Goal: Feedback & Contribution: Submit feedback/report problem

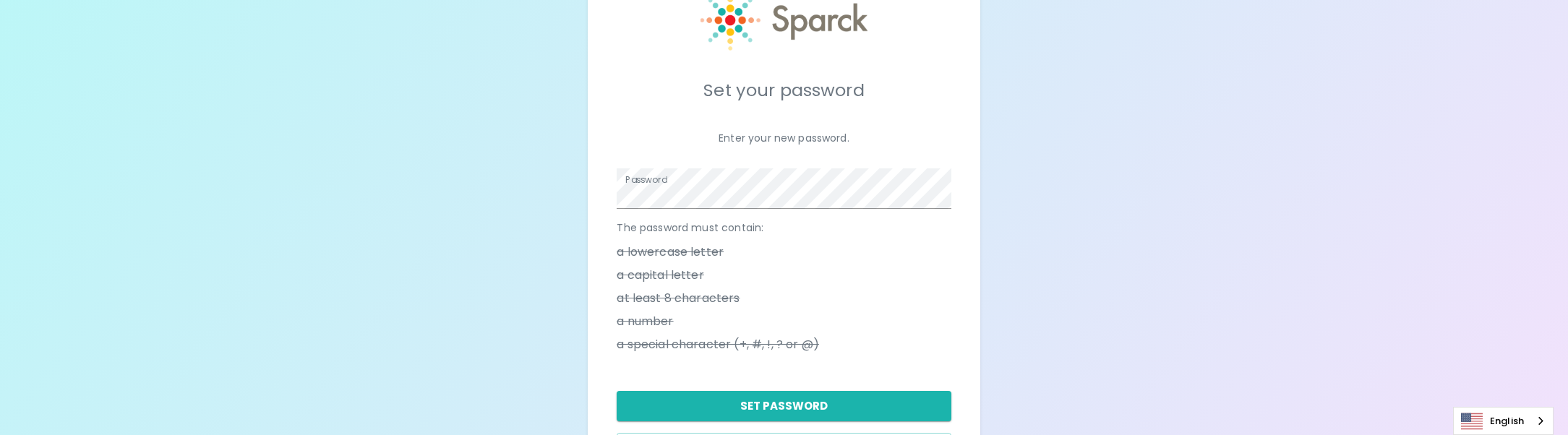
scroll to position [143, 0]
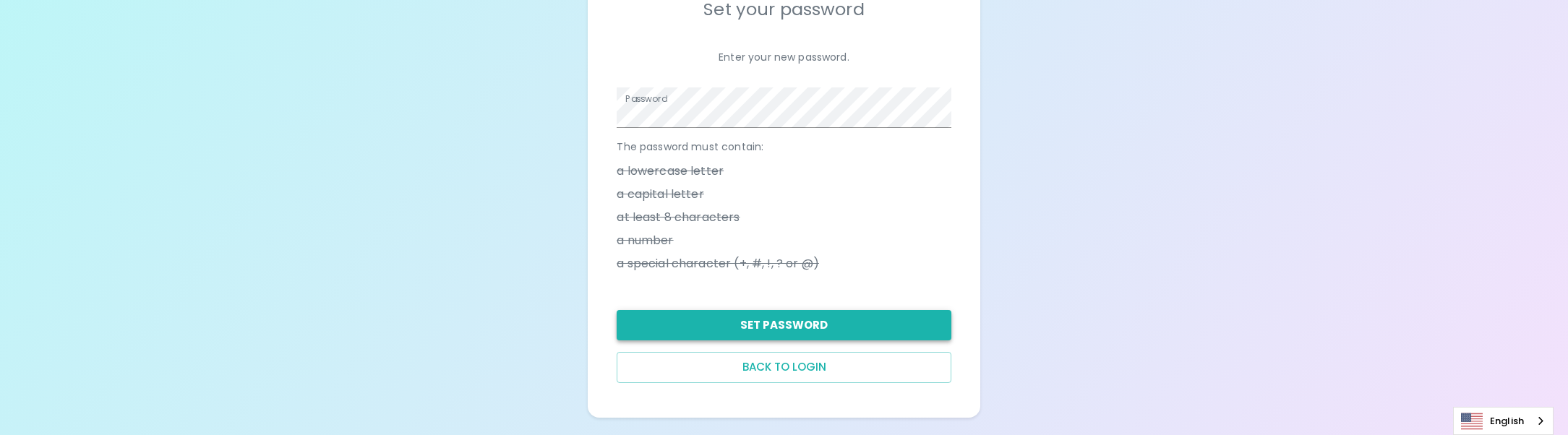
click at [837, 319] on button "Set Password" at bounding box center [784, 326] width 334 height 31
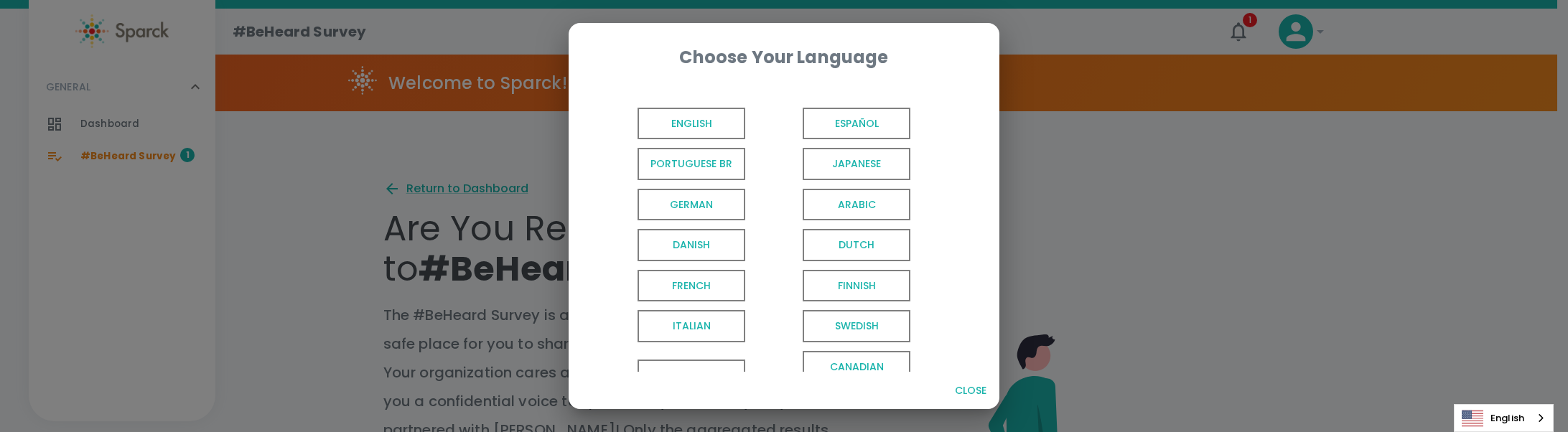
click at [724, 132] on span "English" at bounding box center [691, 123] width 107 height 32
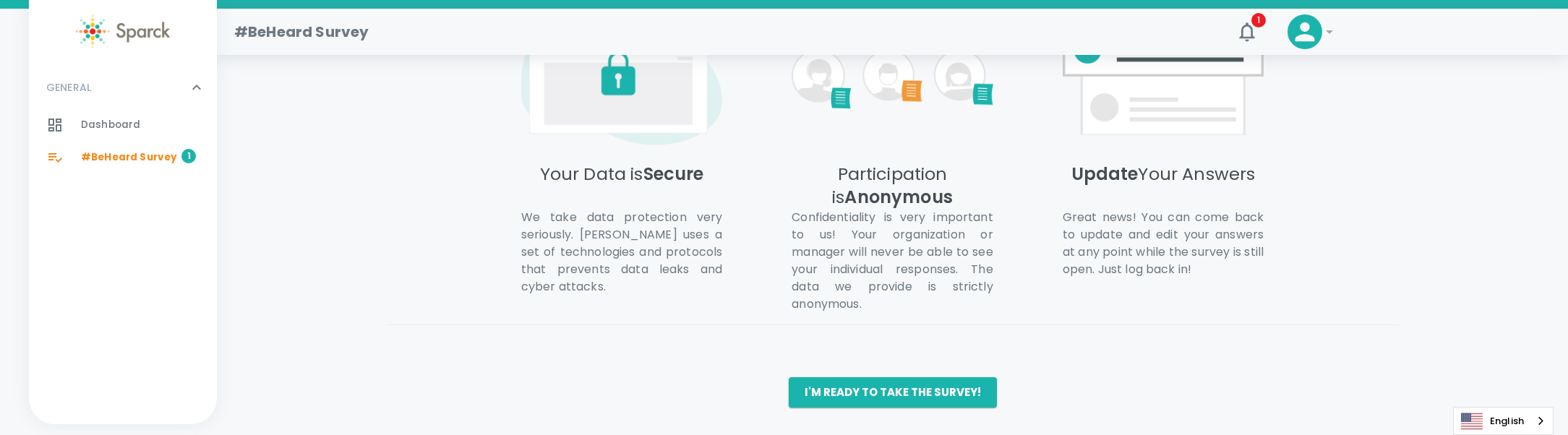
scroll to position [802, 0]
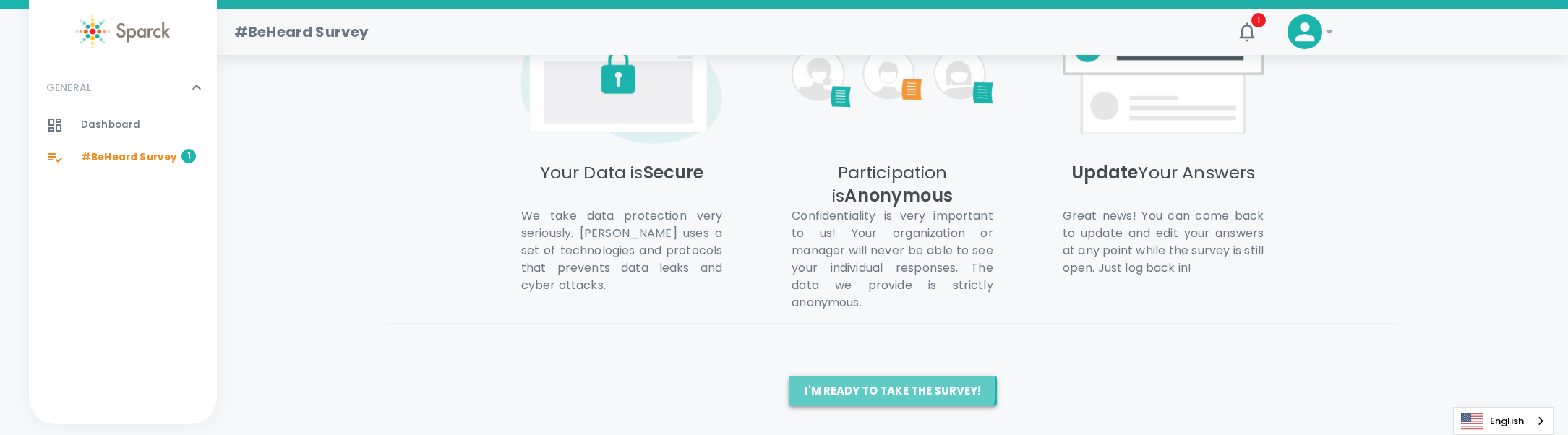
click at [860, 384] on button "I'm ready to take the survey!" at bounding box center [892, 391] width 208 height 31
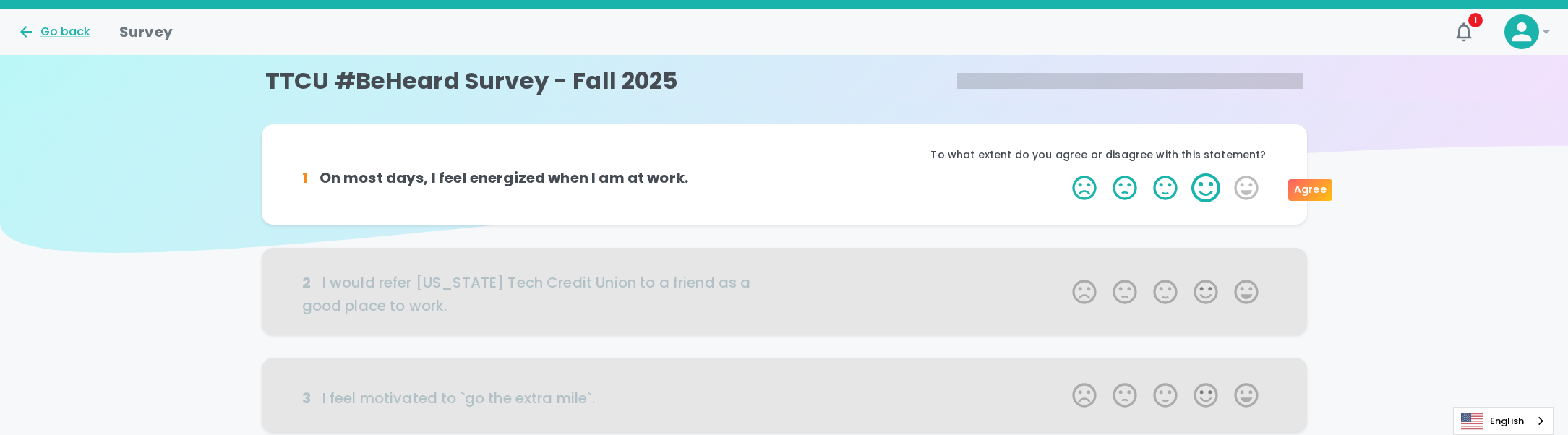
click at [1214, 187] on label "4 Stars" at bounding box center [1206, 188] width 40 height 29
click at [1064, 174] on input "4 Stars" at bounding box center [1063, 173] width 1 height 1
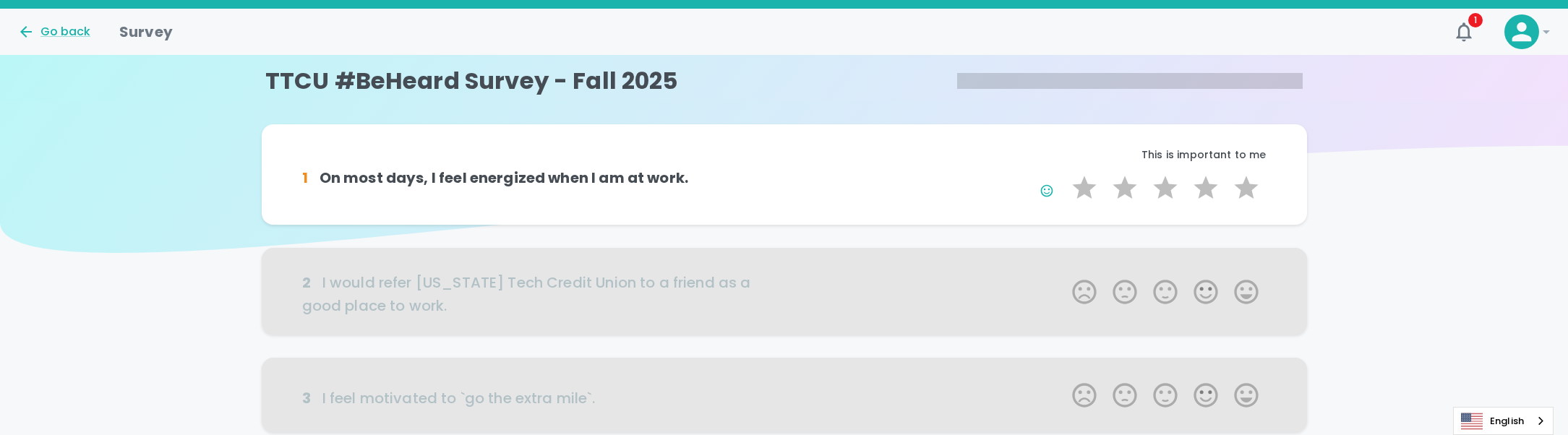
click at [1248, 293] on div at bounding box center [784, 291] width 1045 height 87
click at [1207, 185] on label "4 Stars" at bounding box center [1206, 188] width 40 height 29
click at [1064, 174] on input "4 Stars" at bounding box center [1063, 173] width 1 height 1
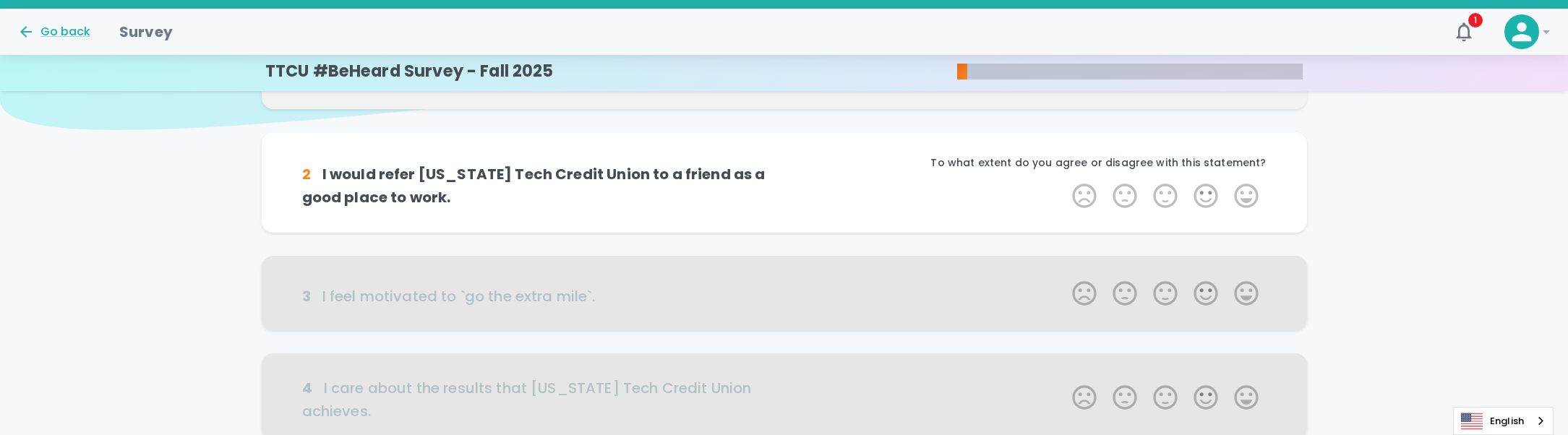
scroll to position [56, 0]
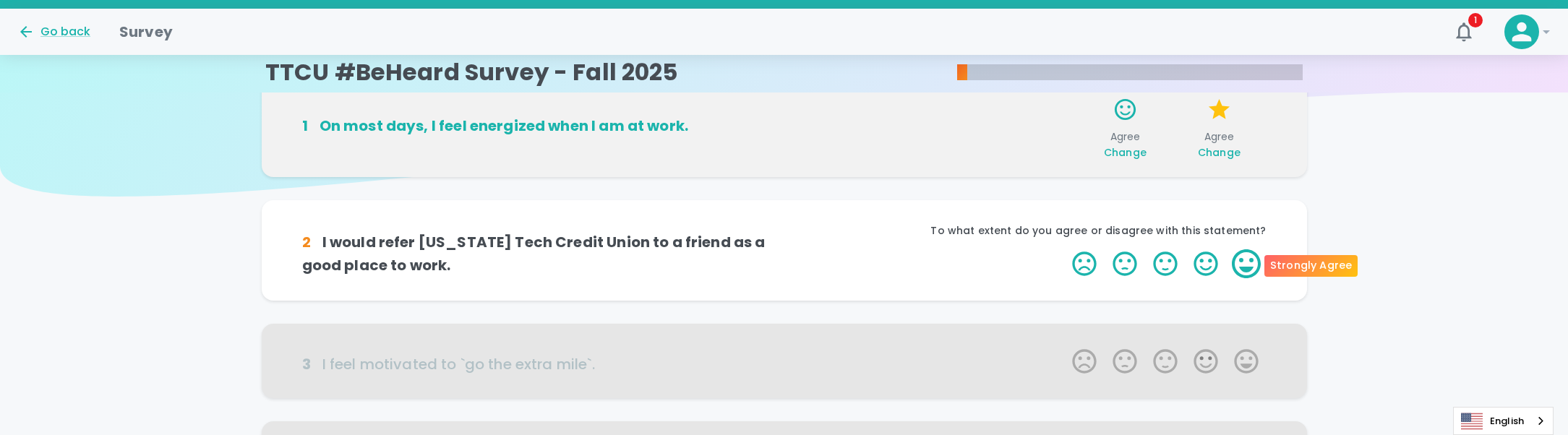
click at [1257, 257] on label "5 Stars" at bounding box center [1246, 264] width 40 height 29
click at [1064, 250] on input "5 Stars" at bounding box center [1063, 249] width 1 height 1
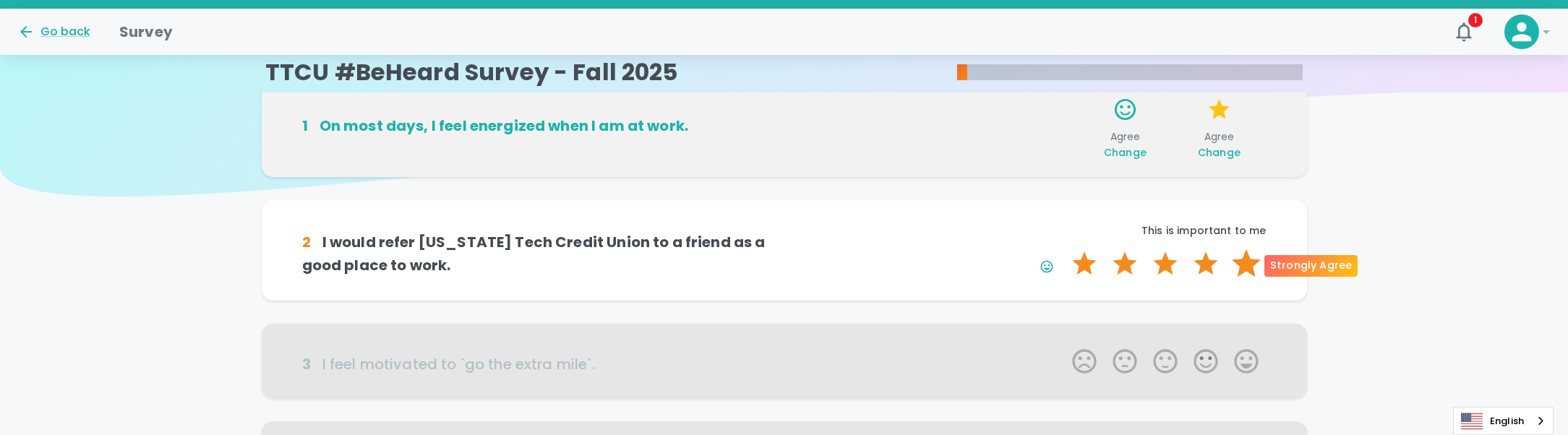
click at [1256, 266] on label "5 Stars" at bounding box center [1246, 264] width 40 height 29
click at [1064, 250] on input "5 Stars" at bounding box center [1063, 249] width 1 height 1
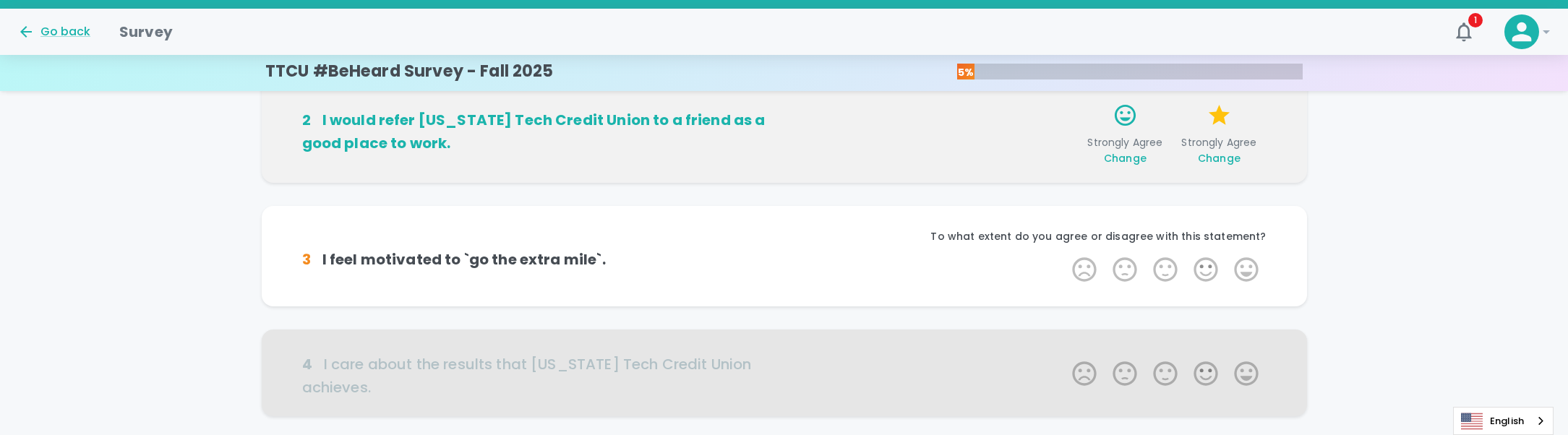
scroll to position [184, 0]
click at [1195, 262] on label "4 Stars" at bounding box center [1206, 268] width 40 height 29
click at [1064, 253] on input "4 Stars" at bounding box center [1063, 252] width 1 height 1
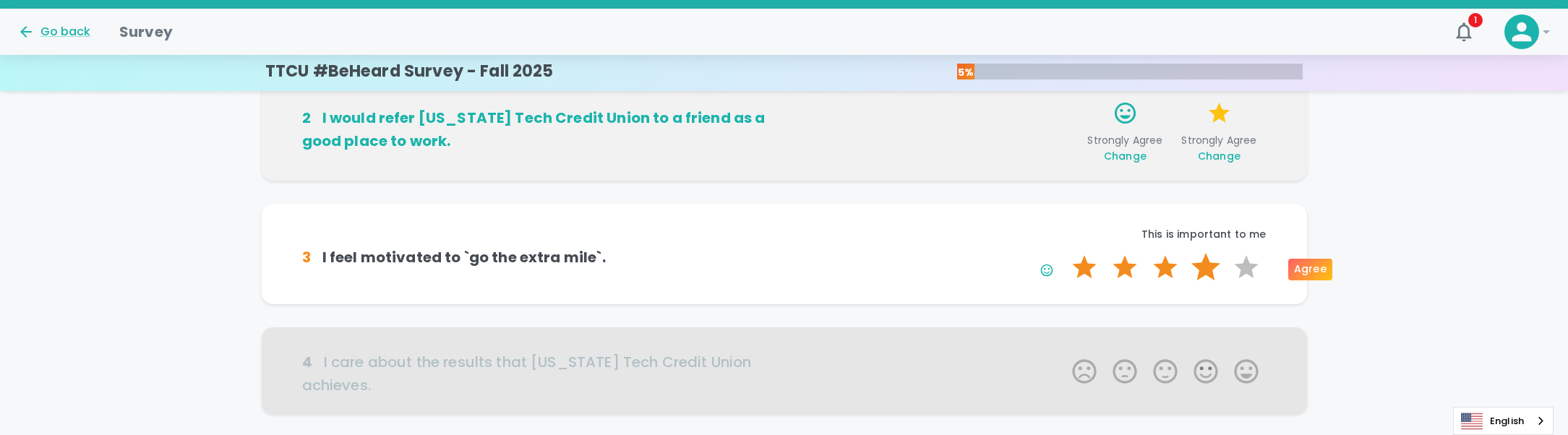
click at [1208, 257] on label "4 Stars" at bounding box center [1206, 268] width 40 height 29
click at [1064, 253] on input "4 Stars" at bounding box center [1063, 252] width 1 height 1
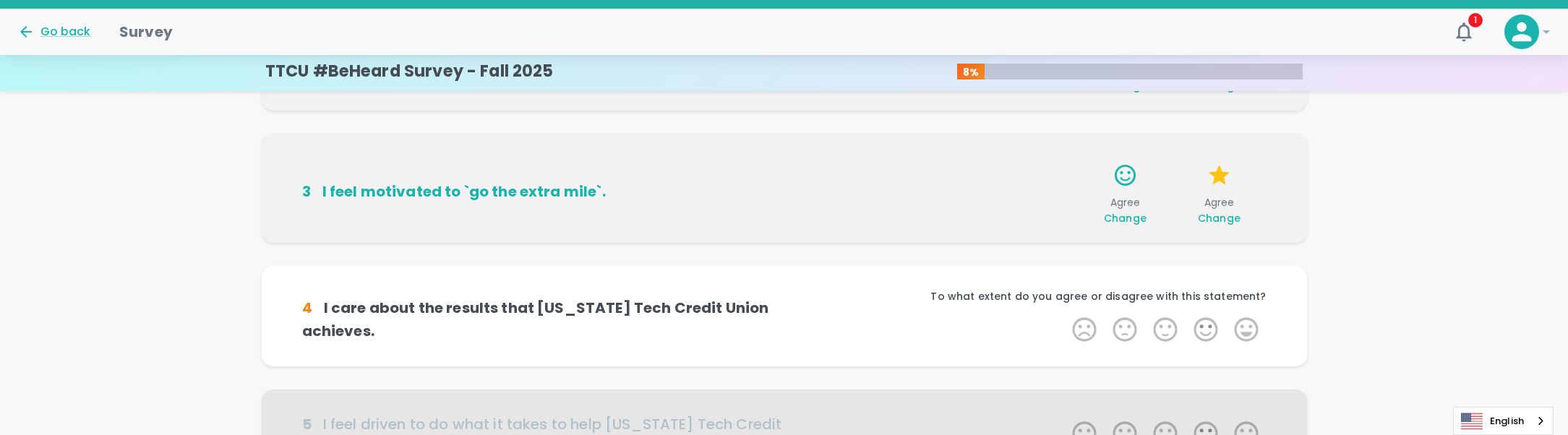
scroll to position [311, 0]
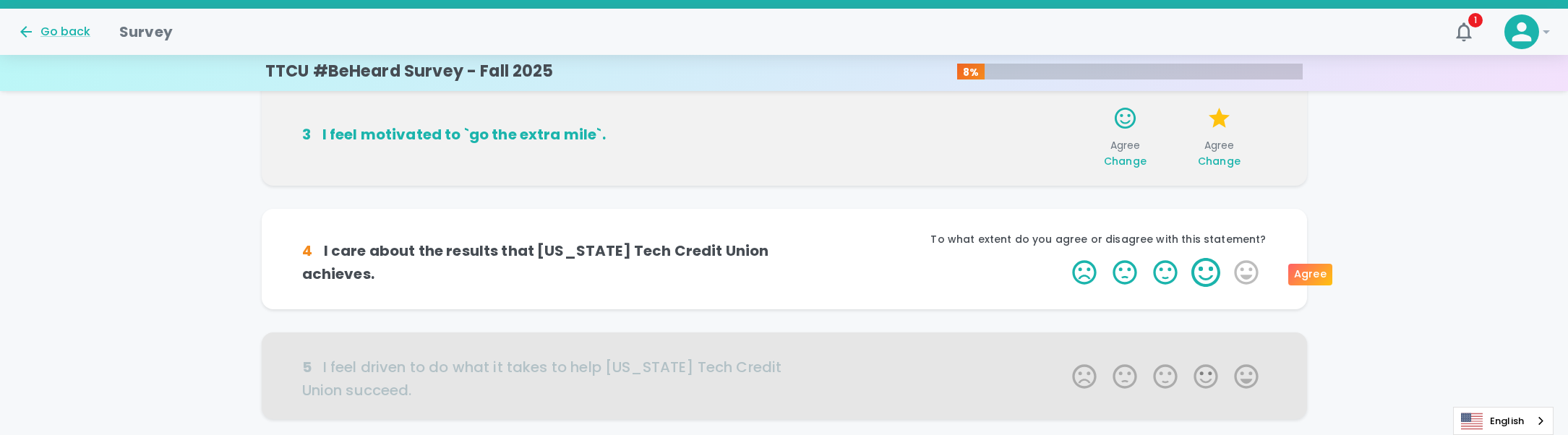
click at [1223, 272] on label "4 Stars" at bounding box center [1206, 272] width 40 height 29
click at [1064, 258] on input "4 Stars" at bounding box center [1063, 257] width 1 height 1
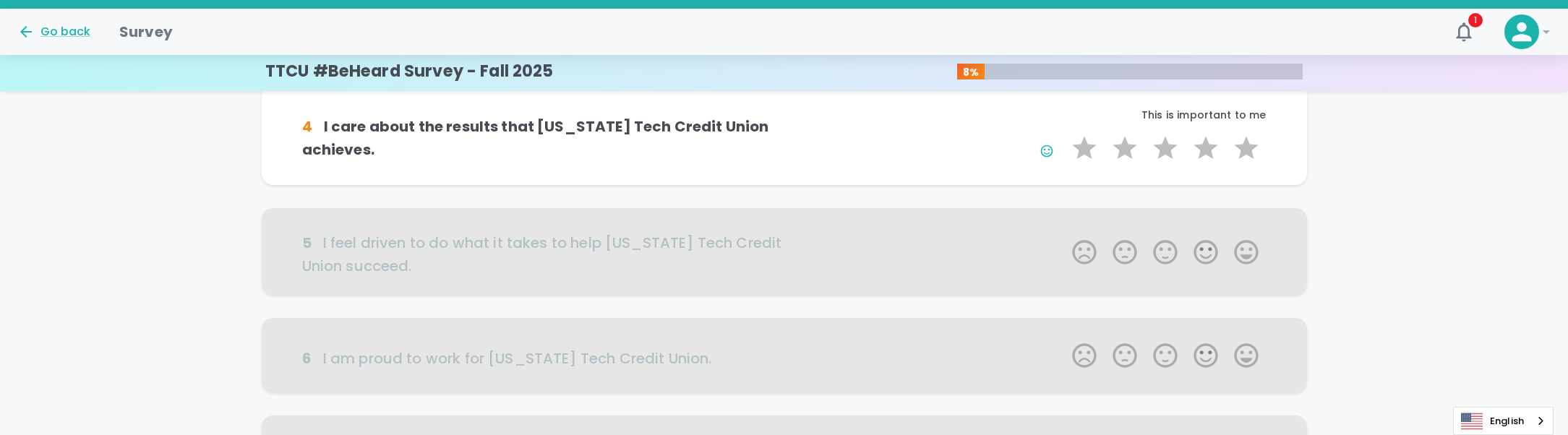
scroll to position [456, 0]
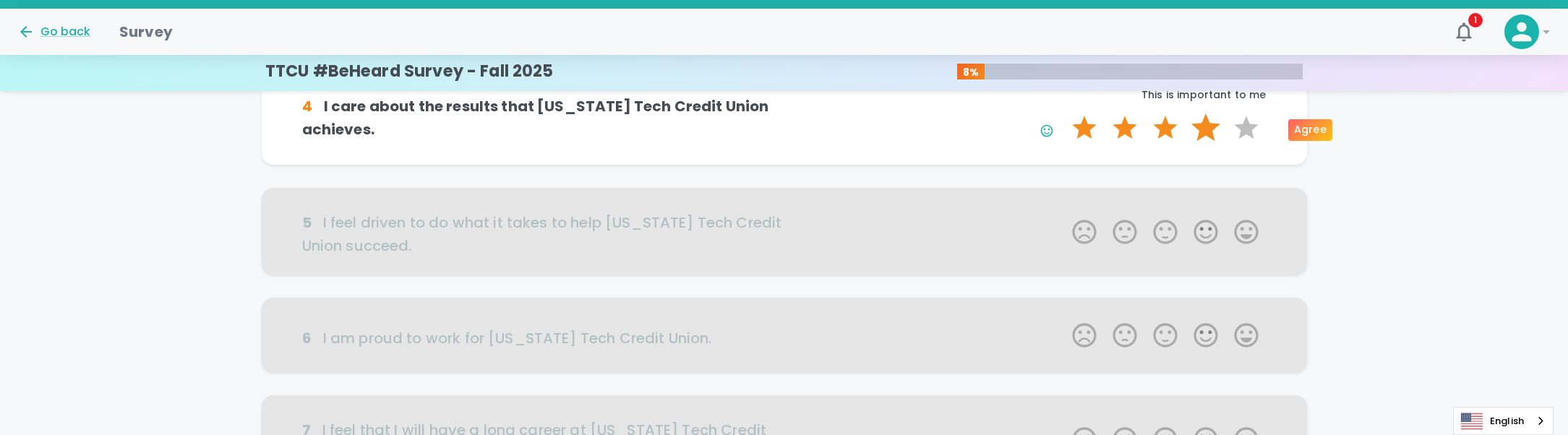
click at [1212, 141] on label "4 Stars" at bounding box center [1206, 128] width 40 height 29
click at [1064, 114] on input "4 Stars" at bounding box center [1063, 113] width 1 height 1
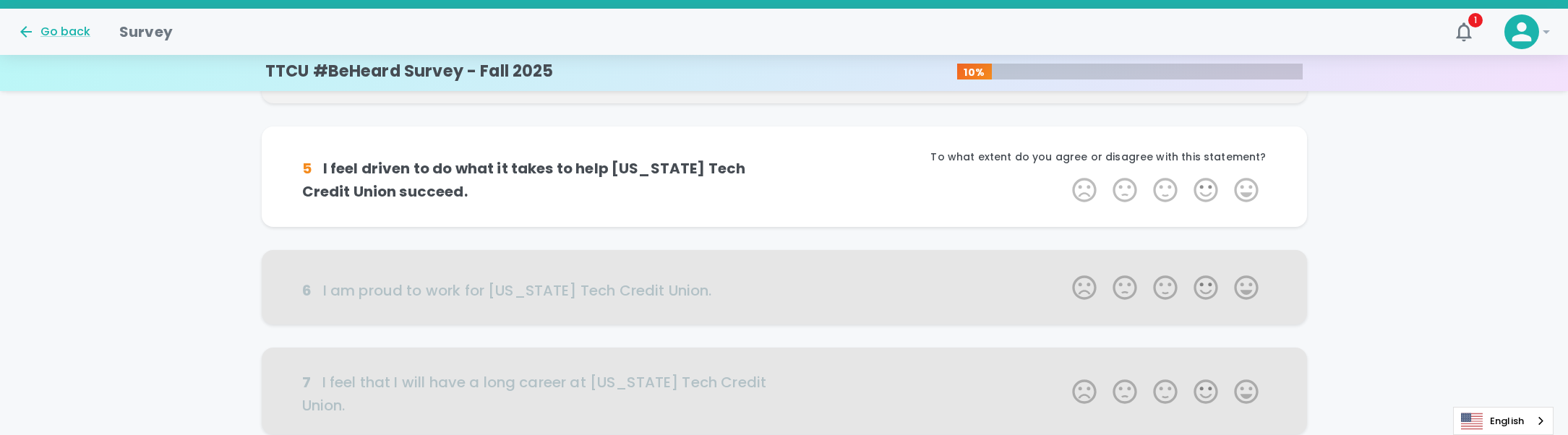
scroll to position [583, 0]
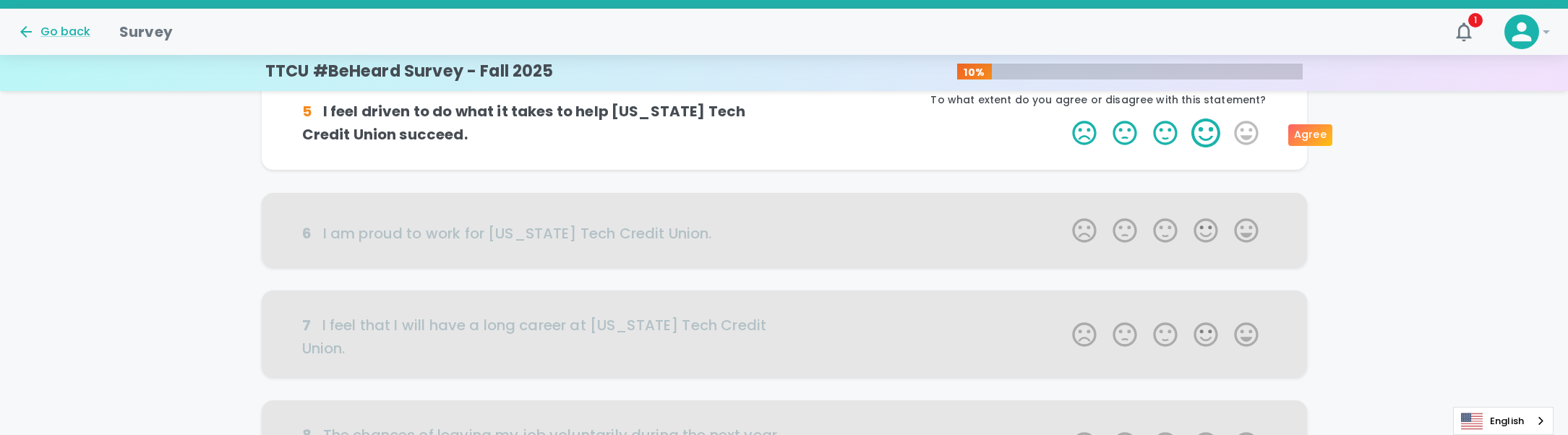
click at [1199, 130] on label "4 Stars" at bounding box center [1206, 133] width 40 height 29
click at [1064, 119] on input "4 Stars" at bounding box center [1063, 118] width 1 height 1
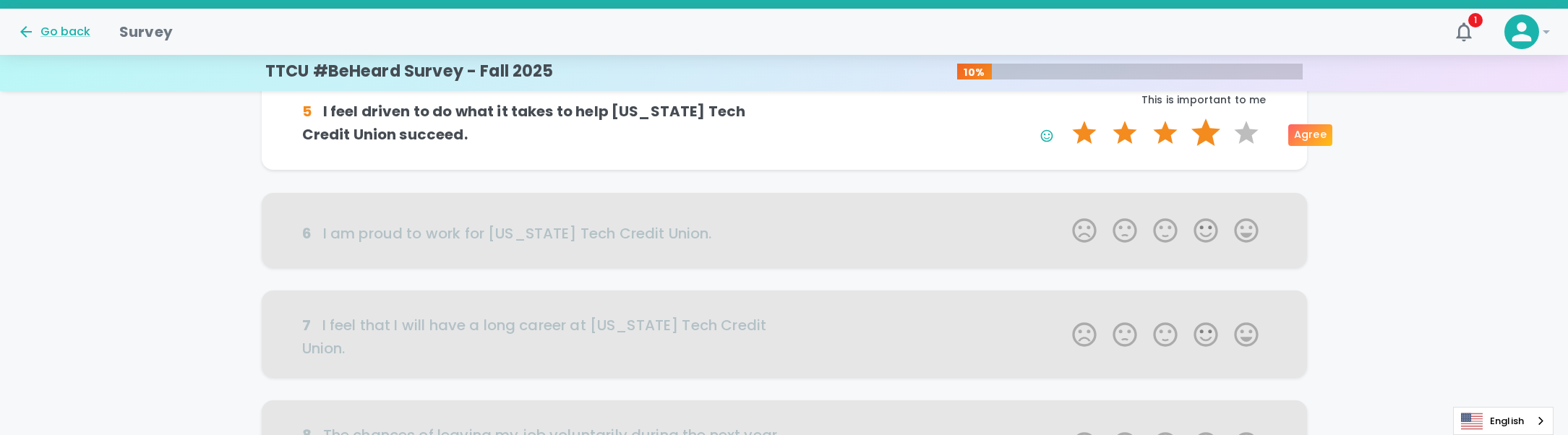
click at [1198, 130] on label "4 Stars" at bounding box center [1206, 133] width 40 height 29
click at [1064, 119] on input "4 Stars" at bounding box center [1063, 118] width 1 height 1
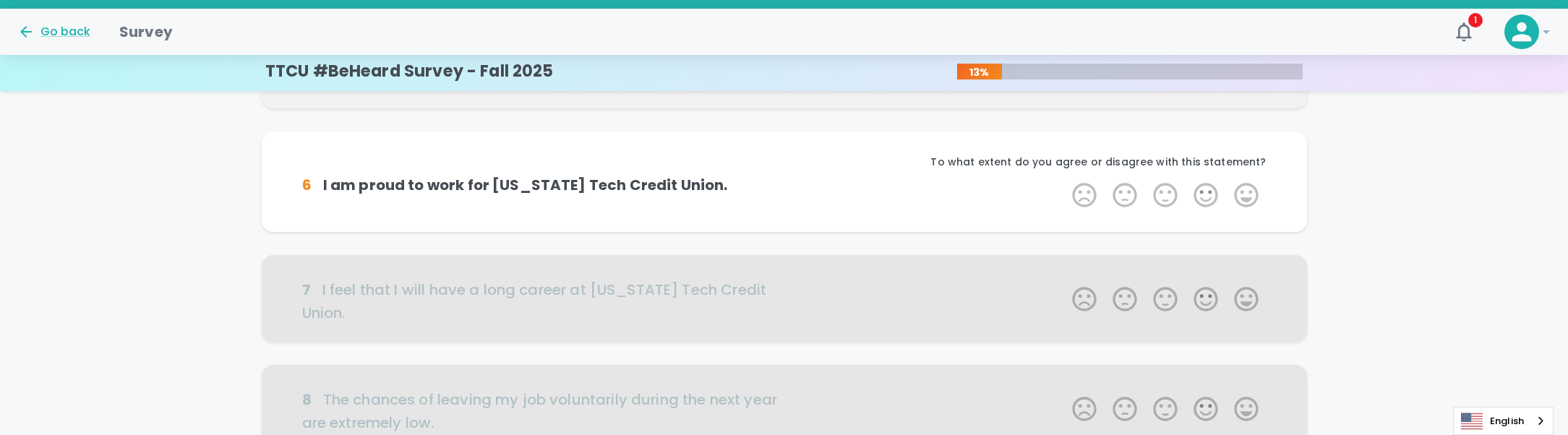
scroll to position [710, 0]
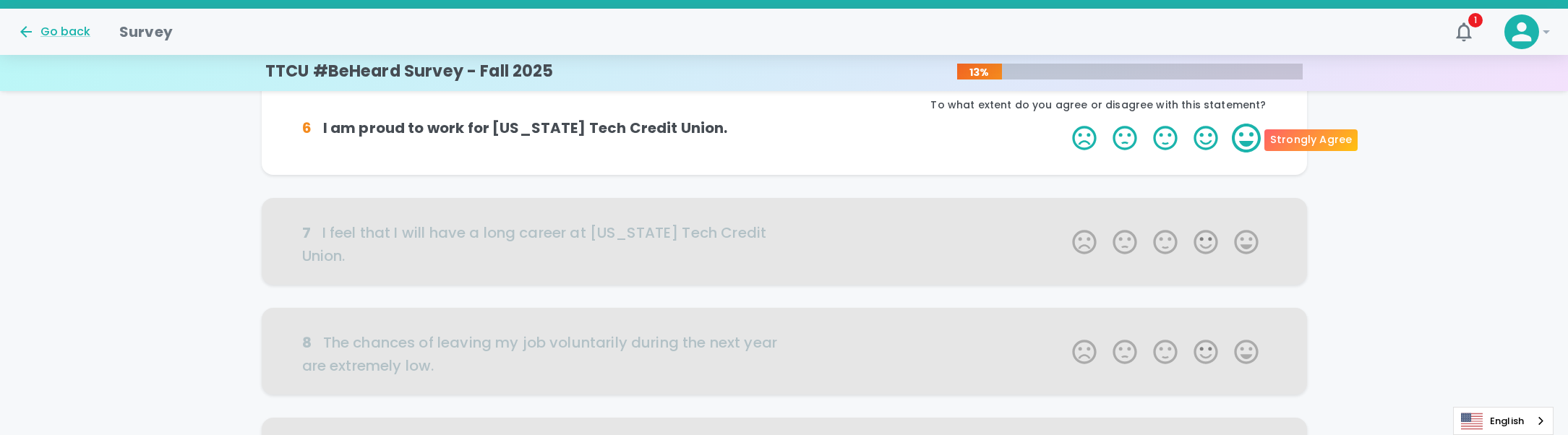
click at [1237, 135] on label "5 Stars" at bounding box center [1246, 138] width 40 height 29
click at [1064, 123] on input "5 Stars" at bounding box center [1063, 123] width 1 height 1
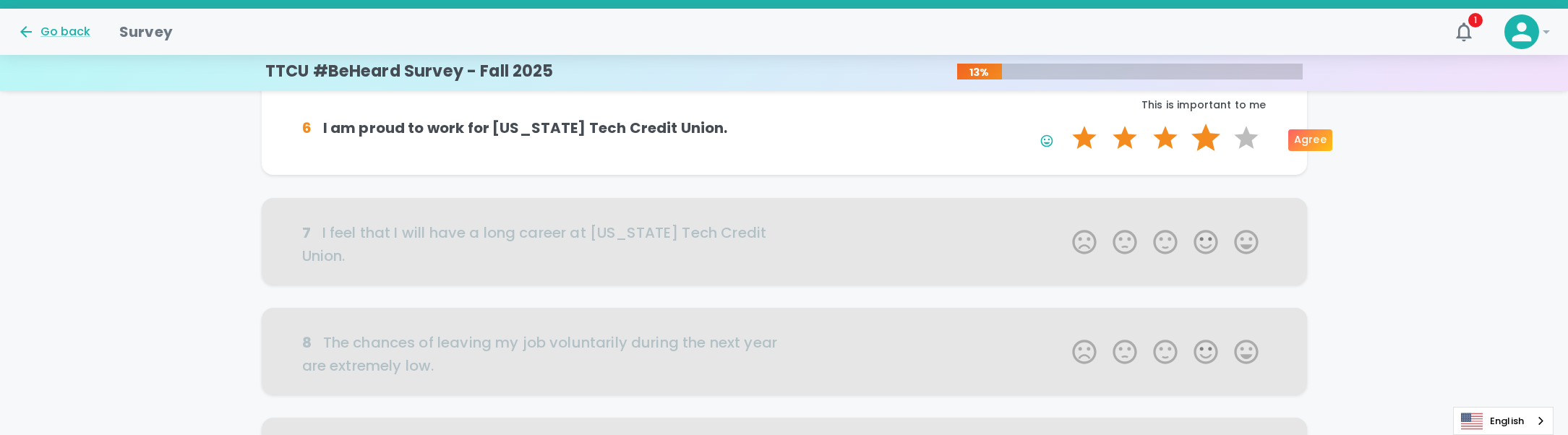
click at [1213, 149] on label "4 Stars" at bounding box center [1206, 138] width 40 height 29
click at [1064, 123] on input "4 Stars" at bounding box center [1063, 123] width 1 height 1
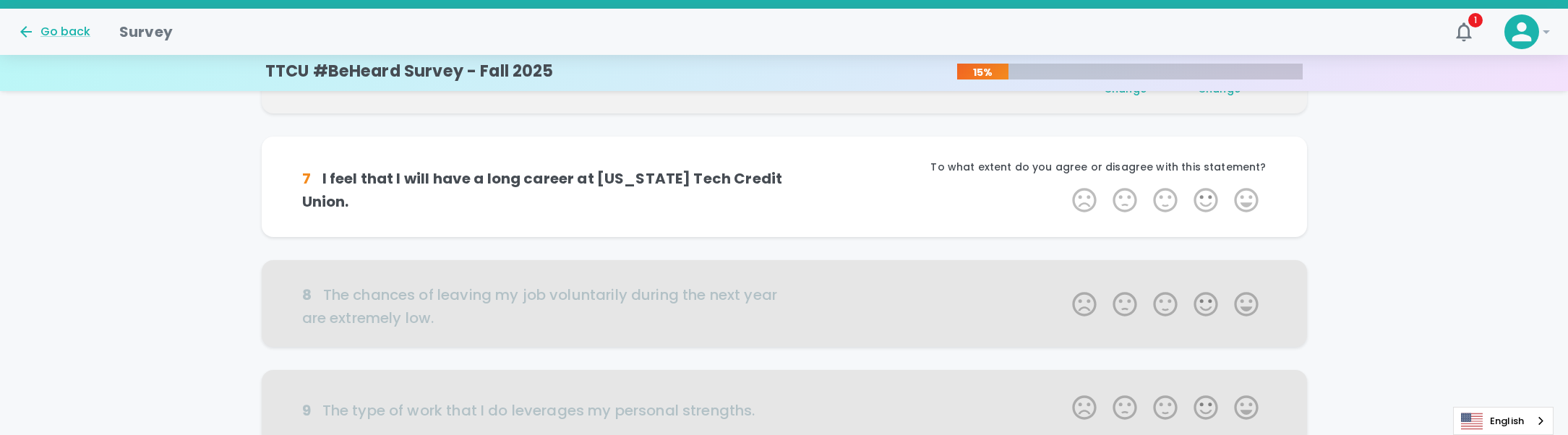
scroll to position [837, 0]
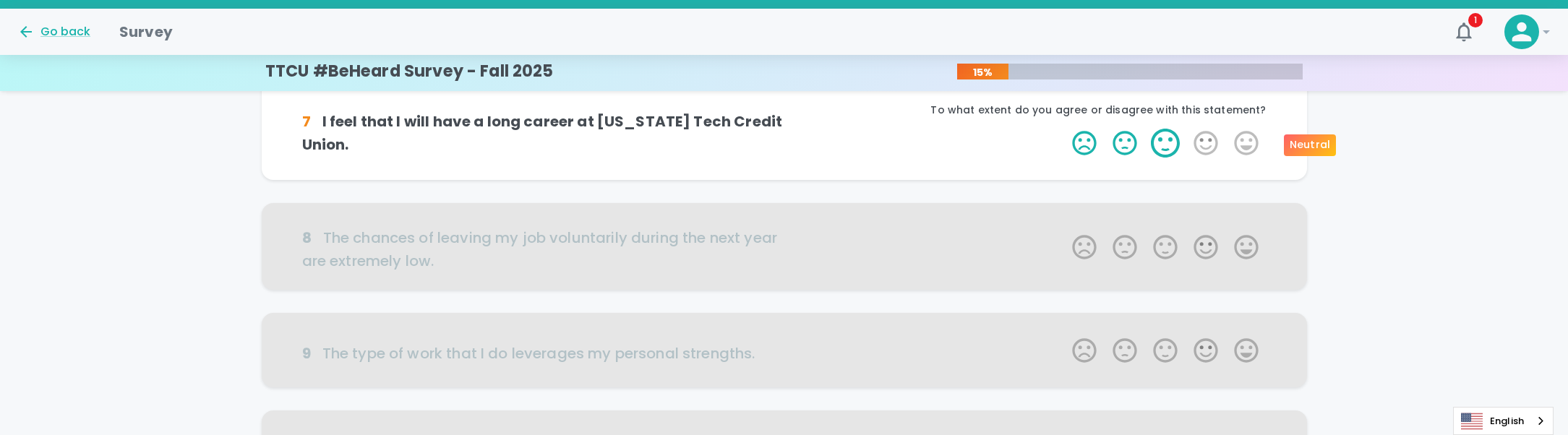
click at [1177, 149] on label "3 Stars" at bounding box center [1165, 143] width 40 height 29
click at [1064, 129] on input "3 Stars" at bounding box center [1063, 128] width 1 height 1
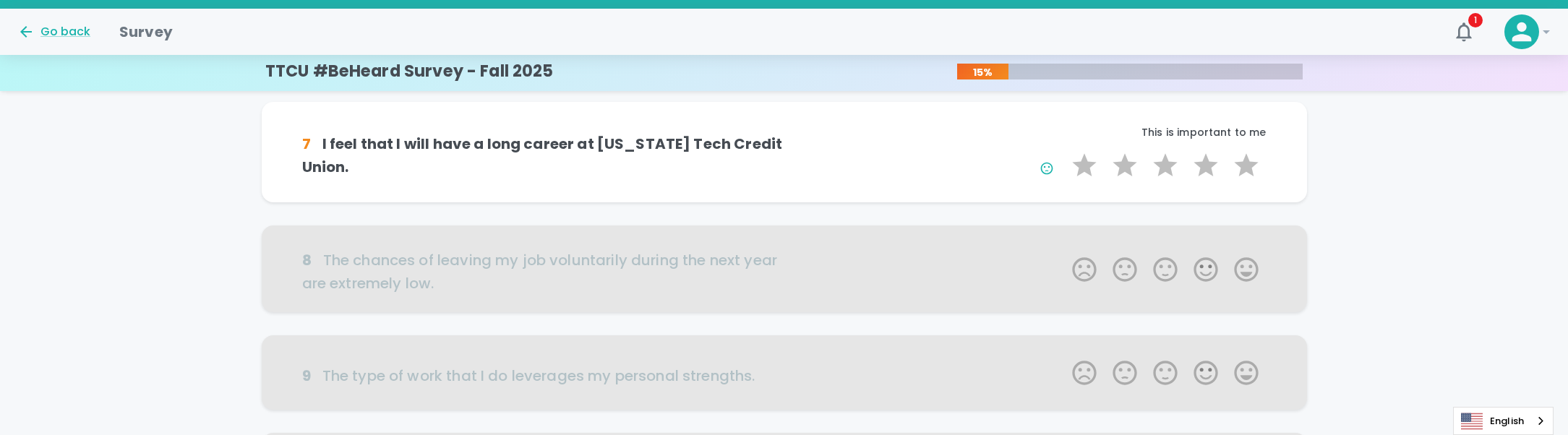
scroll to position [811, 0]
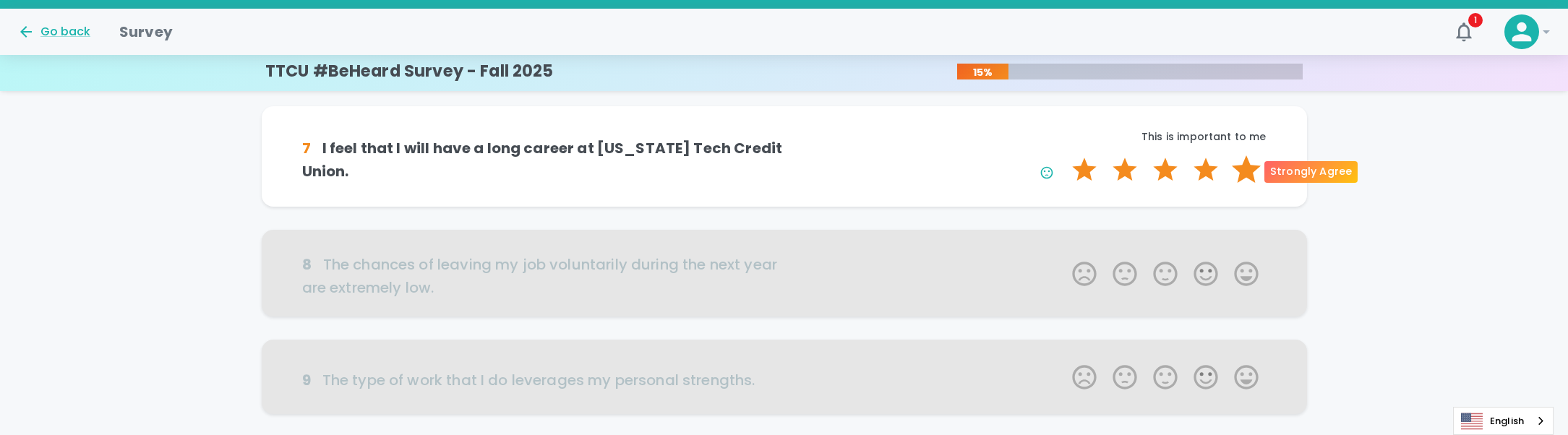
click at [1251, 164] on label "5 Stars" at bounding box center [1246, 170] width 40 height 29
click at [1064, 156] on input "5 Stars" at bounding box center [1063, 155] width 1 height 1
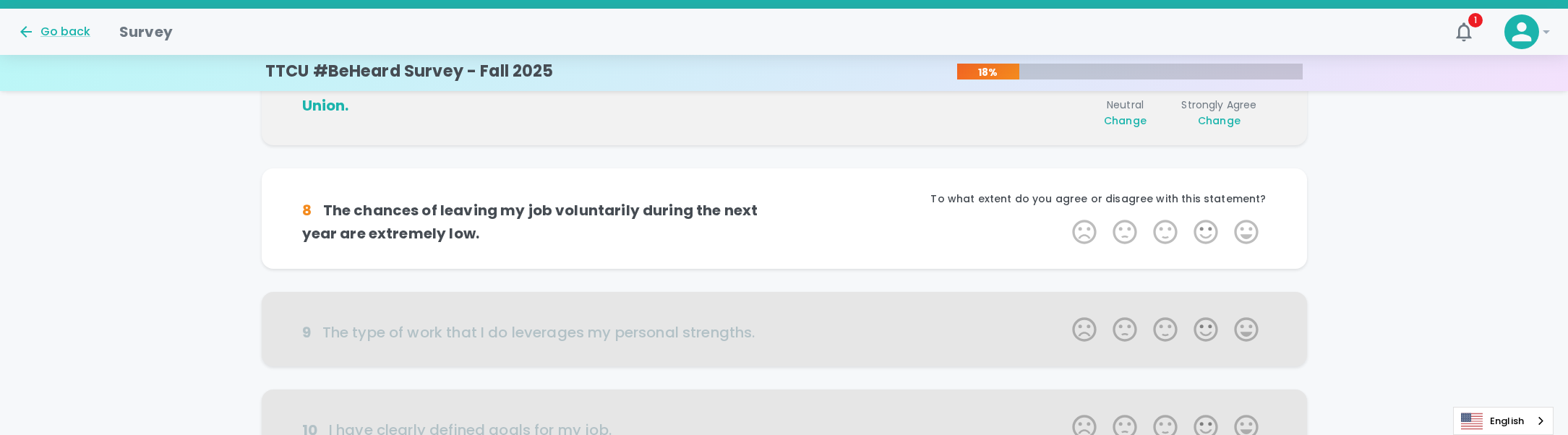
scroll to position [938, 0]
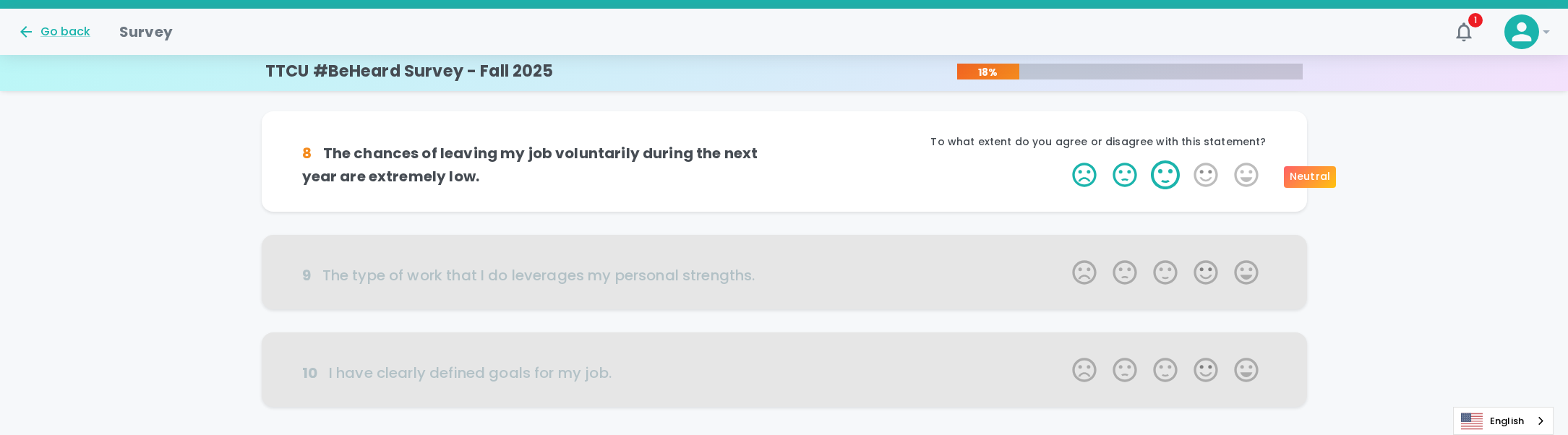
click at [1163, 178] on label "3 Stars" at bounding box center [1165, 175] width 40 height 29
click at [1064, 161] on input "3 Stars" at bounding box center [1063, 160] width 1 height 1
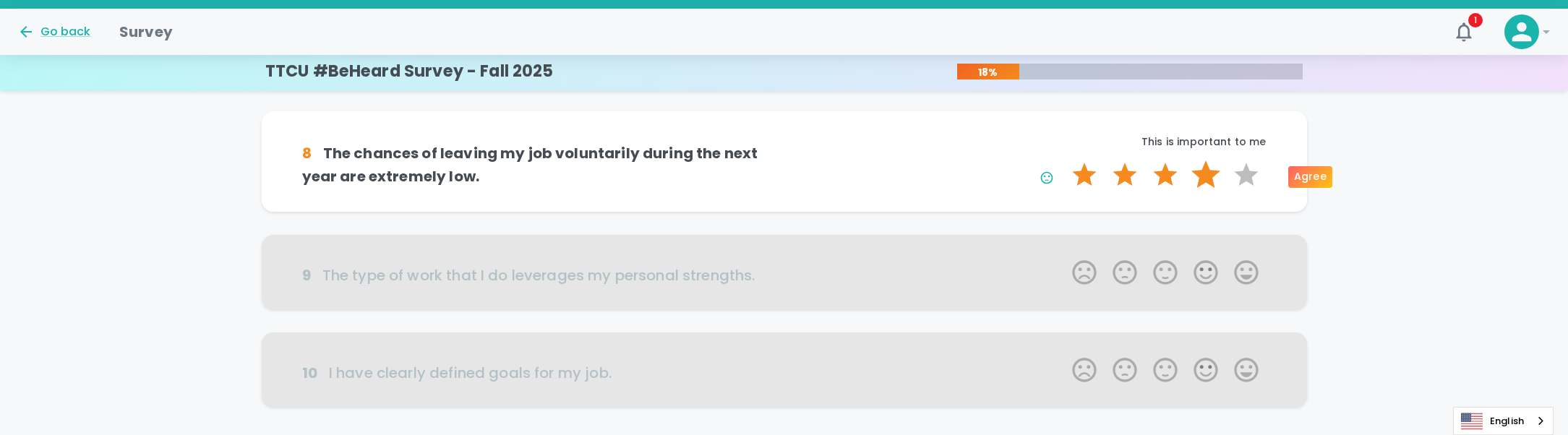
click at [1216, 177] on label "4 Stars" at bounding box center [1206, 175] width 40 height 29
click at [1064, 161] on input "4 Stars" at bounding box center [1063, 160] width 1 height 1
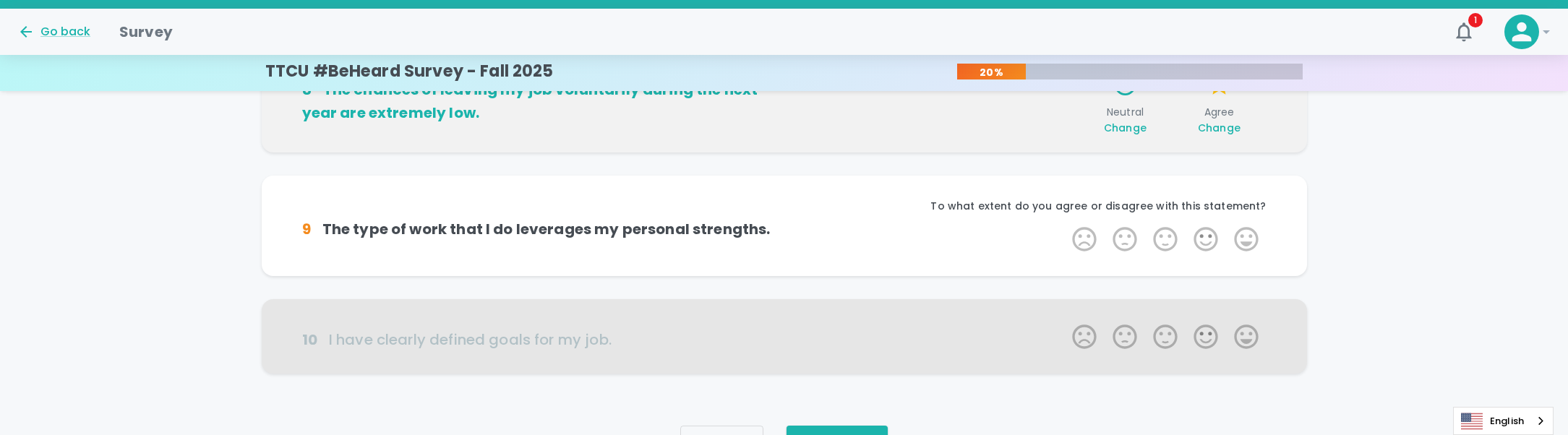
scroll to position [1050, 0]
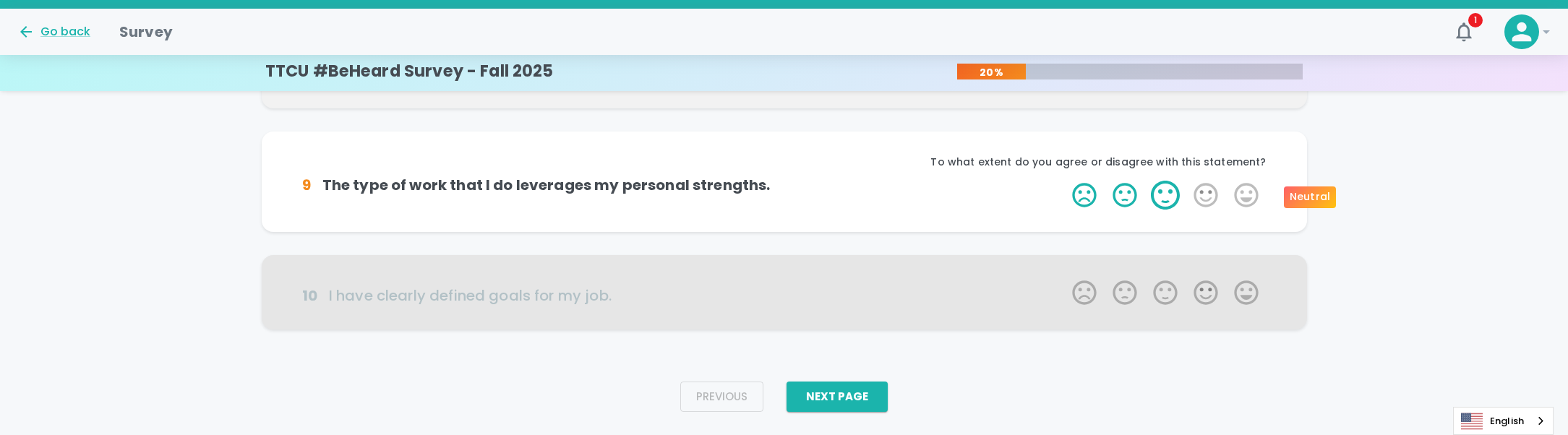
click at [1172, 194] on label "3 Stars" at bounding box center [1165, 195] width 40 height 29
click at [1064, 181] on input "3 Stars" at bounding box center [1063, 180] width 1 height 1
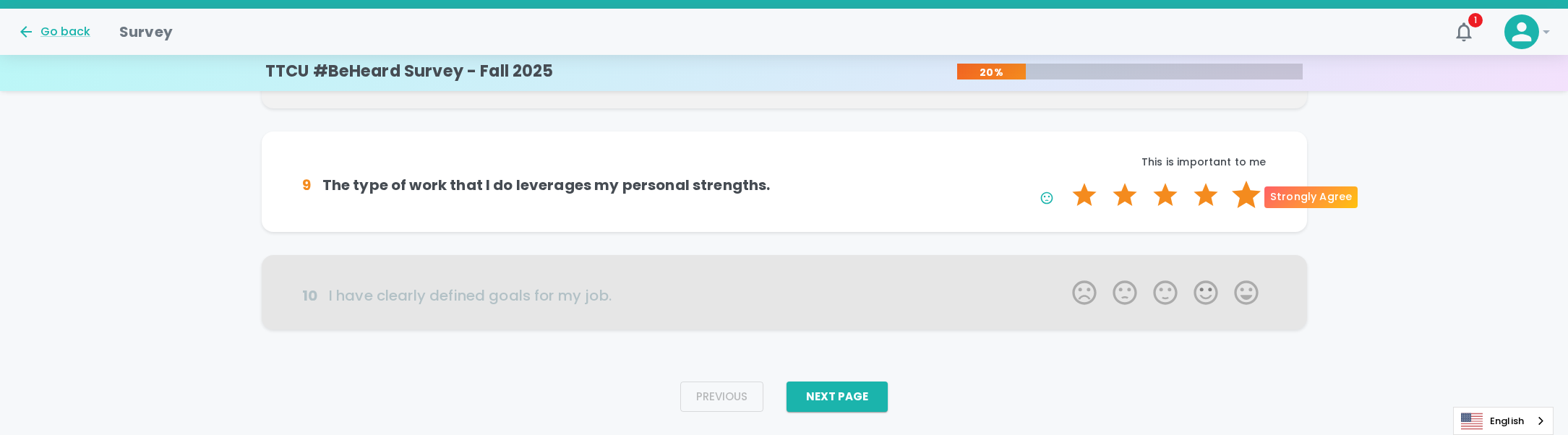
click at [1242, 191] on label "5 Stars" at bounding box center [1246, 195] width 40 height 29
click at [1064, 181] on input "5 Stars" at bounding box center [1063, 180] width 1 height 1
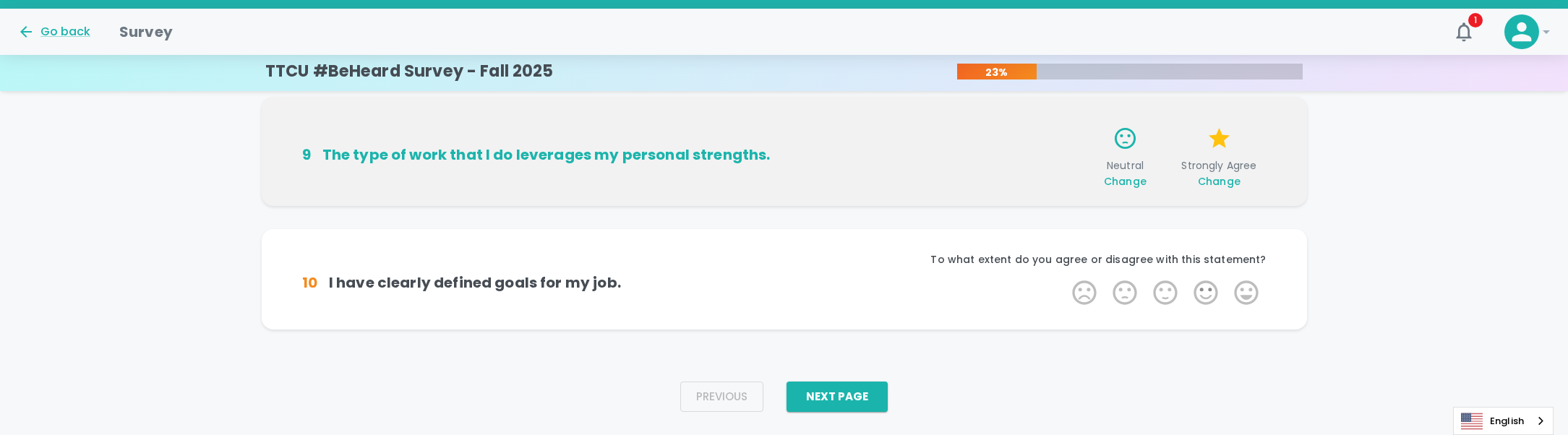
scroll to position [1120, 0]
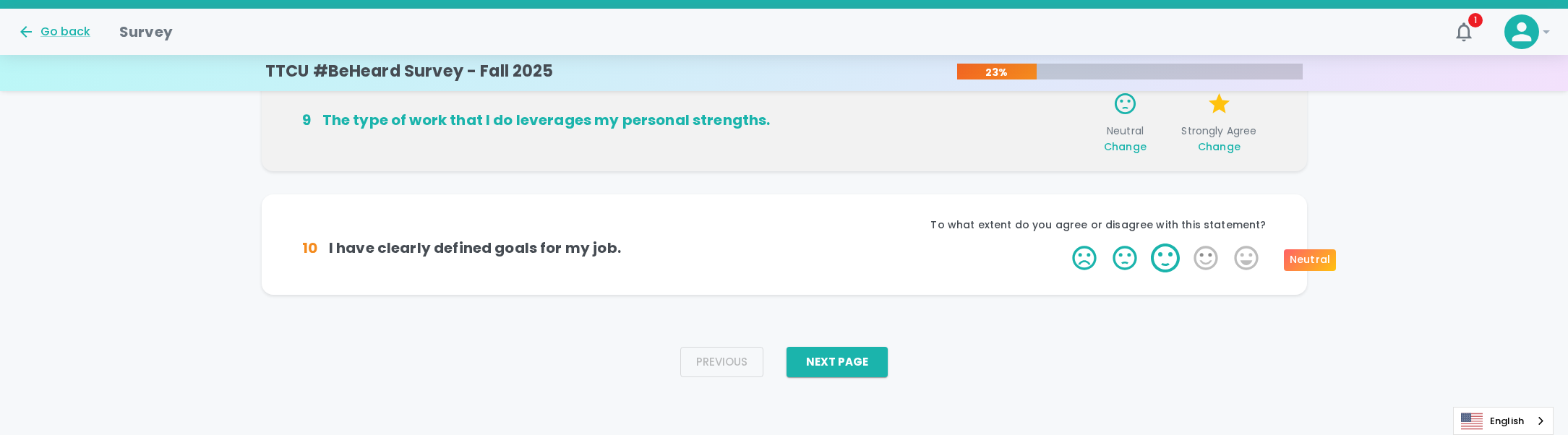
click at [1160, 258] on label "3 Stars" at bounding box center [1165, 258] width 40 height 29
click at [1064, 244] on input "3 Stars" at bounding box center [1063, 243] width 1 height 1
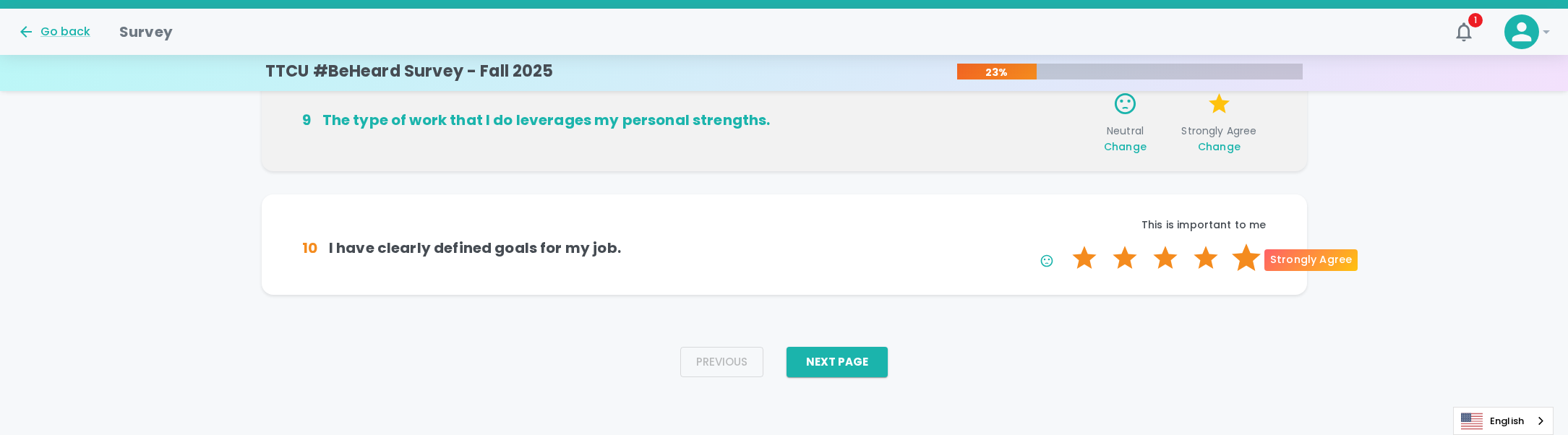
click at [1231, 271] on label "5 Stars" at bounding box center [1246, 258] width 40 height 29
click at [1064, 244] on input "5 Stars" at bounding box center [1063, 243] width 1 height 1
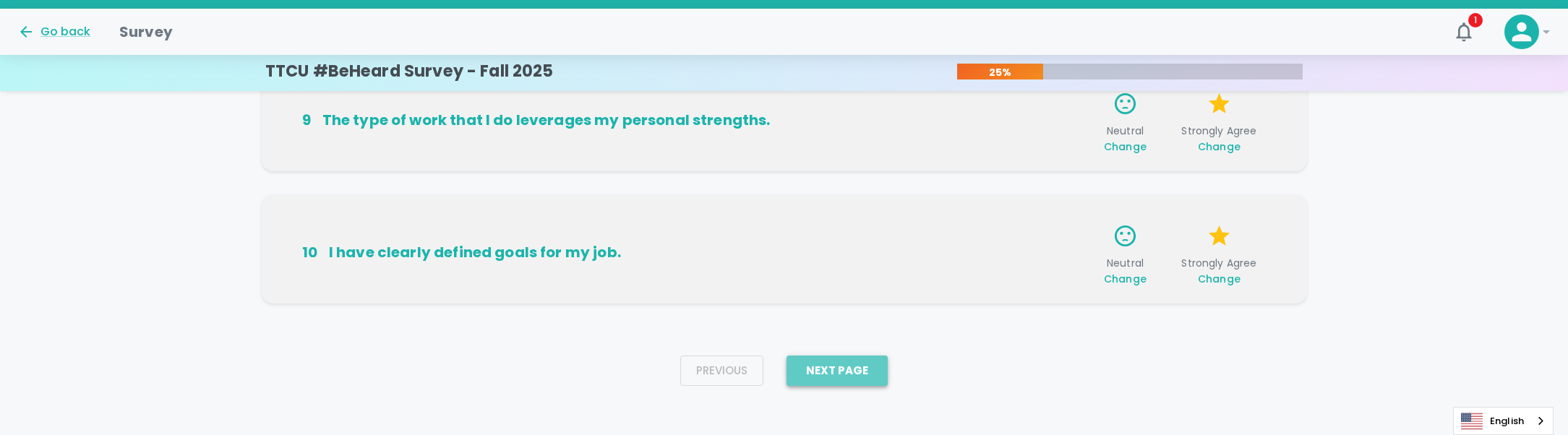
click at [871, 376] on button "Next Page" at bounding box center [837, 371] width 101 height 31
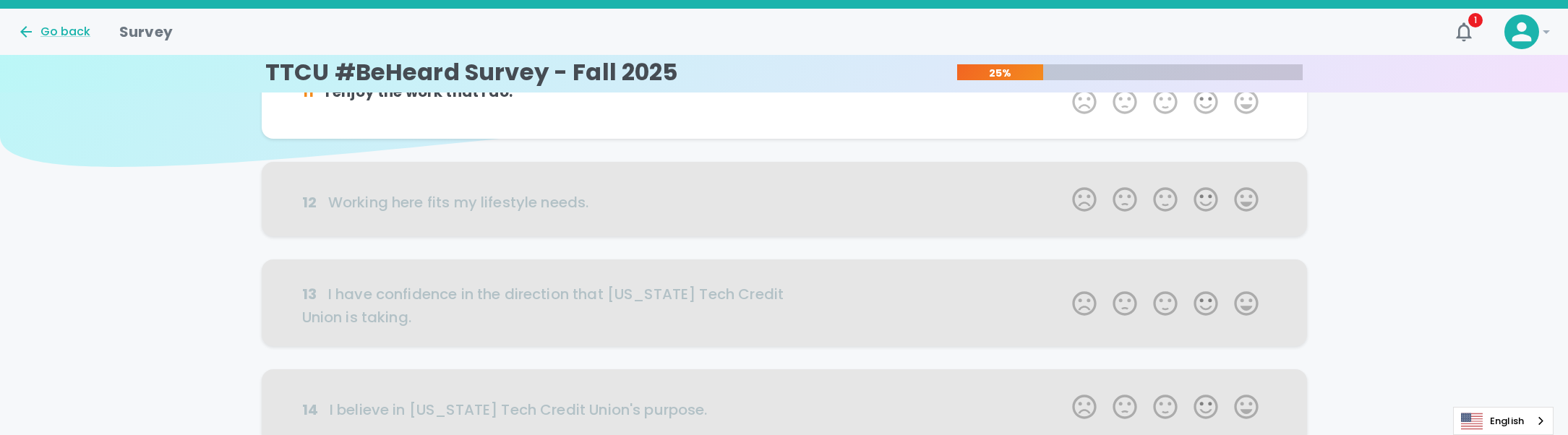
scroll to position [0, 0]
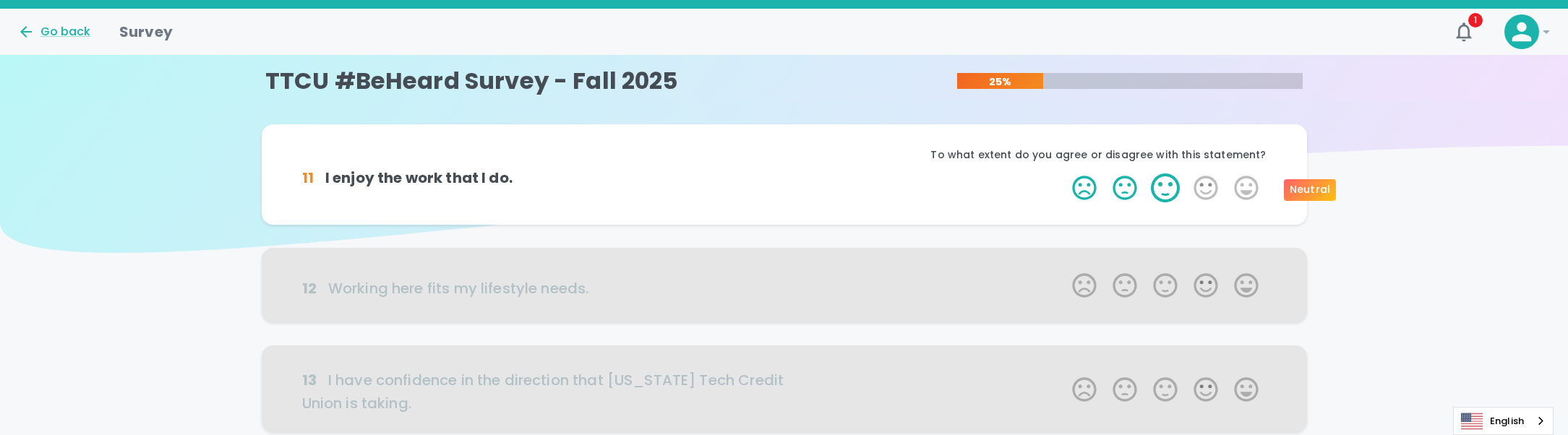
click at [1175, 194] on label "3 Stars" at bounding box center [1165, 188] width 40 height 29
click at [1064, 174] on input "3 Stars" at bounding box center [1063, 173] width 1 height 1
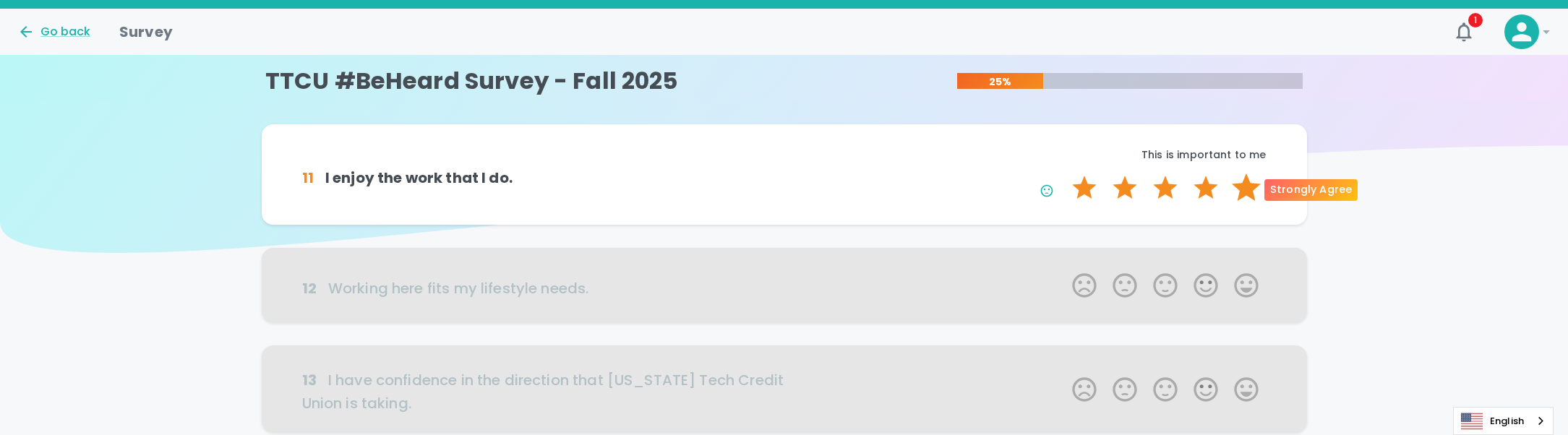
click at [1235, 195] on label "5 Stars" at bounding box center [1246, 188] width 40 height 29
click at [1064, 174] on input "5 Stars" at bounding box center [1063, 173] width 1 height 1
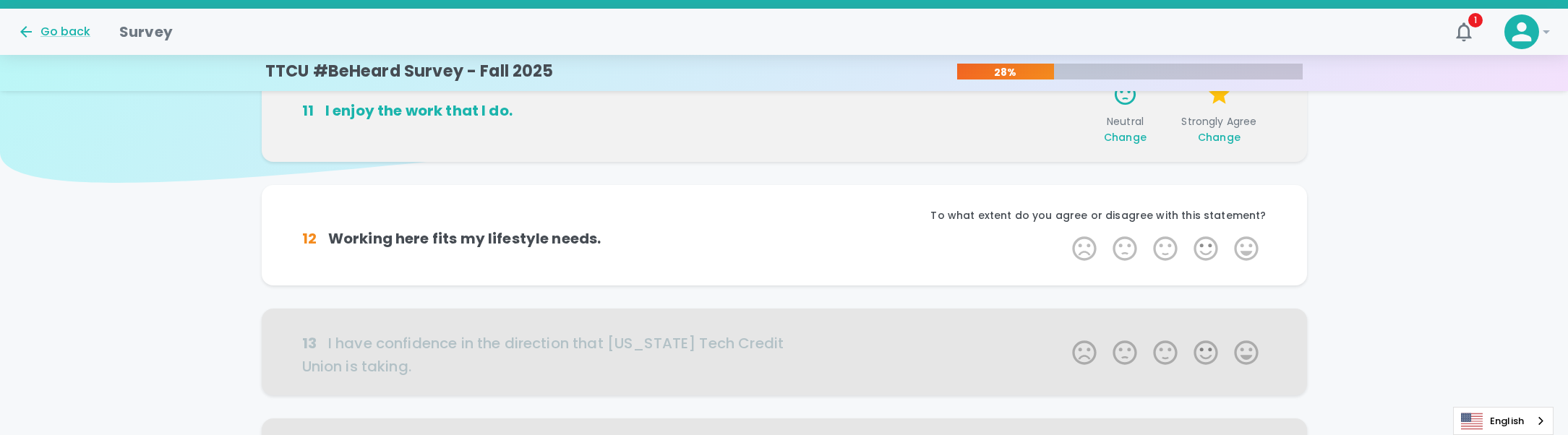
scroll to position [127, 0]
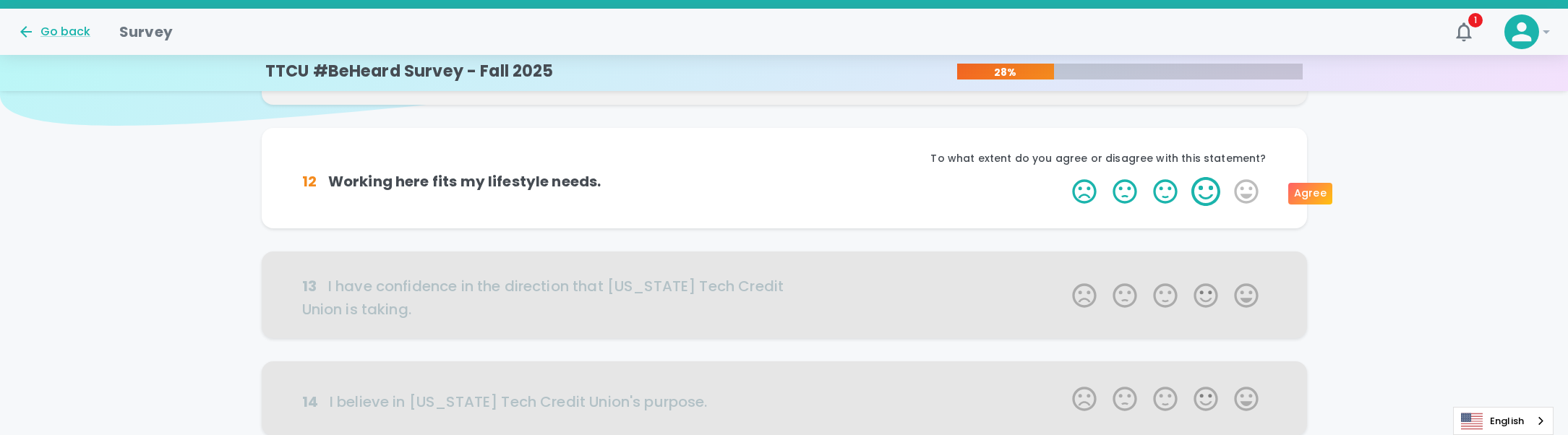
click at [1199, 194] on label "4 Stars" at bounding box center [1206, 191] width 40 height 29
click at [1064, 177] on input "4 Stars" at bounding box center [1063, 177] width 1 height 1
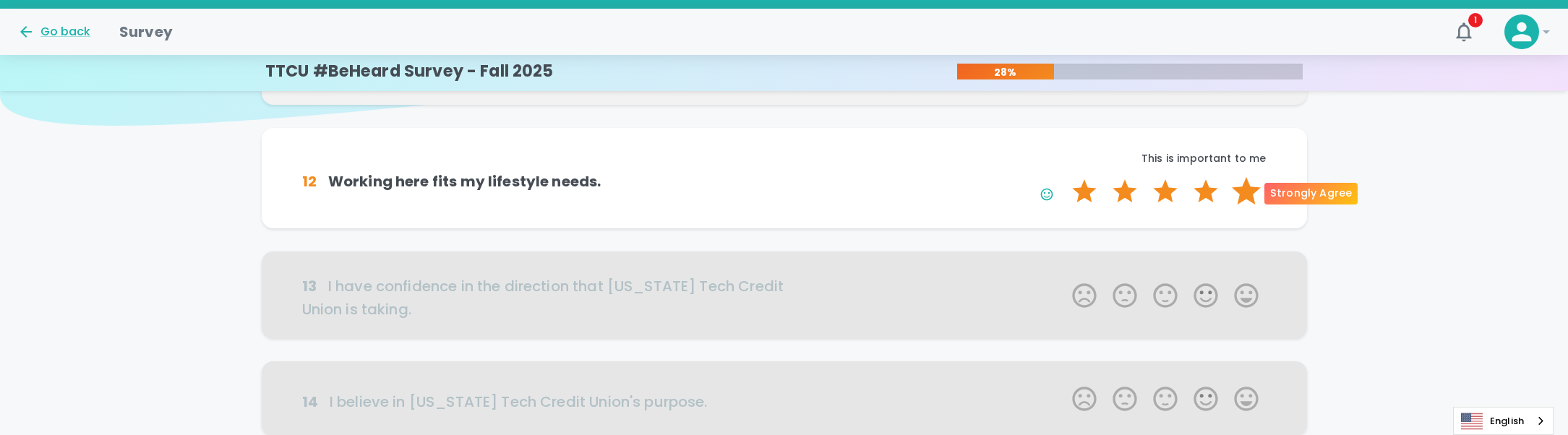
click at [1238, 192] on label "5 Stars" at bounding box center [1246, 191] width 40 height 29
click at [1064, 177] on input "5 Stars" at bounding box center [1063, 177] width 1 height 1
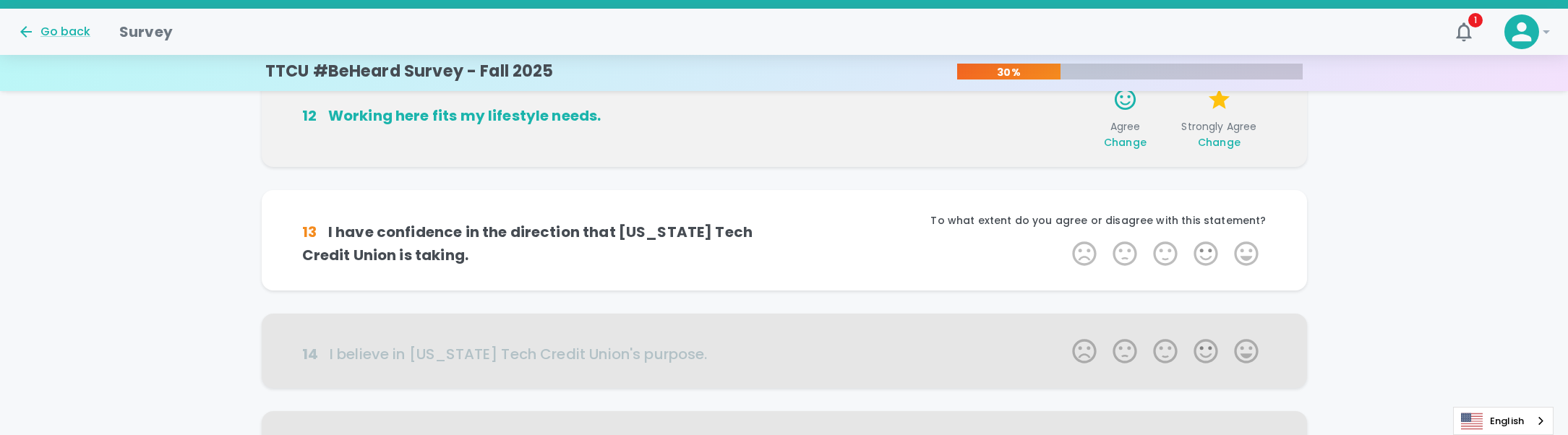
scroll to position [254, 0]
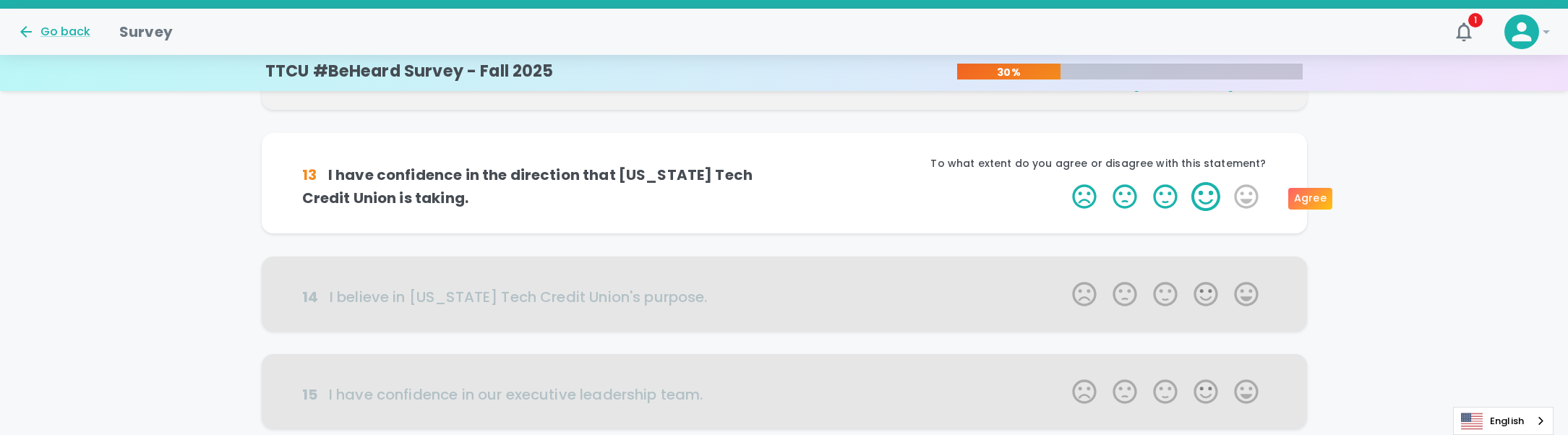
click at [1216, 198] on label "4 Stars" at bounding box center [1206, 197] width 40 height 29
click at [1064, 183] on input "4 Stars" at bounding box center [1063, 182] width 1 height 1
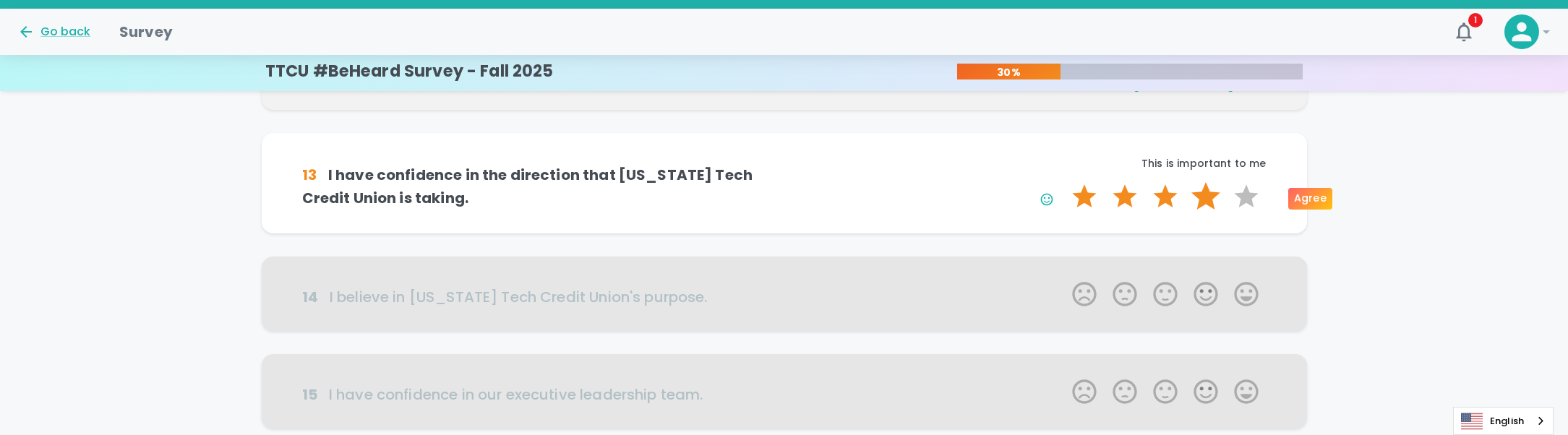
click at [1196, 200] on label "4 Stars" at bounding box center [1206, 197] width 40 height 29
click at [1064, 183] on input "4 Stars" at bounding box center [1063, 182] width 1 height 1
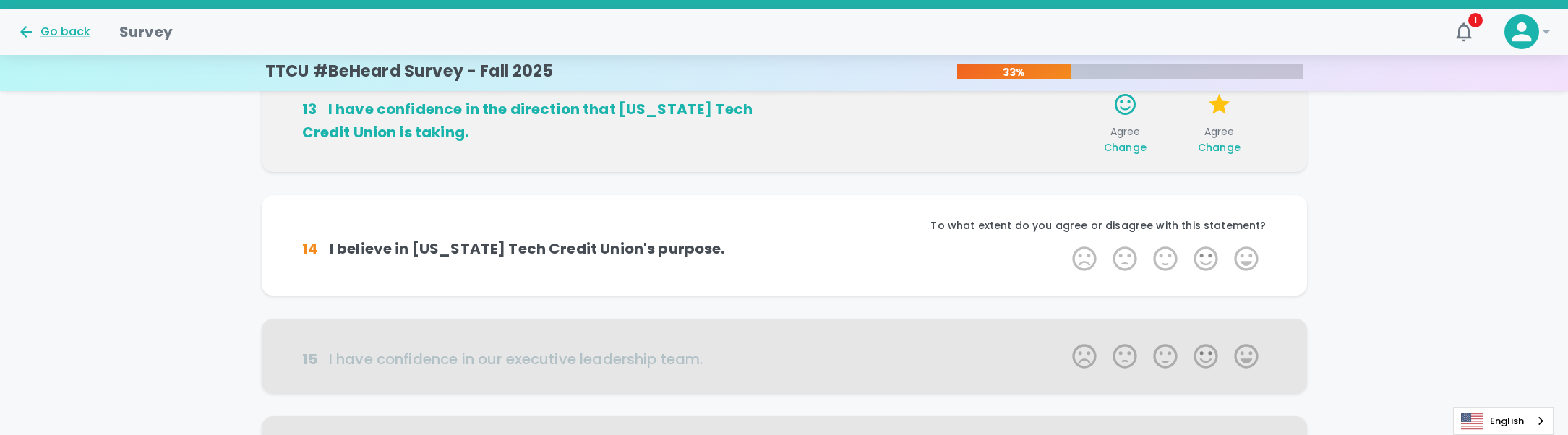
scroll to position [381, 0]
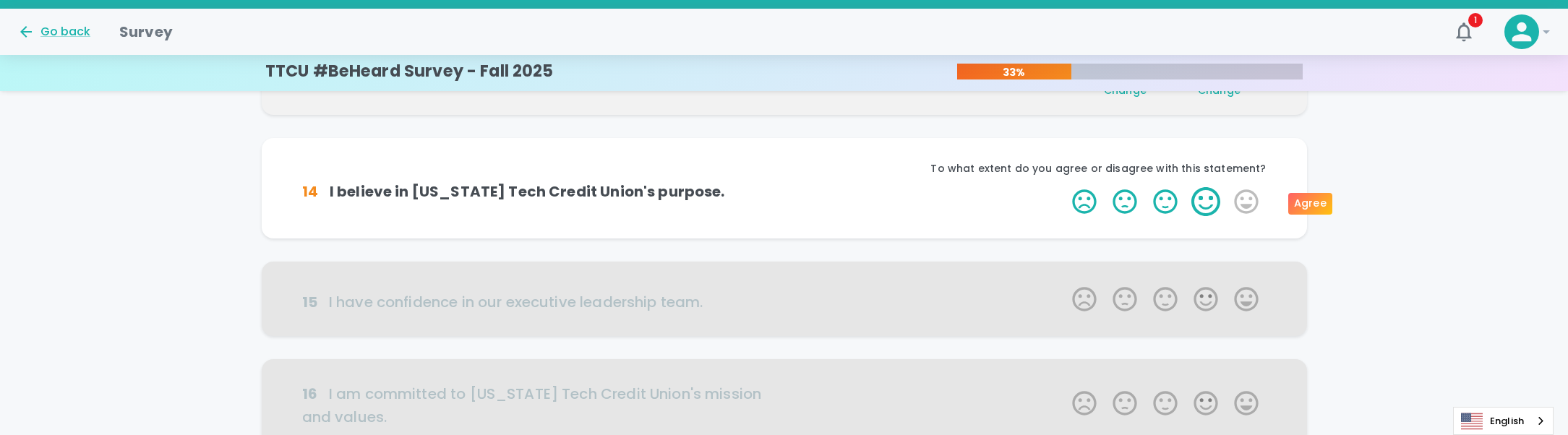
click at [1205, 200] on label "4 Stars" at bounding box center [1206, 202] width 40 height 29
click at [1064, 187] on input "4 Stars" at bounding box center [1063, 186] width 1 height 1
click at [1205, 200] on label "4 Stars" at bounding box center [1206, 202] width 40 height 29
click at [1064, 187] on input "4 Stars" at bounding box center [1063, 186] width 1 height 1
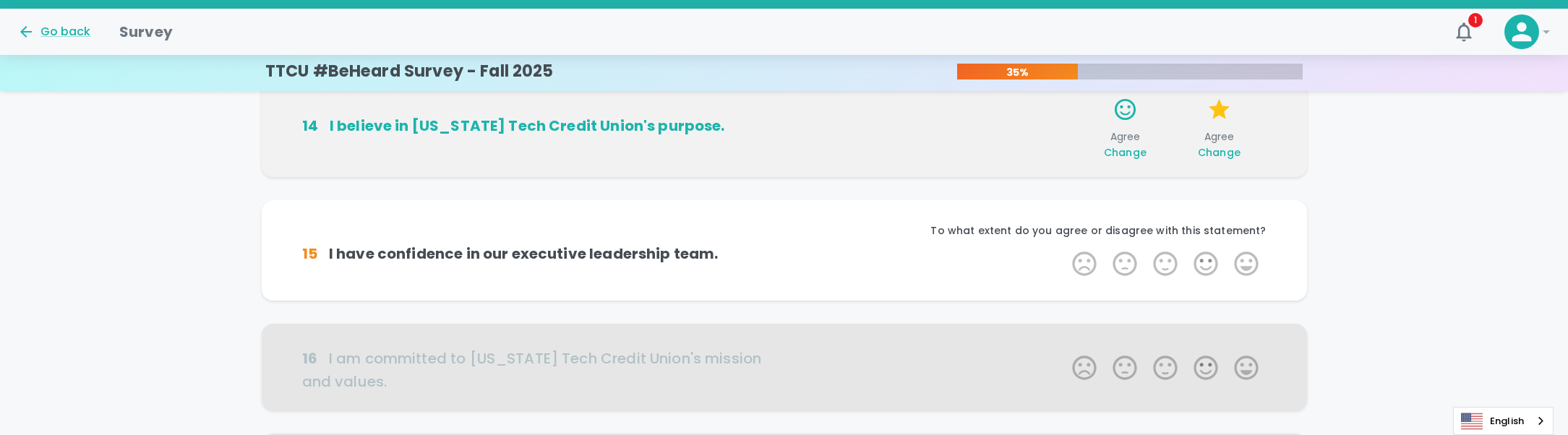
scroll to position [510, 0]
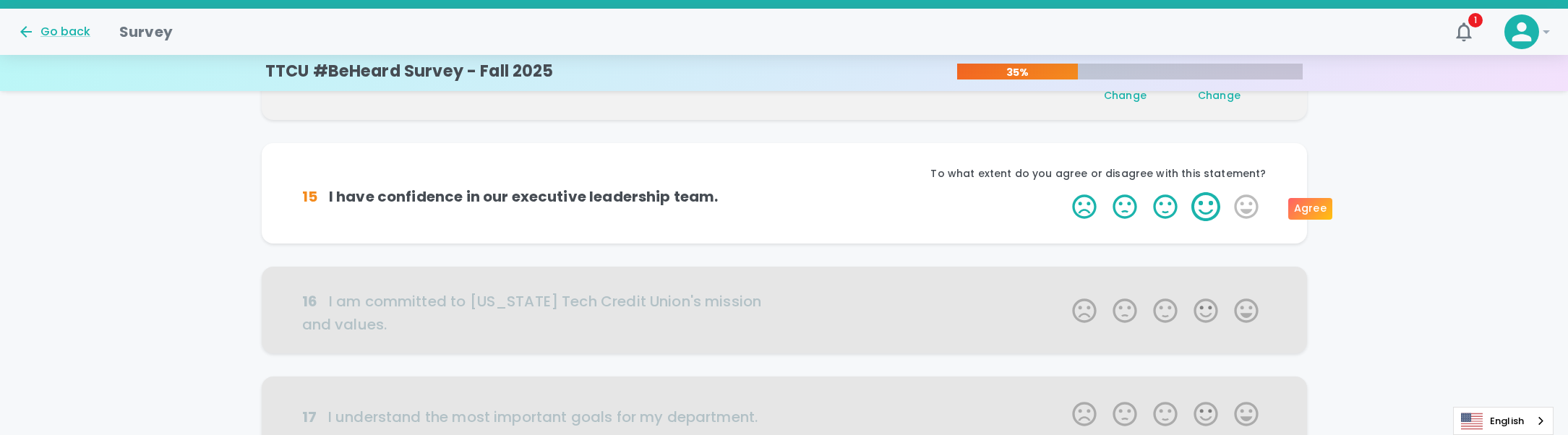
click at [1205, 201] on label "4 Stars" at bounding box center [1206, 207] width 40 height 29
click at [1064, 192] on input "4 Stars" at bounding box center [1063, 191] width 1 height 1
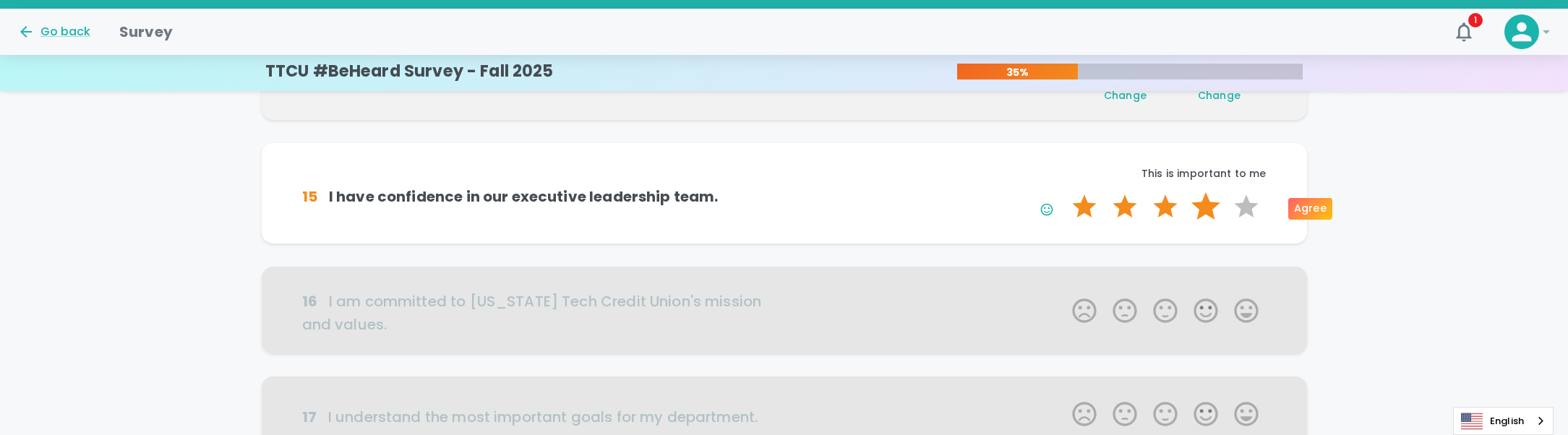
click at [1204, 208] on label "4 Stars" at bounding box center [1206, 207] width 40 height 29
click at [1064, 192] on input "4 Stars" at bounding box center [1063, 191] width 1 height 1
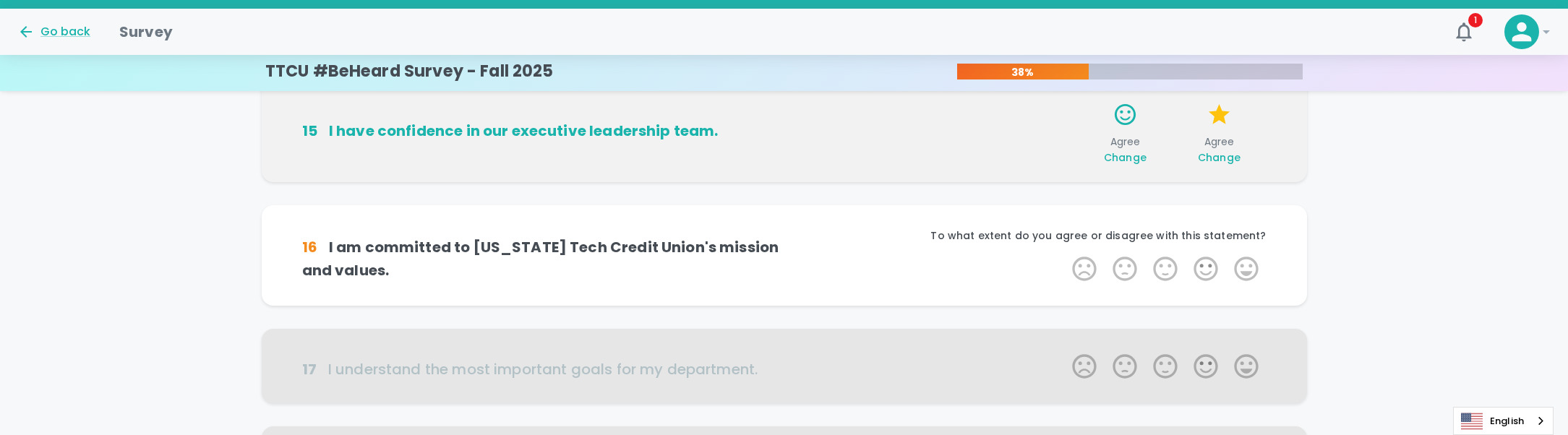
scroll to position [637, 0]
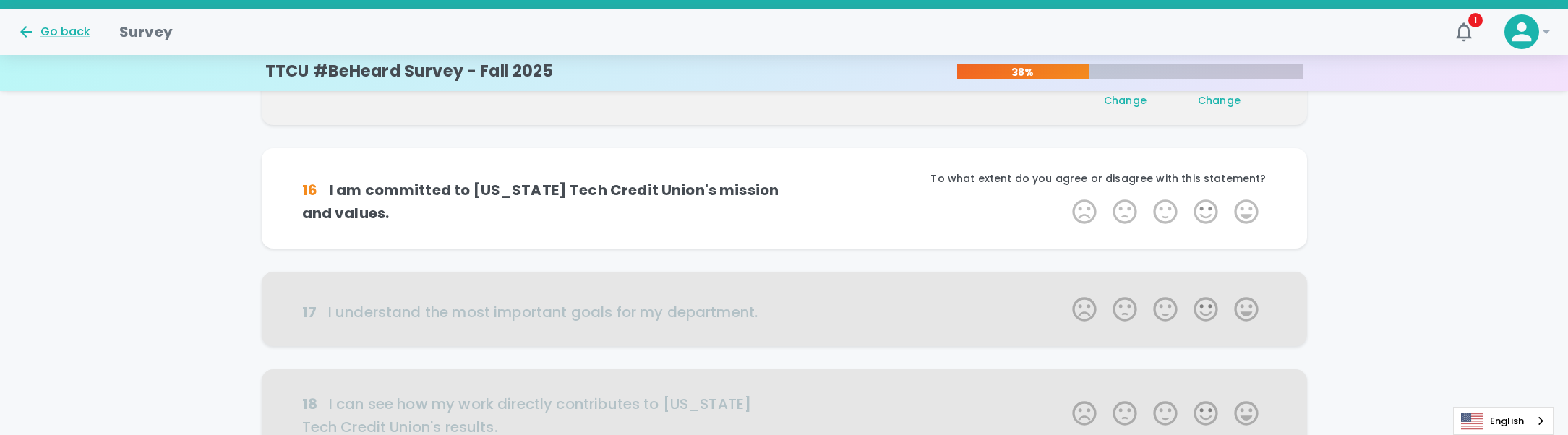
click at [1204, 208] on label "4 Stars" at bounding box center [1206, 212] width 40 height 29
click at [1064, 198] on input "4 Stars" at bounding box center [1063, 197] width 1 height 1
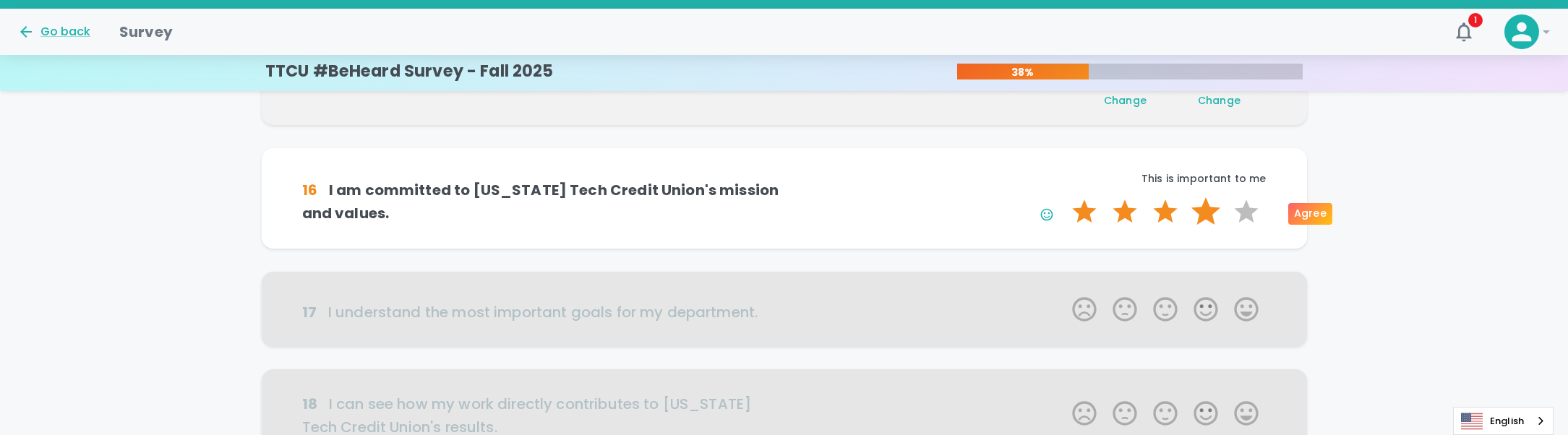
click at [1203, 209] on label "4 Stars" at bounding box center [1206, 212] width 40 height 29
click at [1064, 198] on input "4 Stars" at bounding box center [1063, 197] width 1 height 1
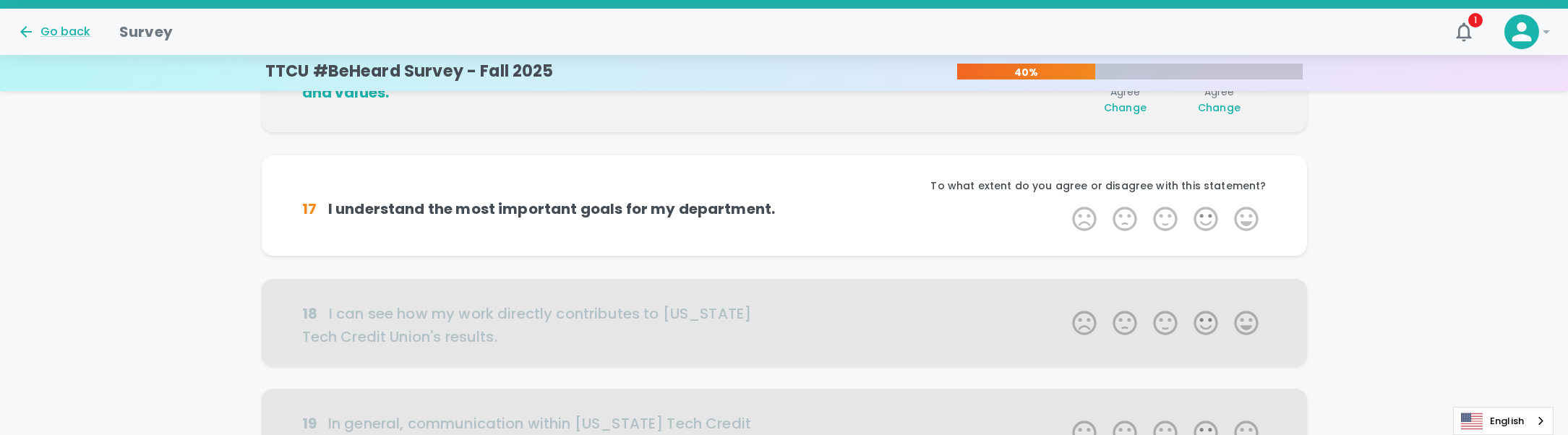
scroll to position [764, 0]
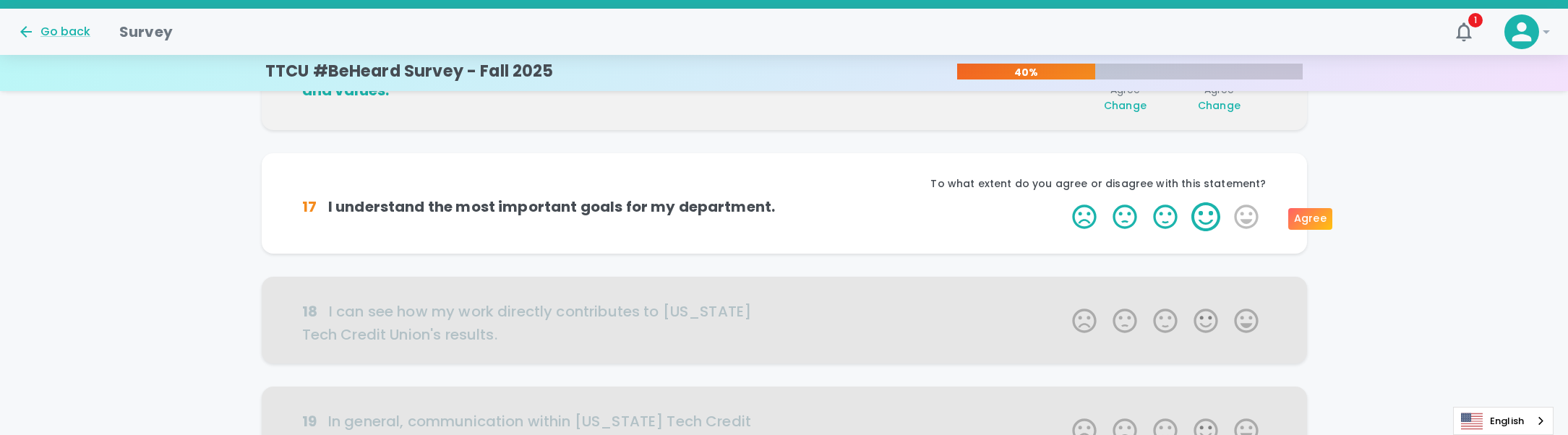
click at [1206, 211] on label "4 Stars" at bounding box center [1206, 217] width 40 height 29
click at [1064, 203] on input "4 Stars" at bounding box center [1063, 202] width 1 height 1
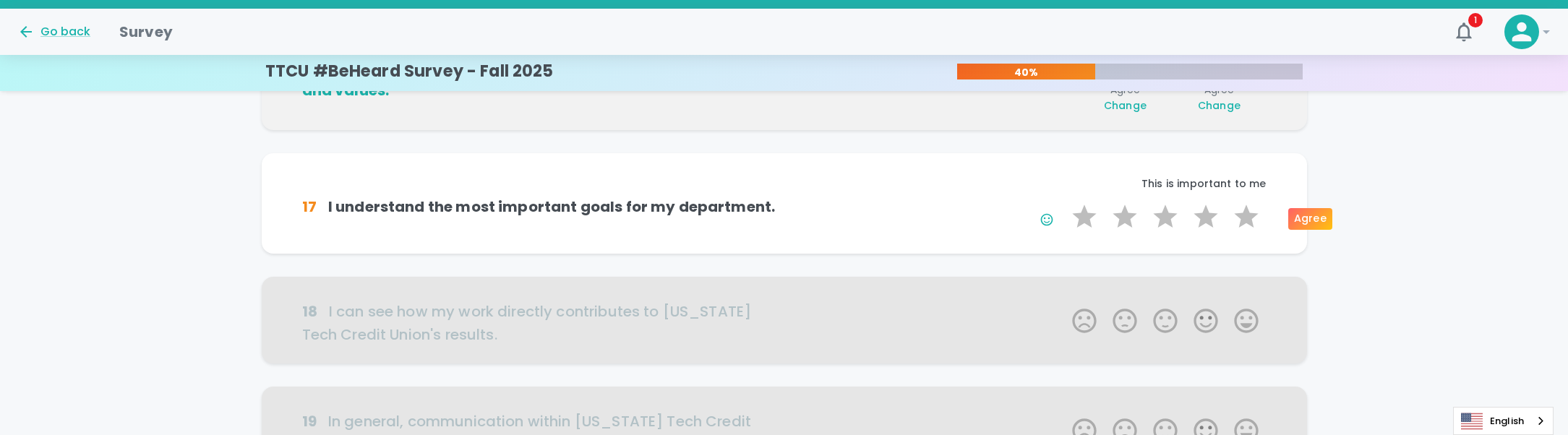
click at [1206, 211] on label "4 Stars" at bounding box center [1206, 217] width 40 height 29
click at [1064, 203] on input "4 Stars" at bounding box center [1063, 202] width 1 height 1
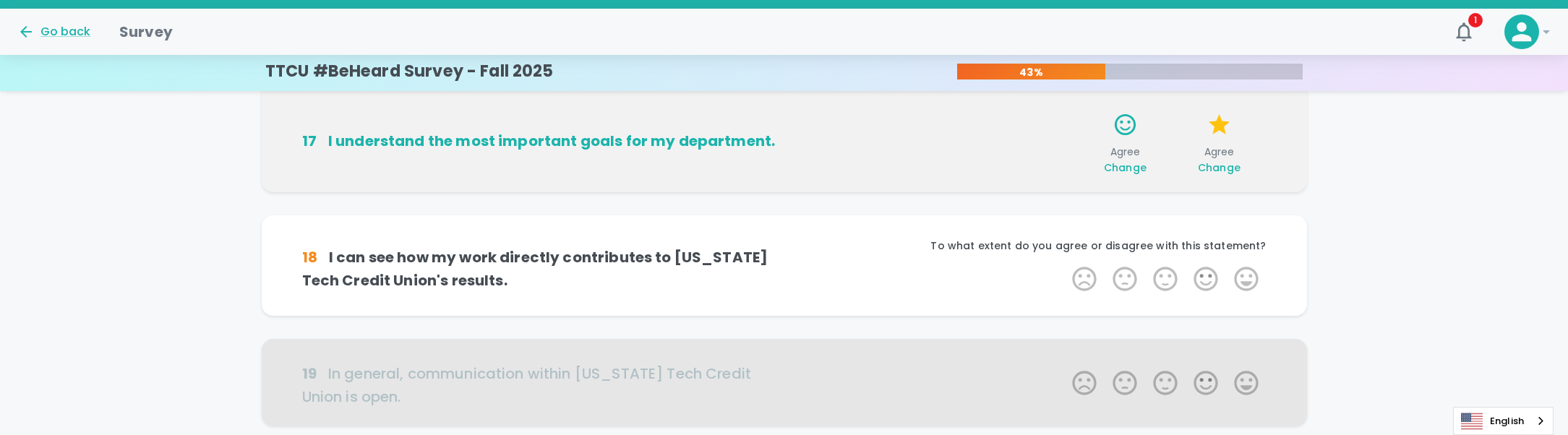
scroll to position [891, 0]
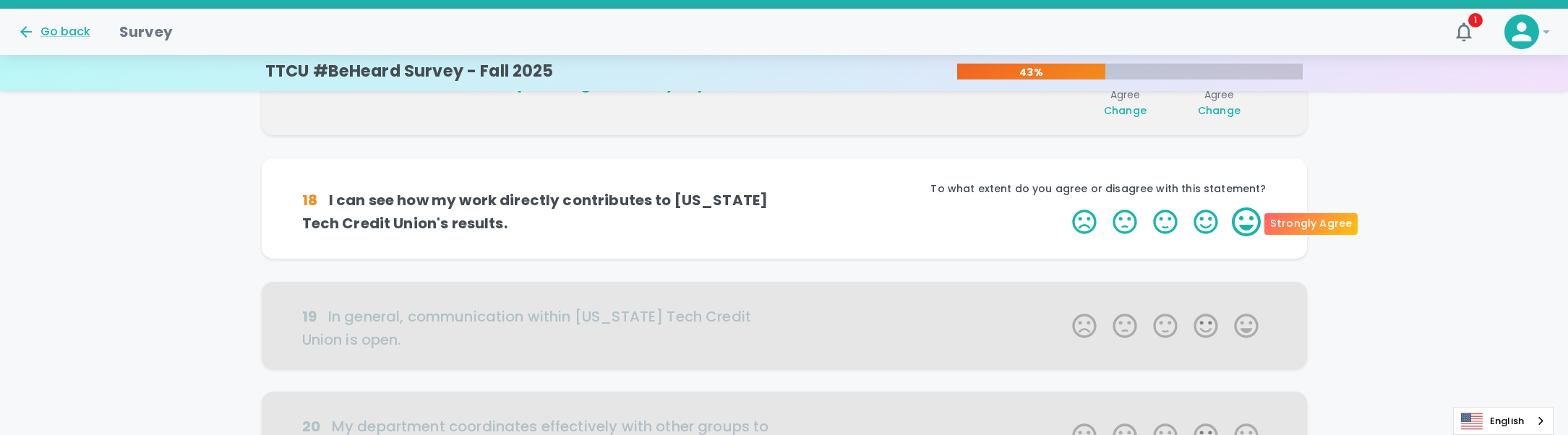
click at [1239, 222] on label "5 Stars" at bounding box center [1246, 222] width 40 height 29
click at [1064, 207] on input "5 Stars" at bounding box center [1063, 207] width 1 height 1
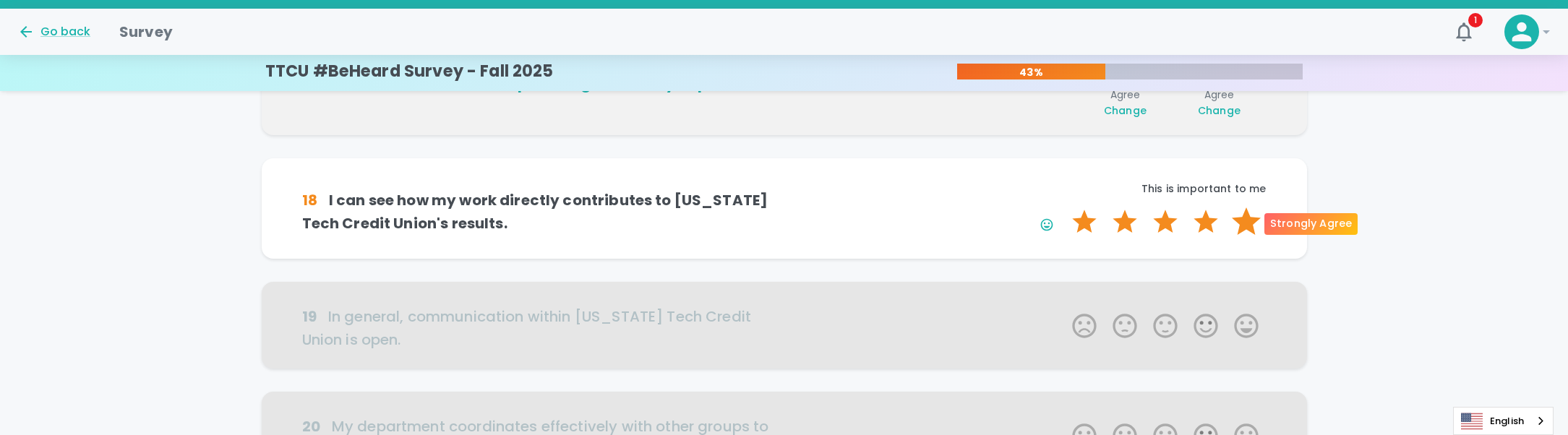
click at [1242, 228] on label "5 Stars" at bounding box center [1246, 222] width 40 height 29
click at [1064, 207] on input "5 Stars" at bounding box center [1063, 207] width 1 height 1
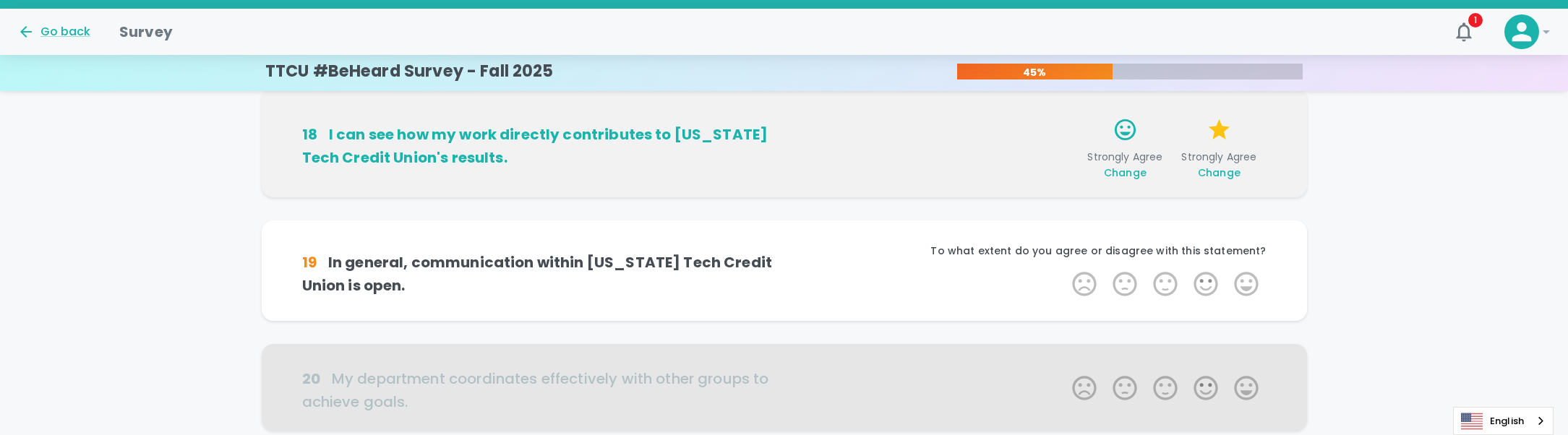
scroll to position [1018, 0]
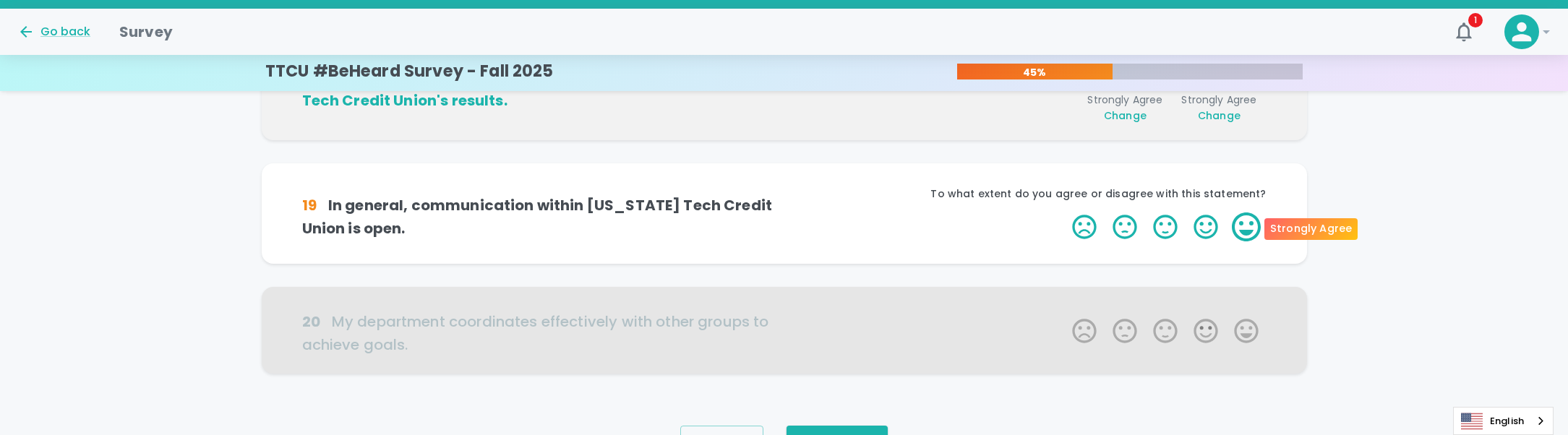
click at [1240, 228] on label "5 Stars" at bounding box center [1246, 227] width 40 height 29
click at [1064, 212] on input "5 Stars" at bounding box center [1063, 212] width 1 height 1
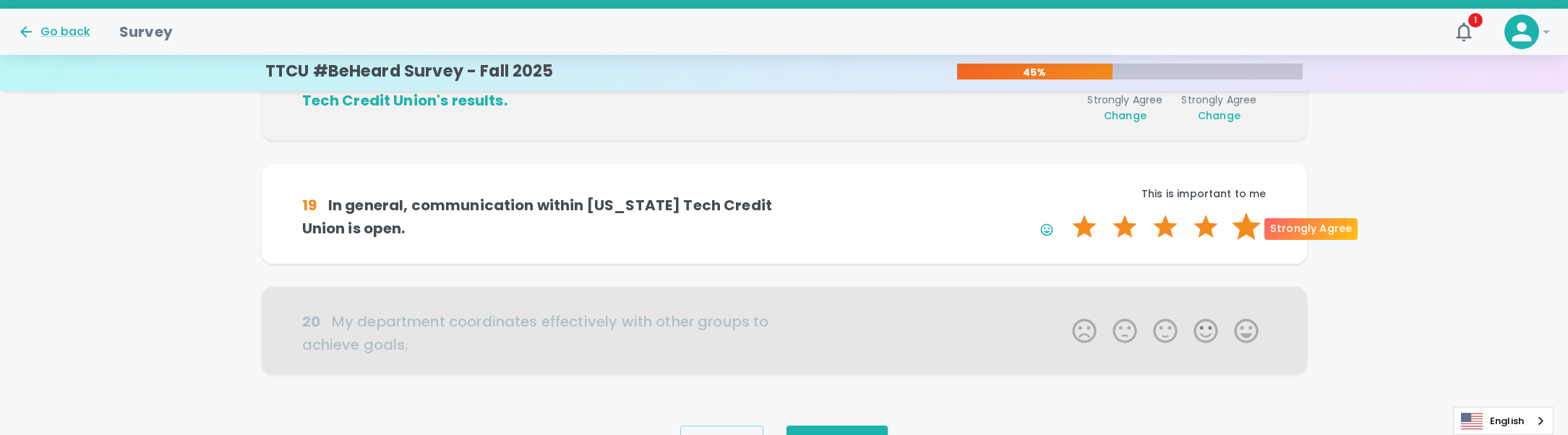
click at [1254, 222] on label "5 Stars" at bounding box center [1246, 227] width 40 height 29
click at [1064, 212] on input "5 Stars" at bounding box center [1063, 212] width 1 height 1
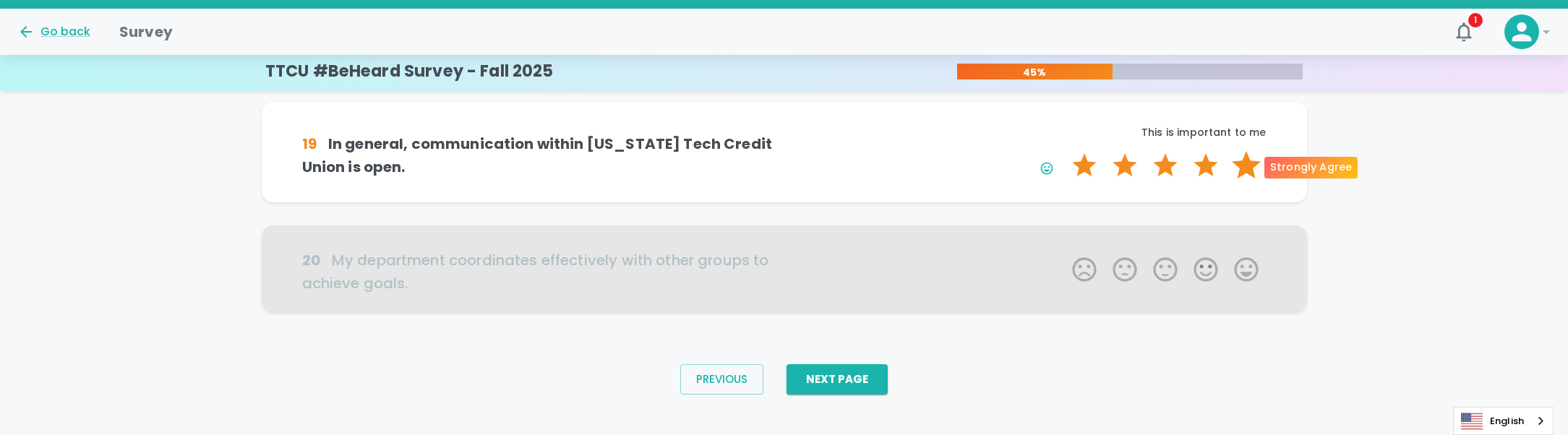
scroll to position [1098, 0]
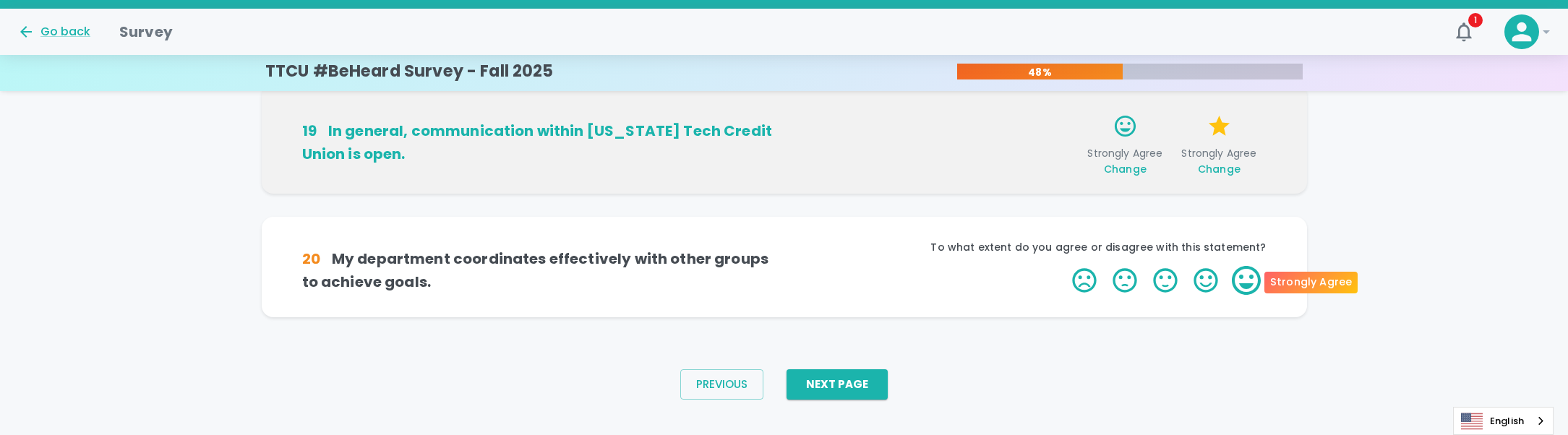
click at [1239, 280] on label "5 Stars" at bounding box center [1246, 280] width 40 height 29
click at [1064, 266] on input "5 Stars" at bounding box center [1063, 266] width 1 height 1
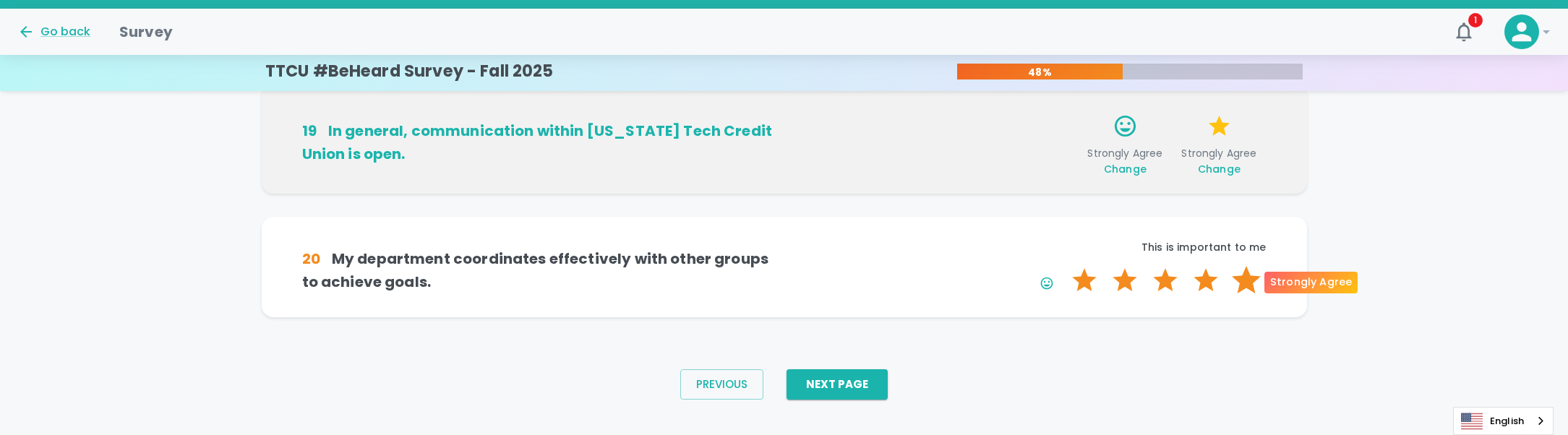
click at [1247, 280] on label "5 Stars" at bounding box center [1246, 280] width 40 height 29
click at [1064, 266] on input "5 Stars" at bounding box center [1063, 266] width 1 height 1
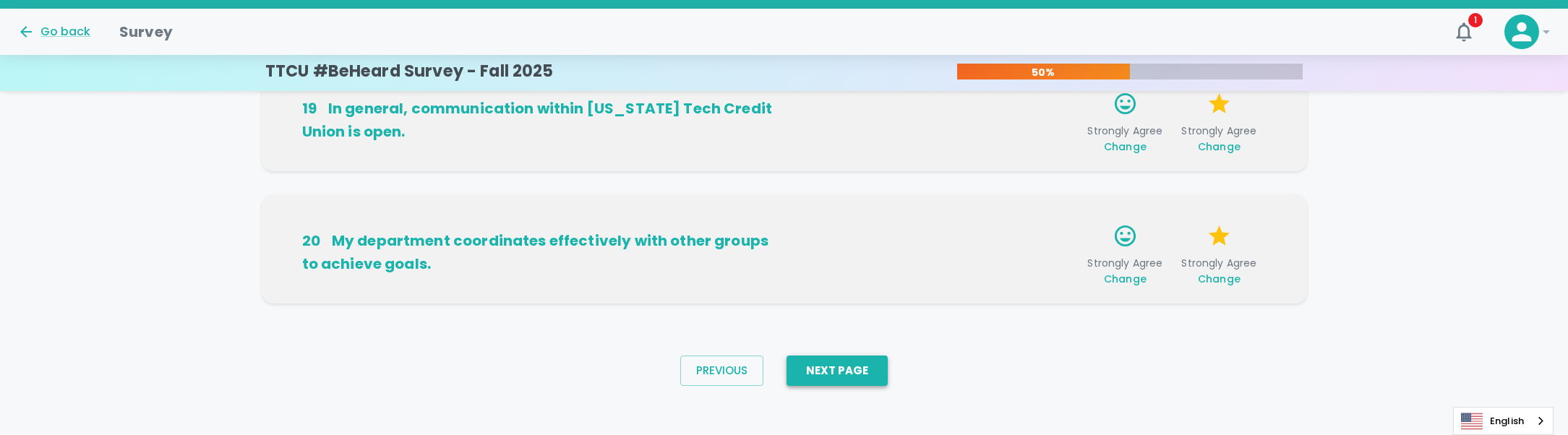
drag, startPoint x: 880, startPoint y: 371, endPoint x: 887, endPoint y: 366, distance: 8.6
click at [880, 370] on button "Next Page" at bounding box center [837, 371] width 101 height 31
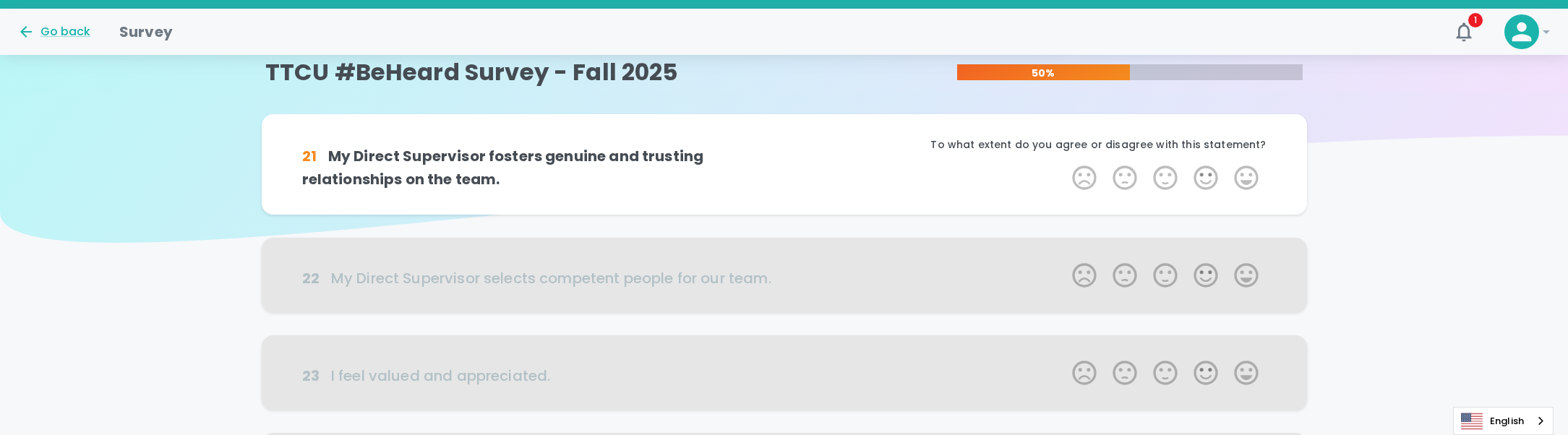
scroll to position [0, 0]
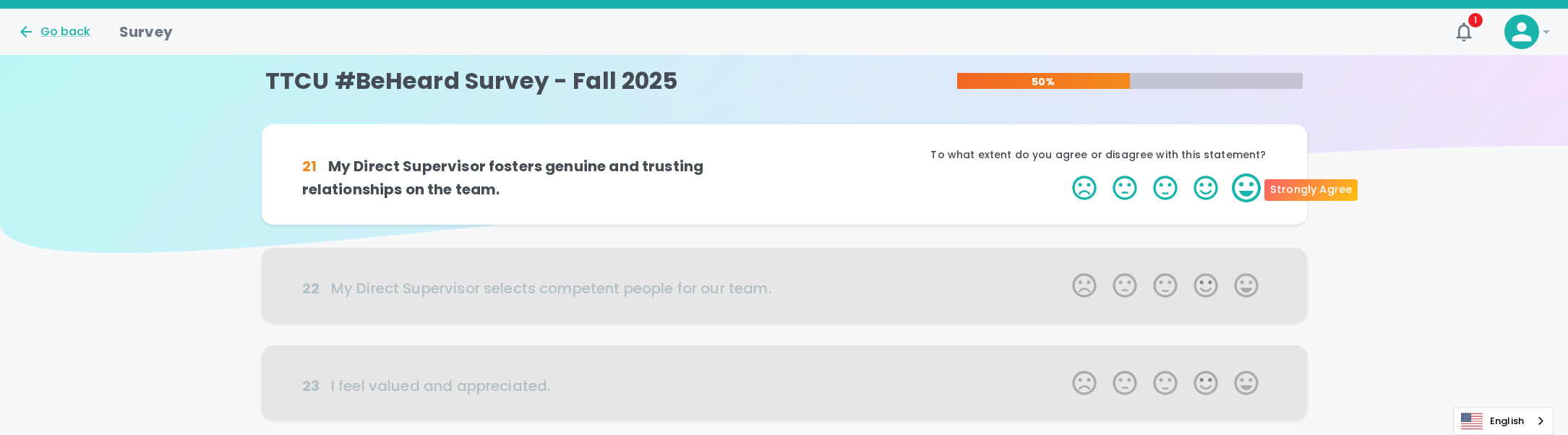
click at [1252, 191] on label "5 Stars" at bounding box center [1246, 188] width 40 height 29
click at [1064, 174] on input "5 Stars" at bounding box center [1063, 173] width 1 height 1
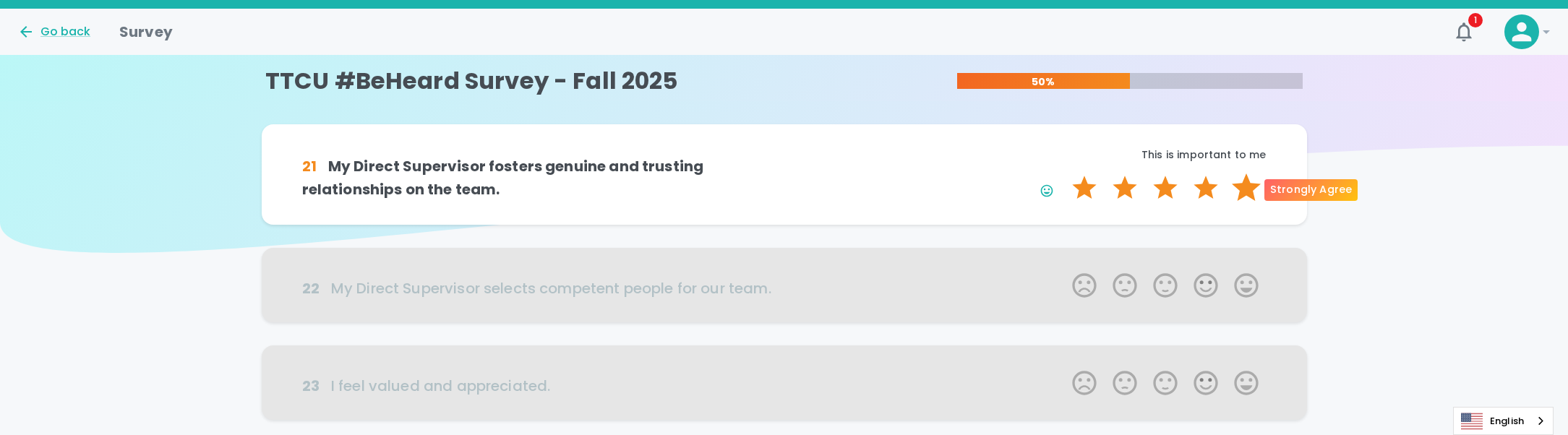
click at [1251, 195] on label "5 Stars" at bounding box center [1246, 188] width 40 height 29
click at [1064, 174] on input "5 Stars" at bounding box center [1063, 173] width 1 height 1
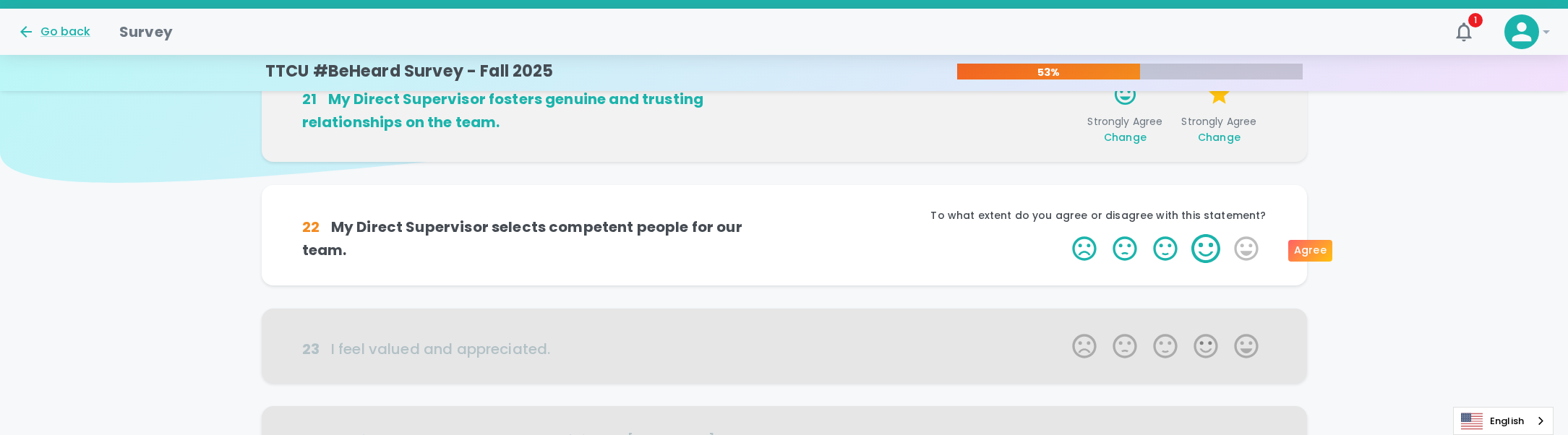
scroll to position [127, 0]
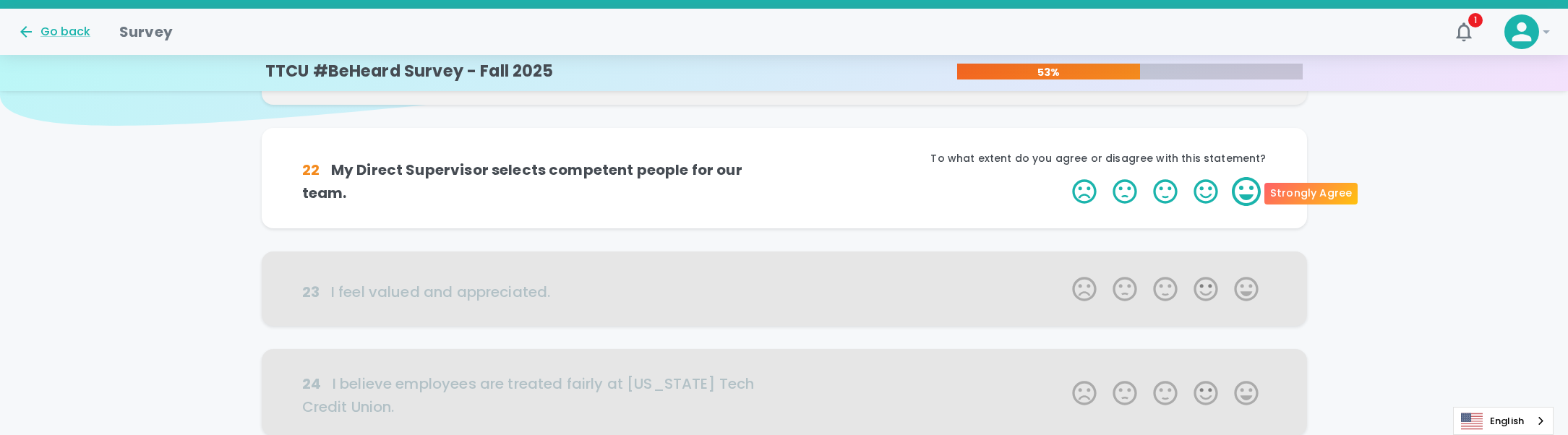
click at [1234, 191] on label "5 Stars" at bounding box center [1246, 191] width 40 height 29
click at [1064, 177] on input "5 Stars" at bounding box center [1063, 177] width 1 height 1
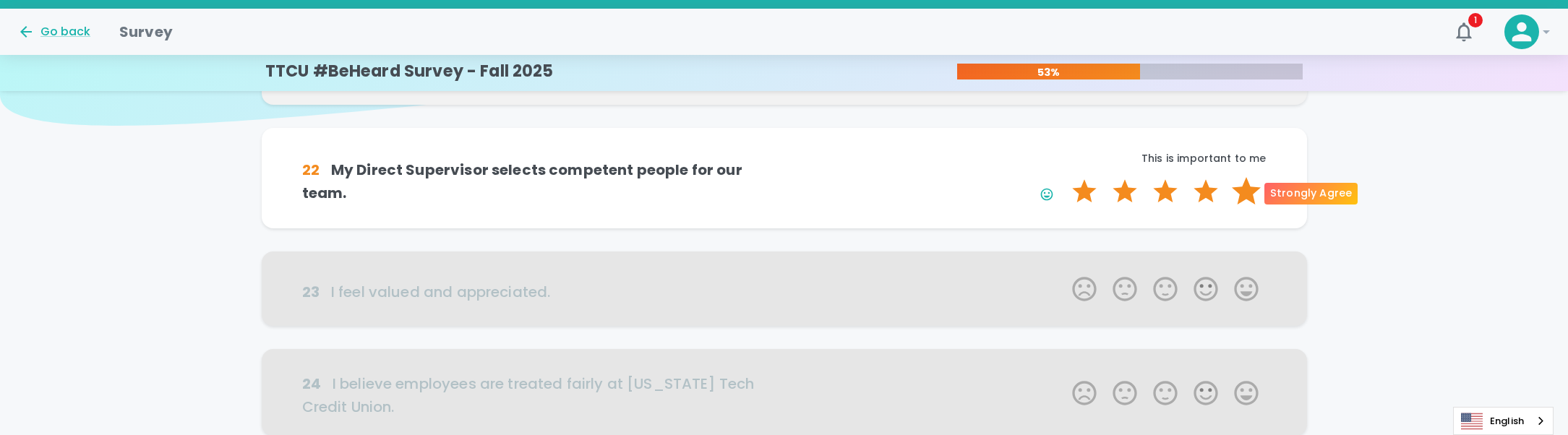
click at [1242, 190] on label "5 Stars" at bounding box center [1246, 191] width 40 height 29
click at [1064, 177] on input "5 Stars" at bounding box center [1063, 177] width 1 height 1
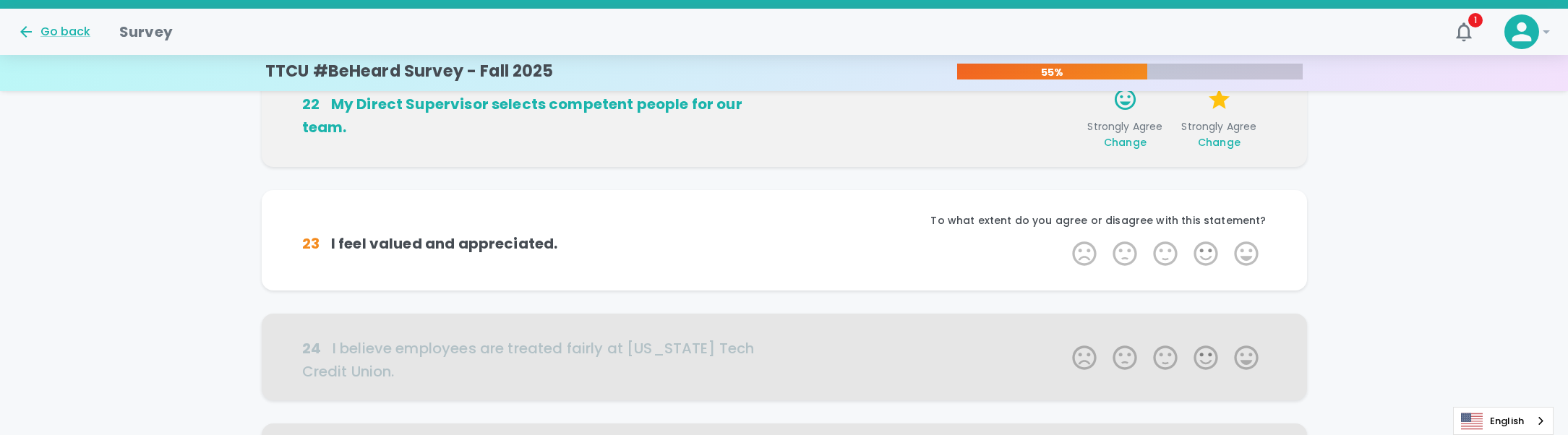
scroll to position [254, 0]
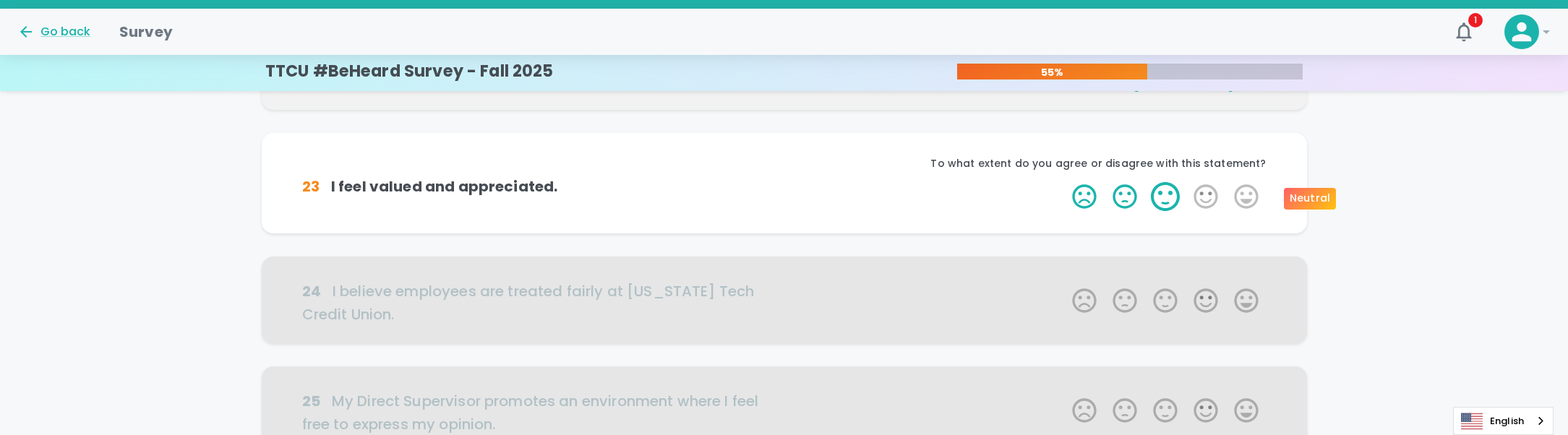
click at [1168, 195] on label "3 Stars" at bounding box center [1165, 197] width 40 height 29
click at [1064, 183] on input "3 Stars" at bounding box center [1063, 182] width 1 height 1
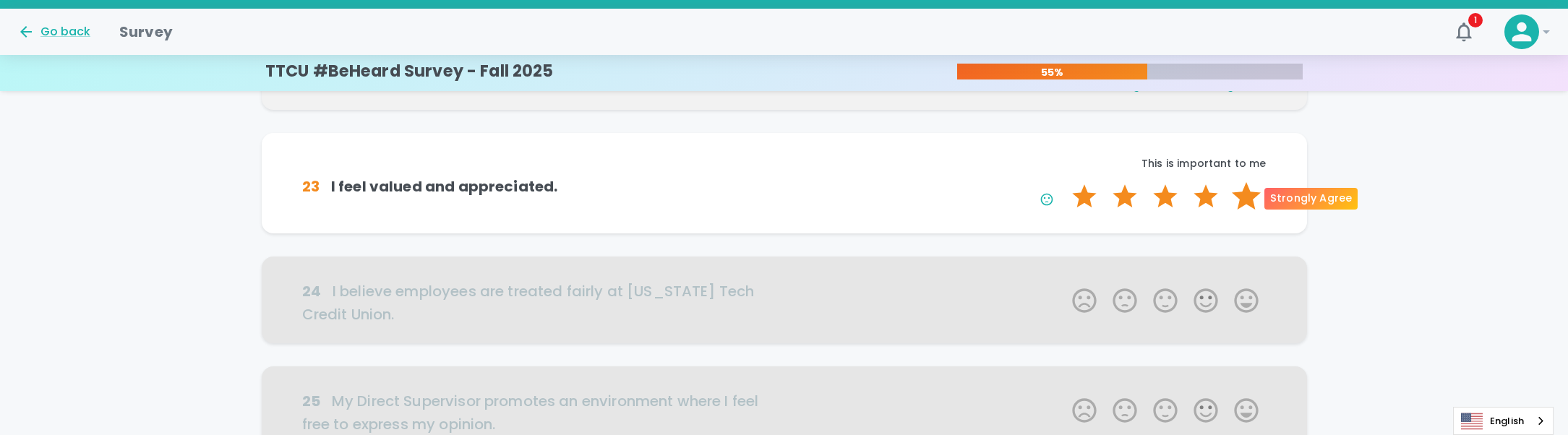
click at [1244, 195] on label "5 Stars" at bounding box center [1246, 197] width 40 height 29
click at [1064, 183] on input "5 Stars" at bounding box center [1063, 182] width 1 height 1
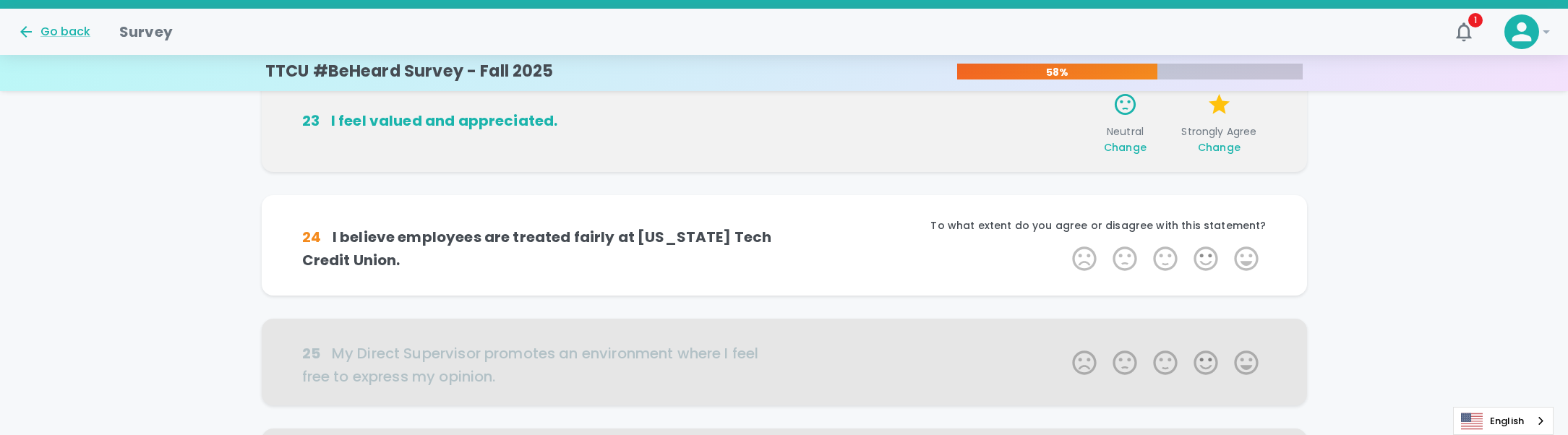
scroll to position [381, 0]
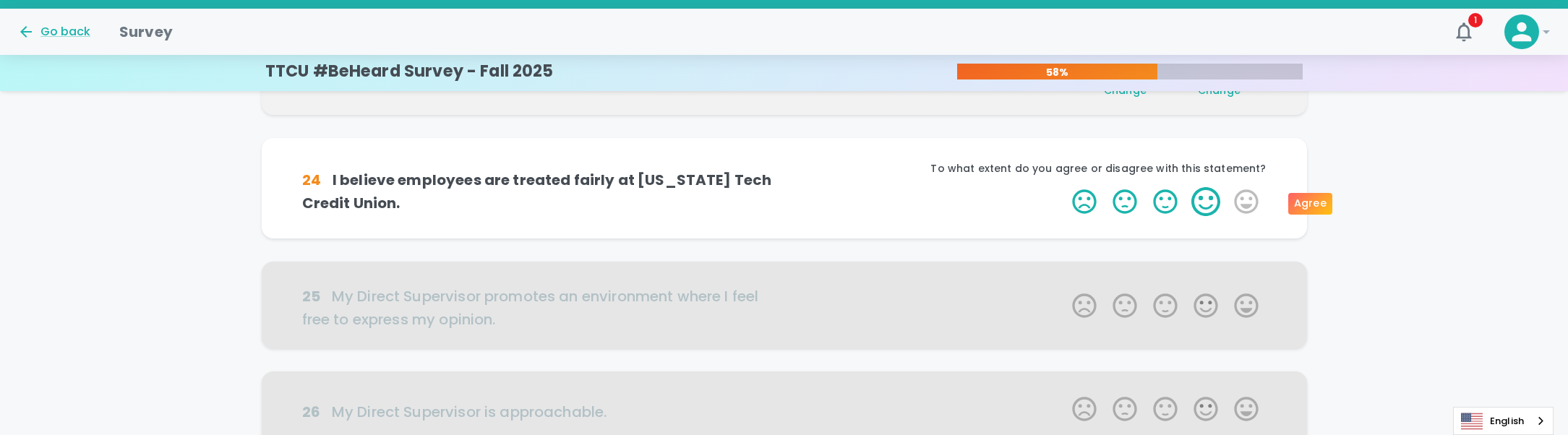
click at [1216, 202] on label "4 Stars" at bounding box center [1206, 202] width 40 height 29
click at [1064, 187] on input "4 Stars" at bounding box center [1063, 186] width 1 height 1
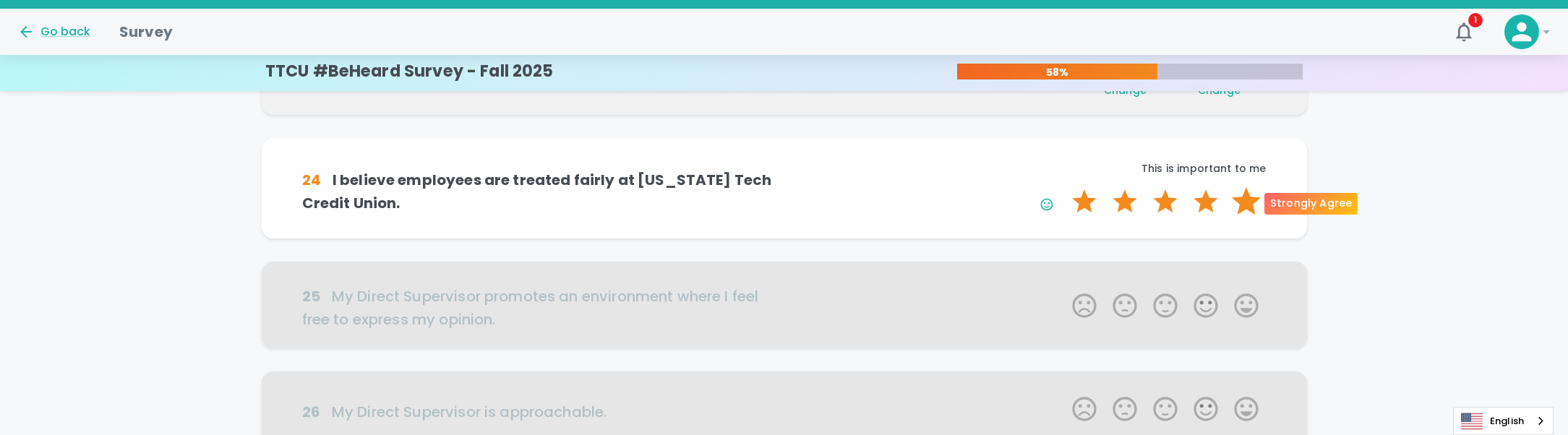
click at [1242, 202] on label "5 Stars" at bounding box center [1246, 202] width 40 height 29
click at [1064, 187] on input "5 Stars" at bounding box center [1063, 186] width 1 height 1
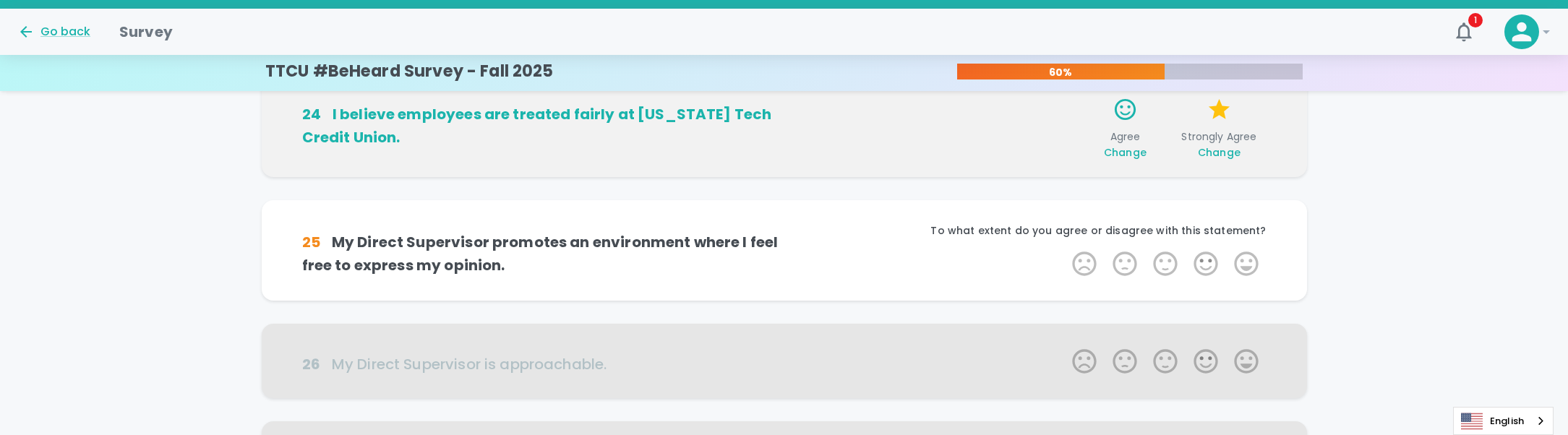
scroll to position [510, 0]
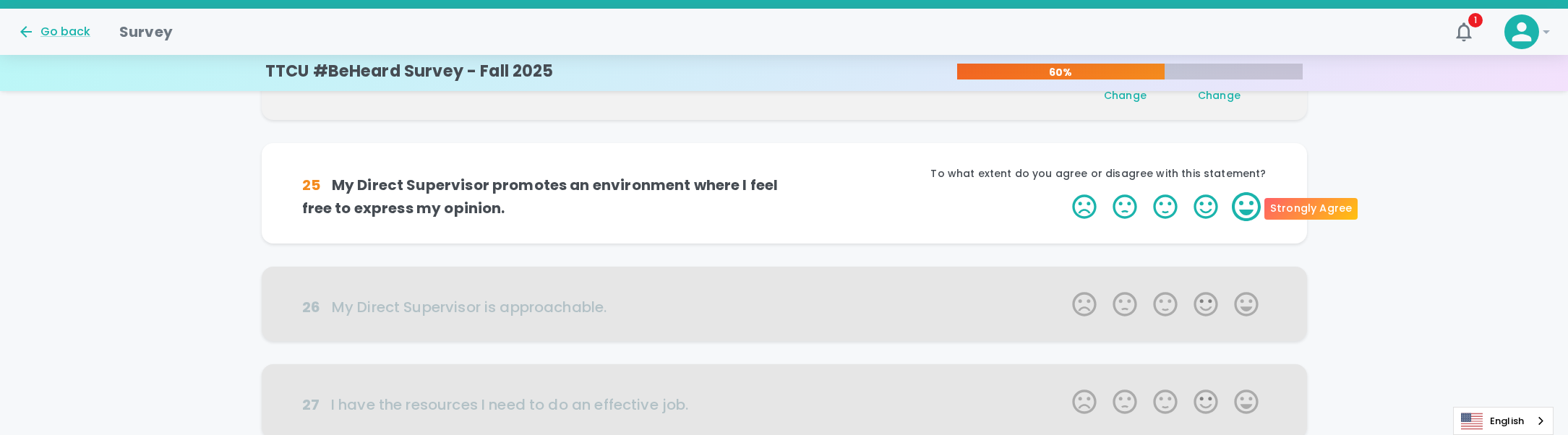
click at [1236, 202] on label "5 Stars" at bounding box center [1246, 207] width 40 height 29
click at [1064, 192] on input "5 Stars" at bounding box center [1063, 191] width 1 height 1
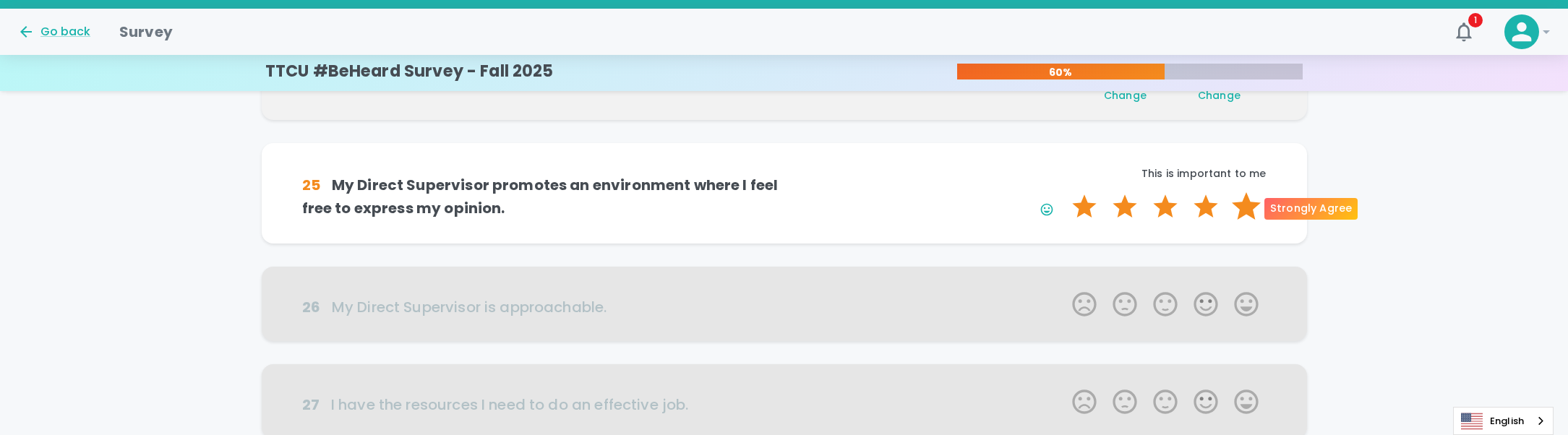
click at [1242, 202] on label "5 Stars" at bounding box center [1246, 207] width 40 height 29
click at [1064, 192] on input "5 Stars" at bounding box center [1063, 191] width 1 height 1
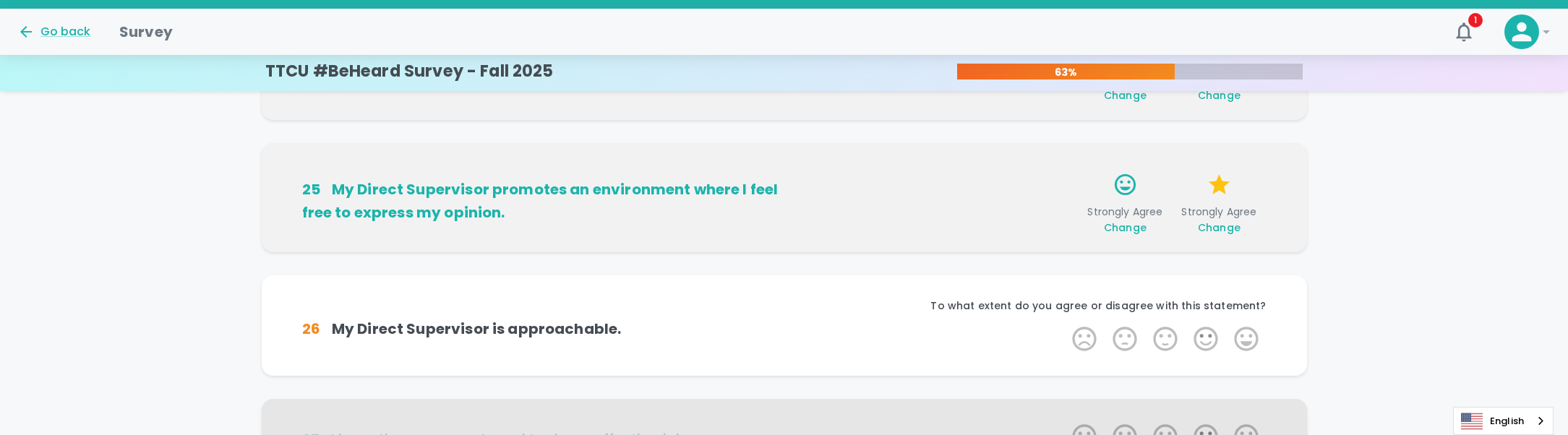
scroll to position [637, 0]
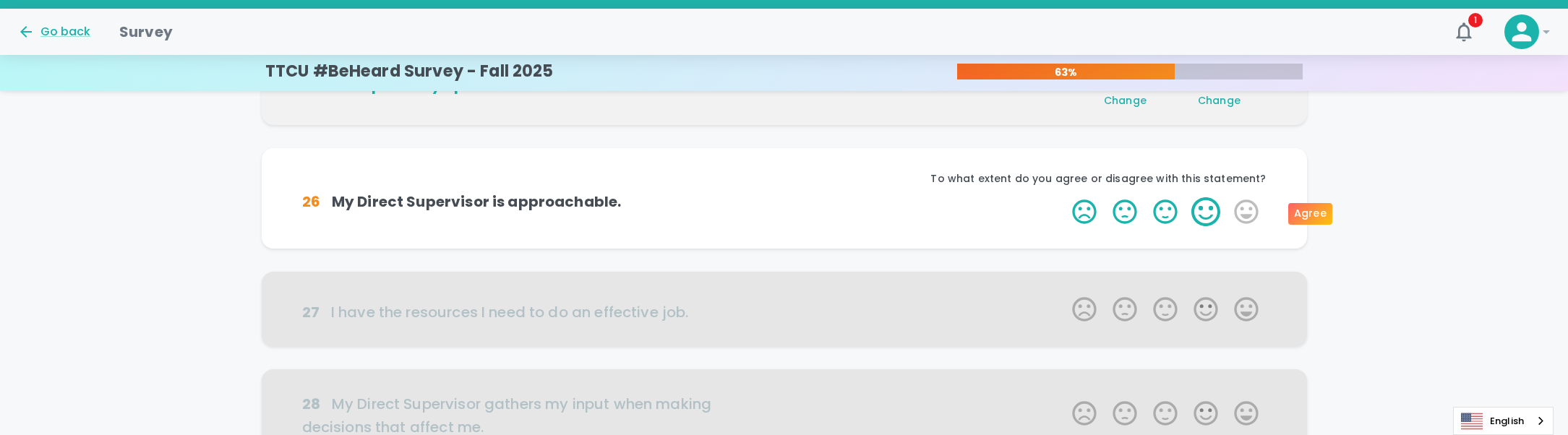
click at [1209, 207] on label "4 Stars" at bounding box center [1206, 212] width 40 height 29
click at [1064, 198] on input "4 Stars" at bounding box center [1063, 197] width 1 height 1
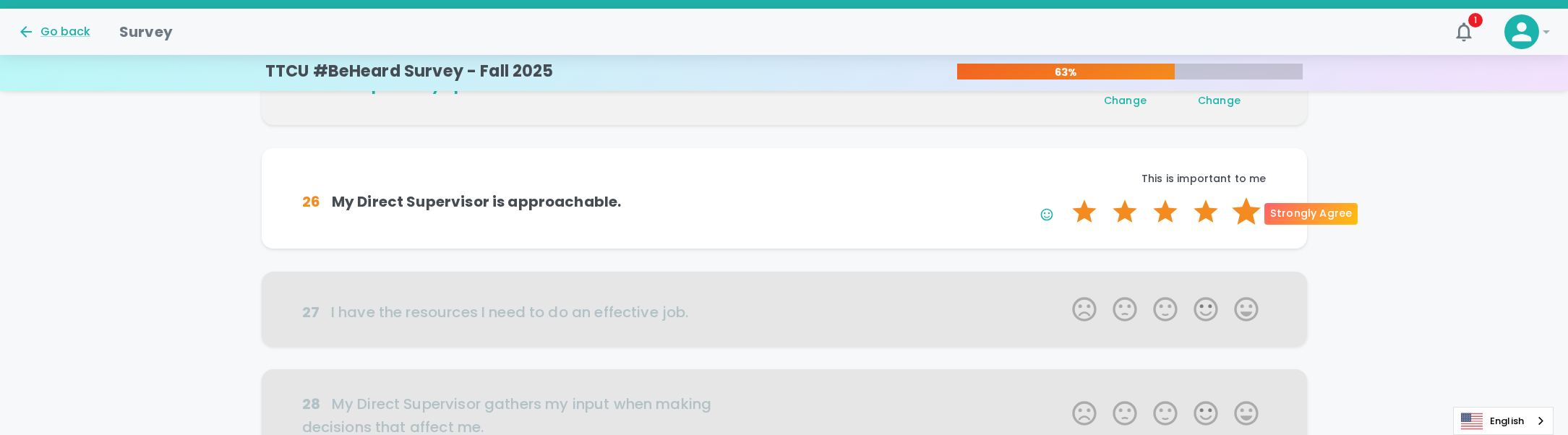
click at [1238, 207] on label "5 Stars" at bounding box center [1246, 212] width 40 height 29
click at [1064, 198] on input "5 Stars" at bounding box center [1063, 197] width 1 height 1
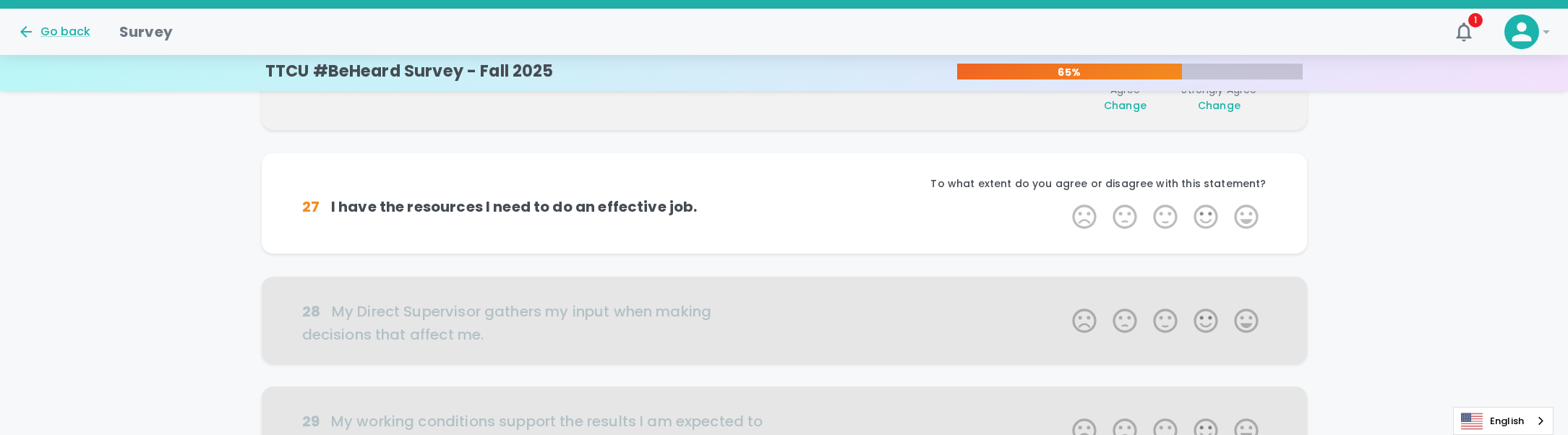
scroll to position [837, 0]
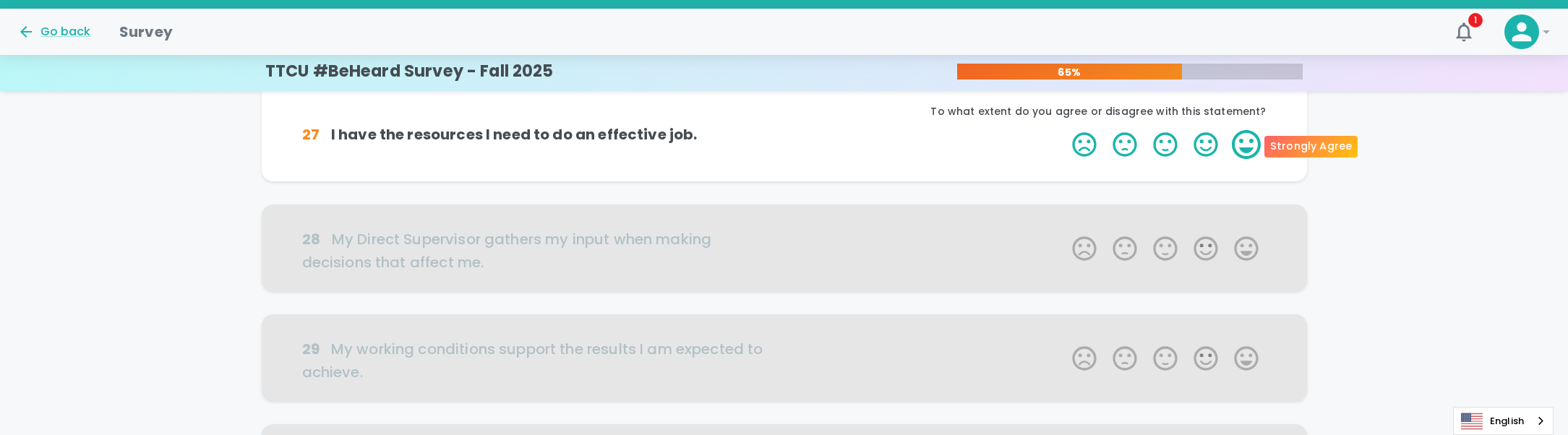
click at [1244, 158] on label "5 Stars" at bounding box center [1246, 144] width 40 height 29
click at [1064, 130] on input "5 Stars" at bounding box center [1063, 129] width 1 height 1
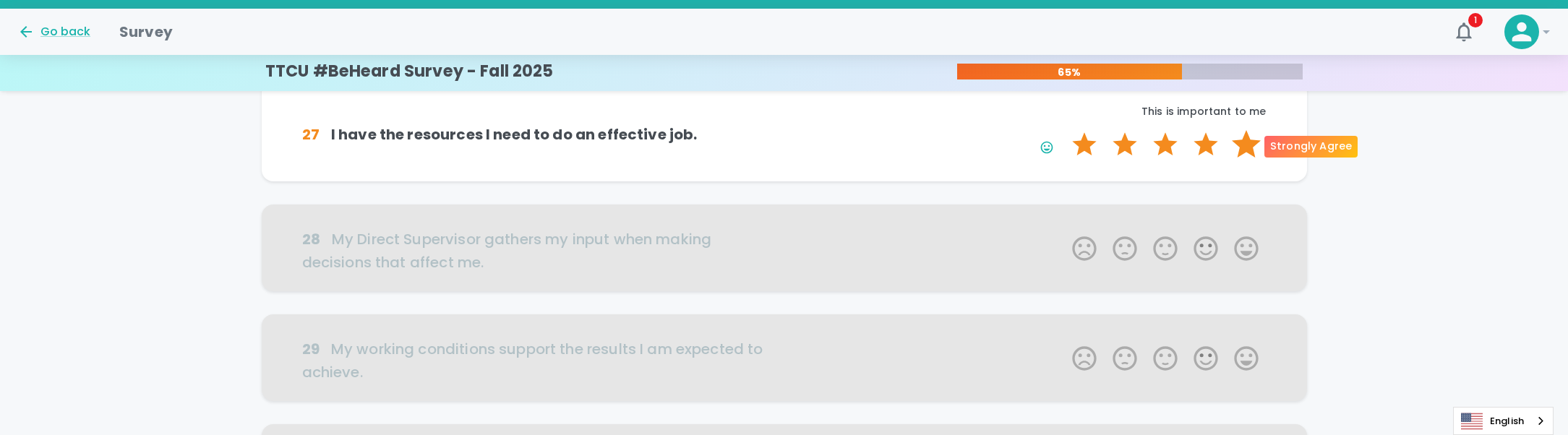
click at [1244, 149] on label "5 Stars" at bounding box center [1246, 144] width 40 height 29
click at [1064, 130] on input "5 Stars" at bounding box center [1063, 129] width 1 height 1
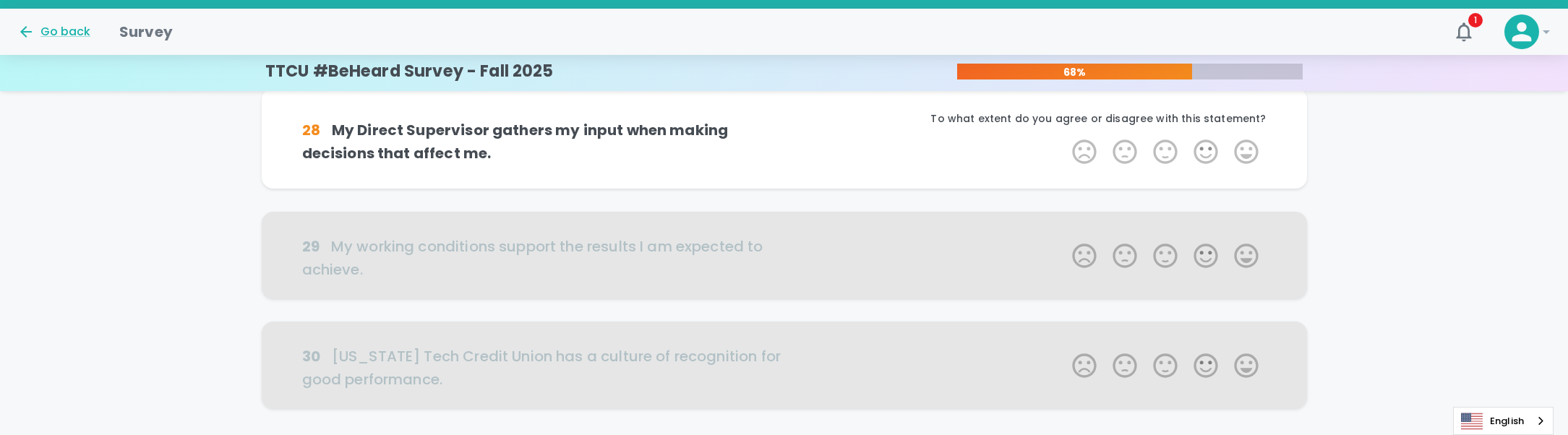
scroll to position [964, 0]
click at [1244, 149] on label "5 Stars" at bounding box center [1246, 149] width 40 height 29
click at [1064, 135] on input "5 Stars" at bounding box center [1063, 135] width 1 height 1
click at [1244, 149] on label "5 Stars" at bounding box center [1246, 149] width 40 height 29
click at [1064, 135] on input "5 Stars" at bounding box center [1063, 135] width 1 height 1
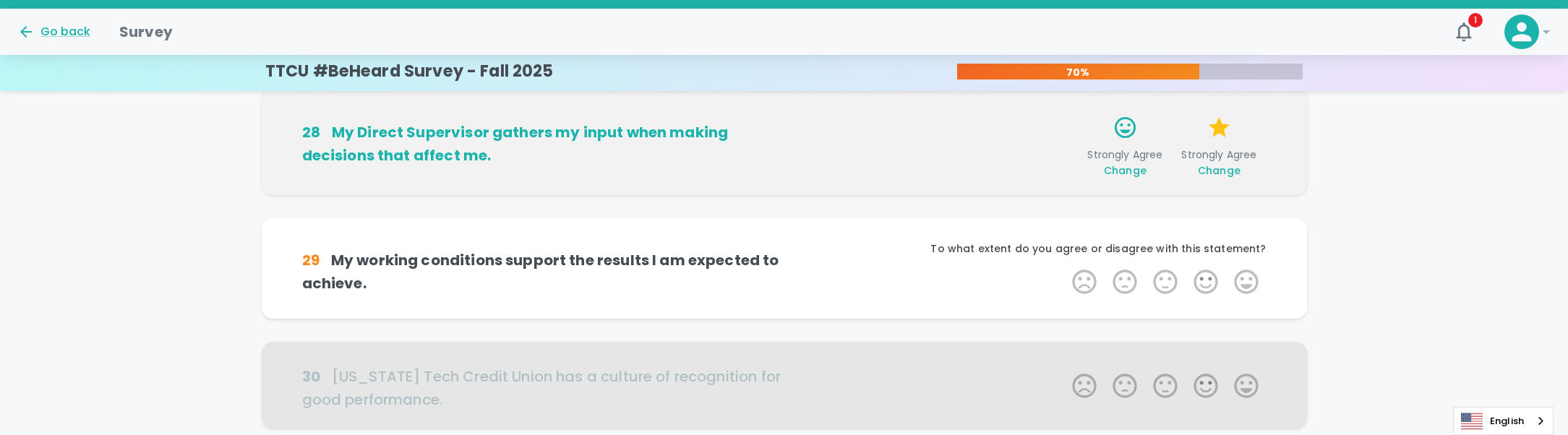
scroll to position [1075, 0]
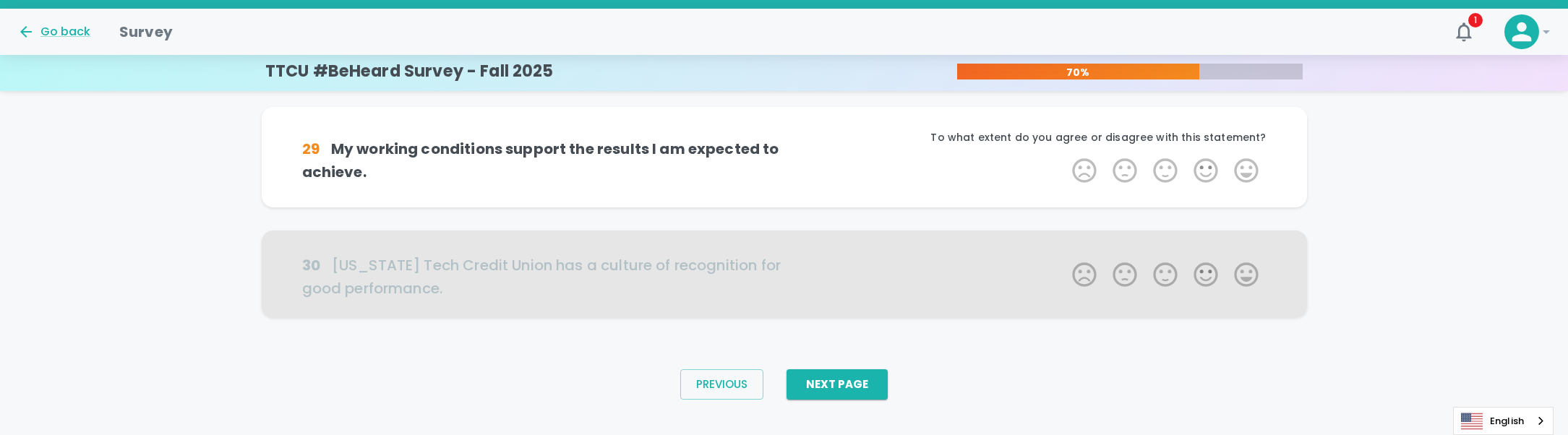
click at [1244, 149] on div "To what extent do you agree or disagree with this statement?" at bounding box center [1025, 142] width 483 height 26
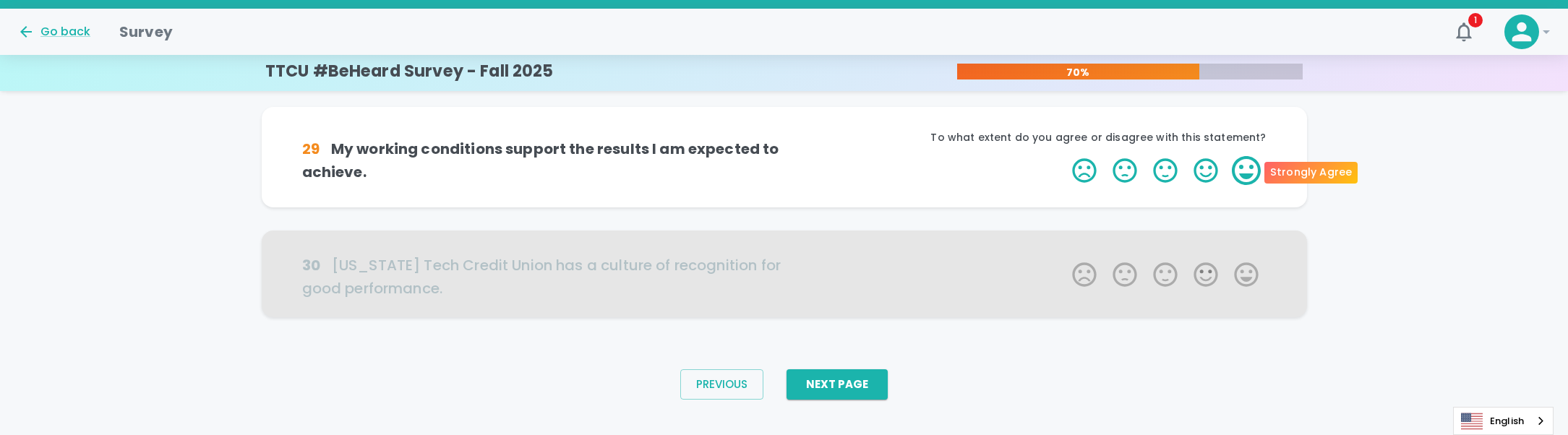
click at [1245, 160] on label "5 Stars" at bounding box center [1246, 170] width 40 height 29
click at [1064, 156] on input "5 Stars" at bounding box center [1063, 156] width 1 height 1
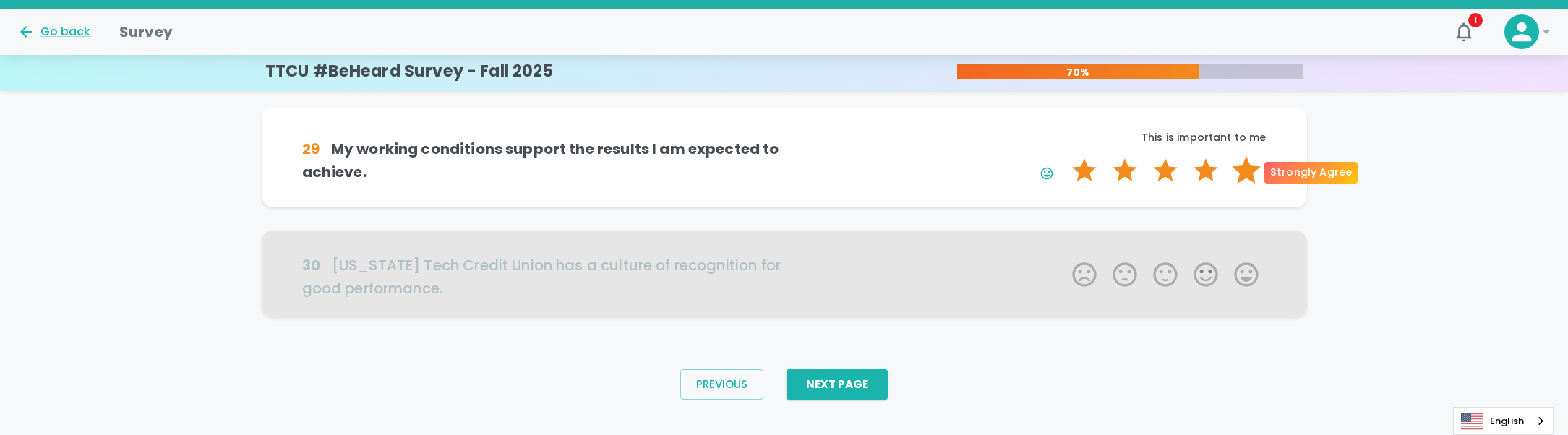
click at [1245, 183] on label "5 Stars" at bounding box center [1246, 170] width 40 height 29
click at [1064, 156] on input "5 Stars" at bounding box center [1063, 156] width 1 height 1
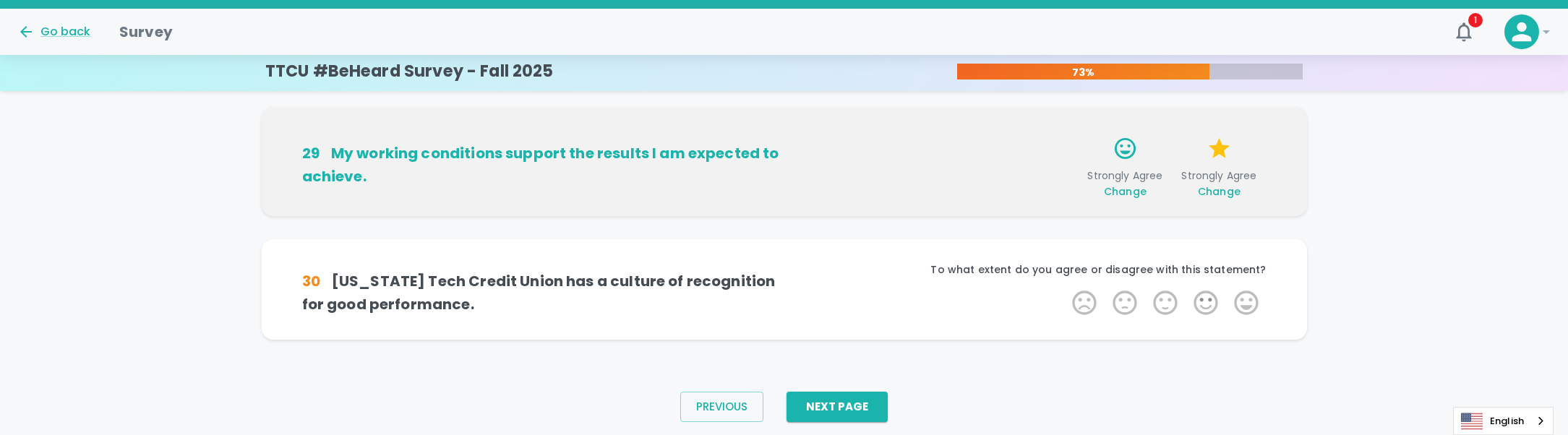
scroll to position [1098, 0]
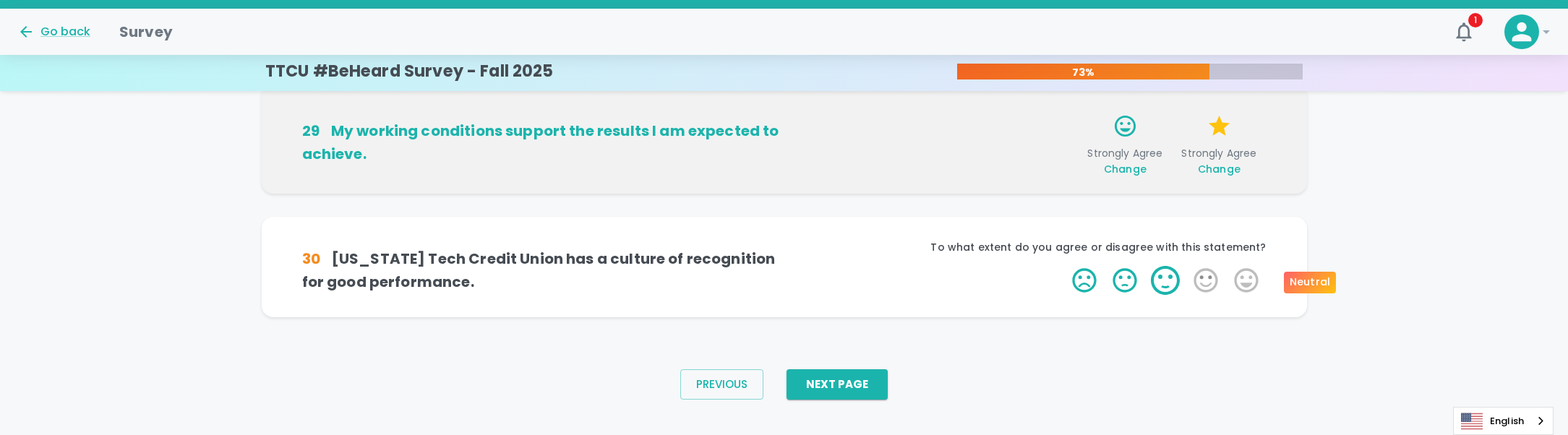
click at [1181, 285] on label "3 Stars" at bounding box center [1165, 280] width 40 height 29
click at [1064, 266] on input "3 Stars" at bounding box center [1063, 266] width 1 height 1
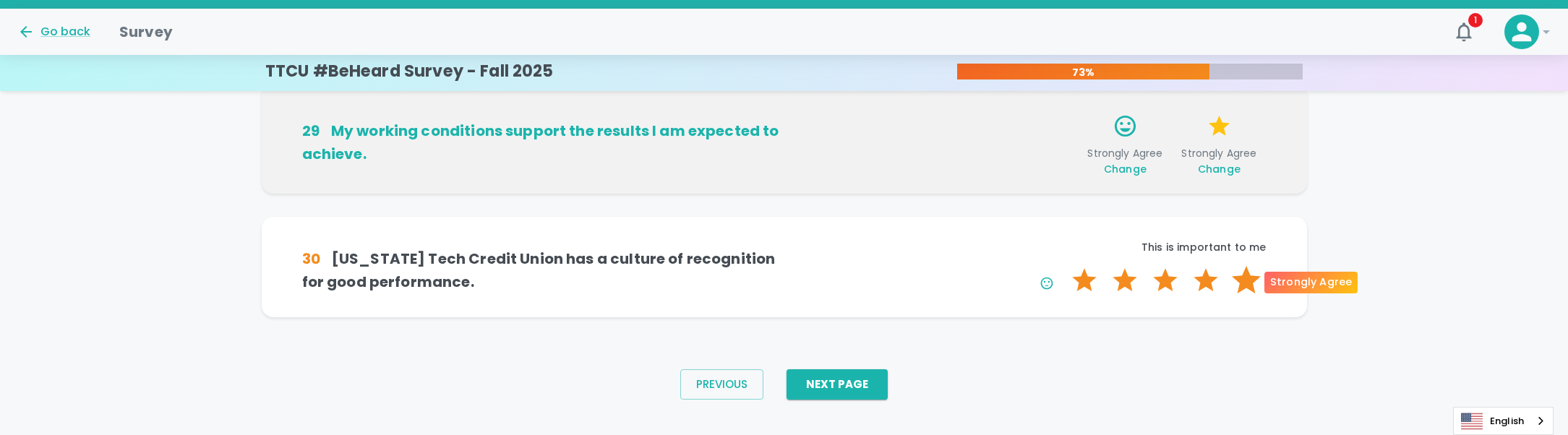
click at [1242, 286] on label "5 Stars" at bounding box center [1246, 280] width 40 height 29
click at [1064, 266] on input "5 Stars" at bounding box center [1063, 266] width 1 height 1
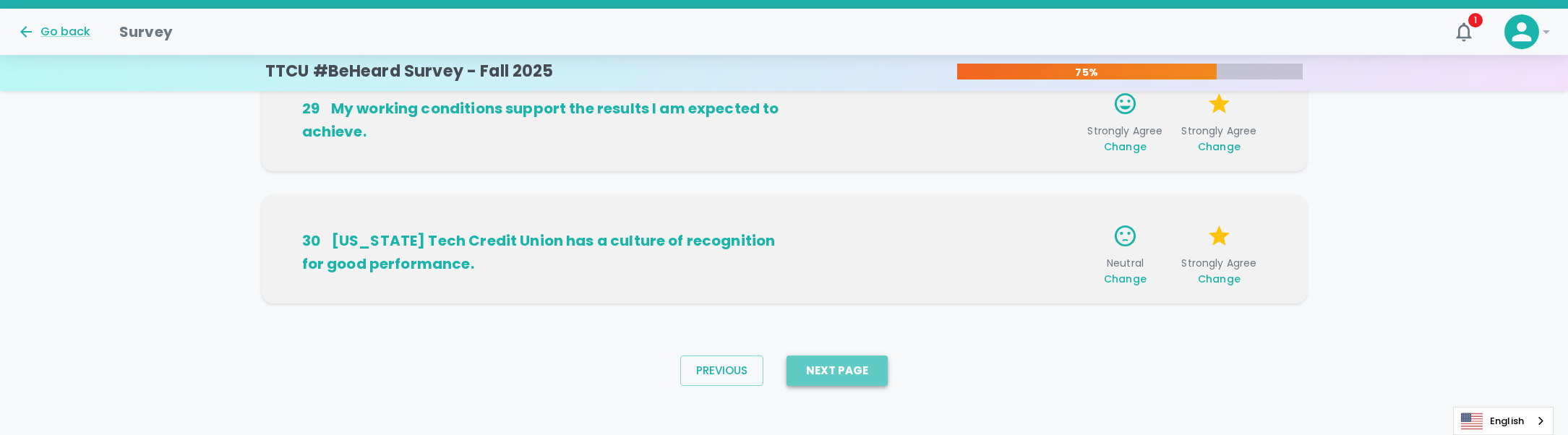
click at [829, 375] on button "Next Page" at bounding box center [837, 371] width 101 height 31
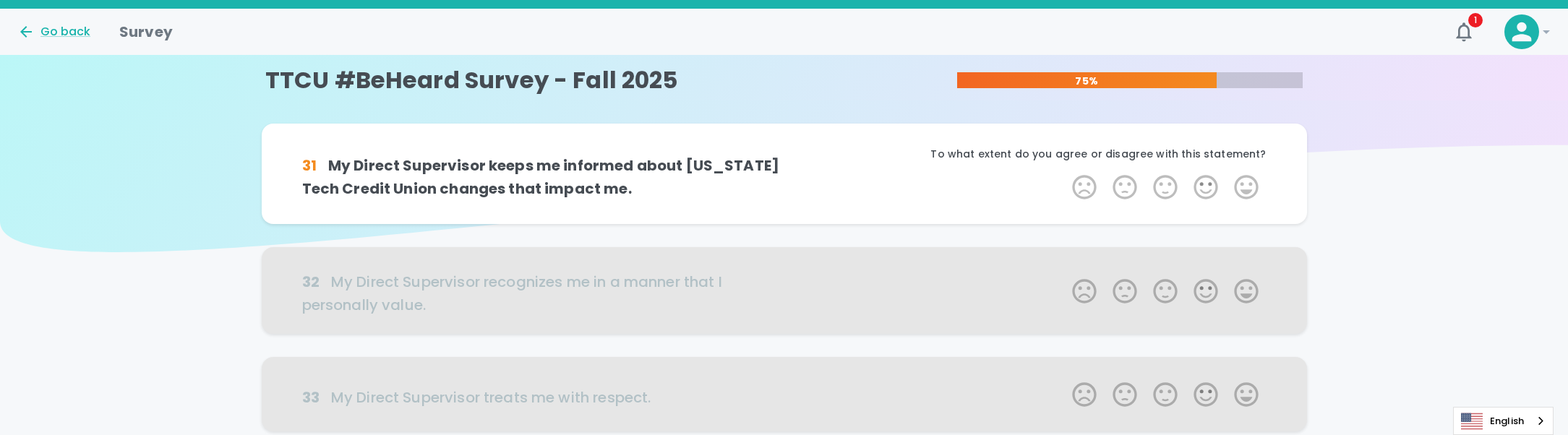
scroll to position [0, 0]
click at [1213, 191] on label "4 Stars" at bounding box center [1206, 188] width 40 height 29
click at [1064, 174] on input "4 Stars" at bounding box center [1063, 173] width 1 height 1
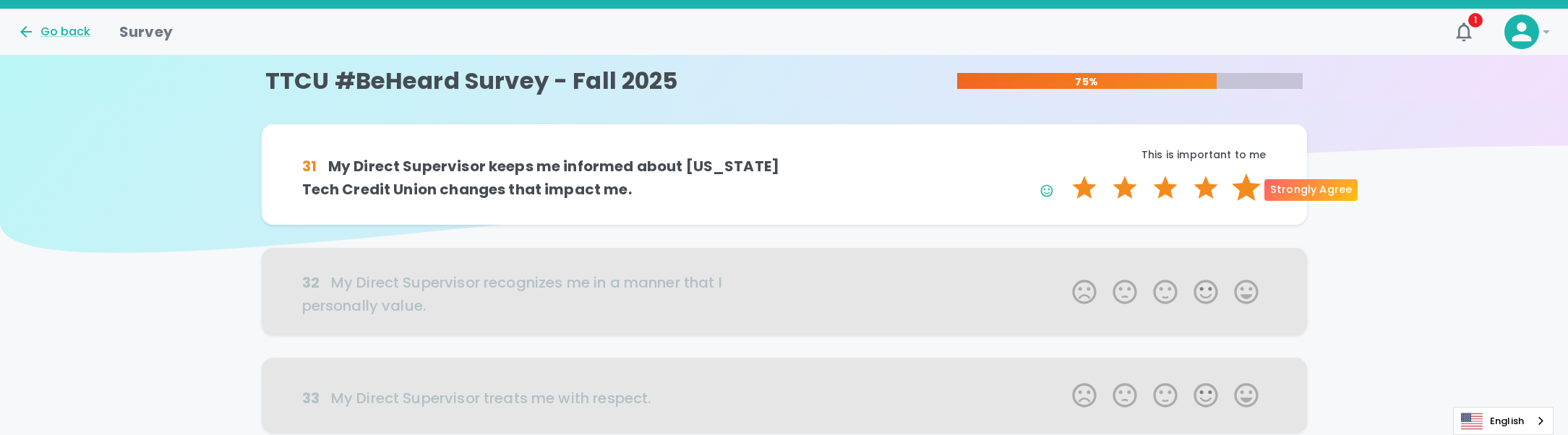
click at [1245, 185] on label "5 Stars" at bounding box center [1246, 188] width 40 height 29
click at [1064, 174] on input "5 Stars" at bounding box center [1063, 173] width 1 height 1
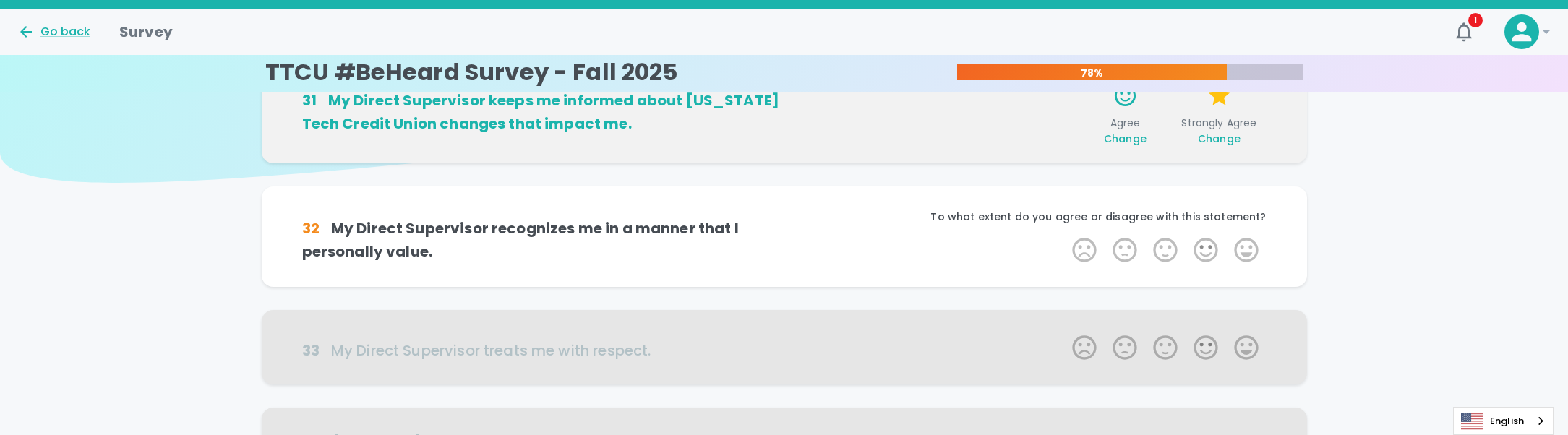
scroll to position [127, 0]
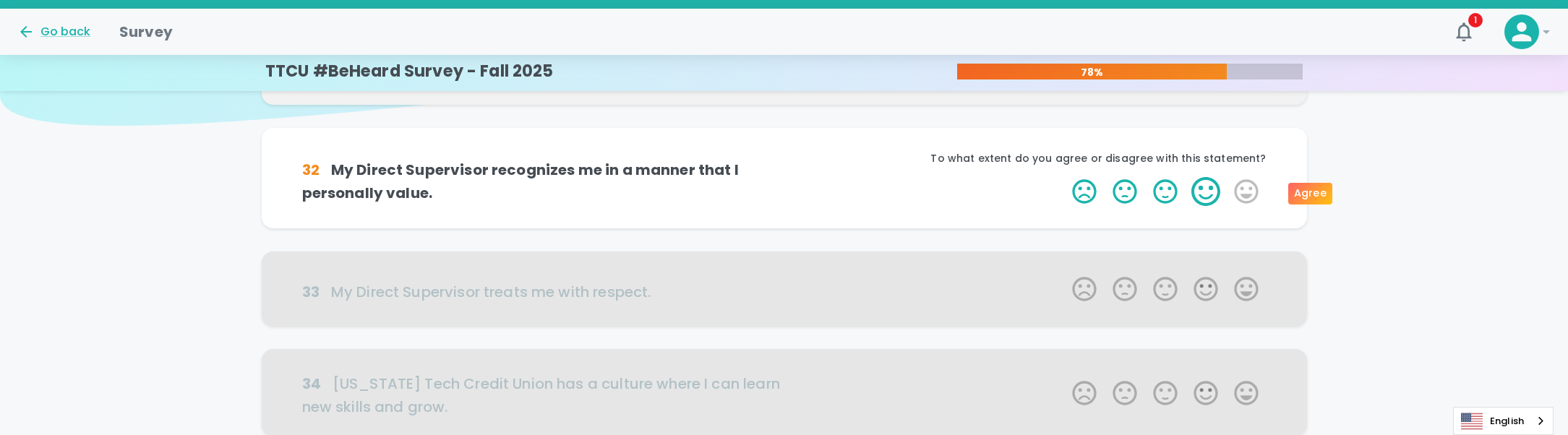
click at [1201, 195] on label "4 Stars" at bounding box center [1206, 191] width 40 height 29
click at [1064, 177] on input "4 Stars" at bounding box center [1063, 177] width 1 height 1
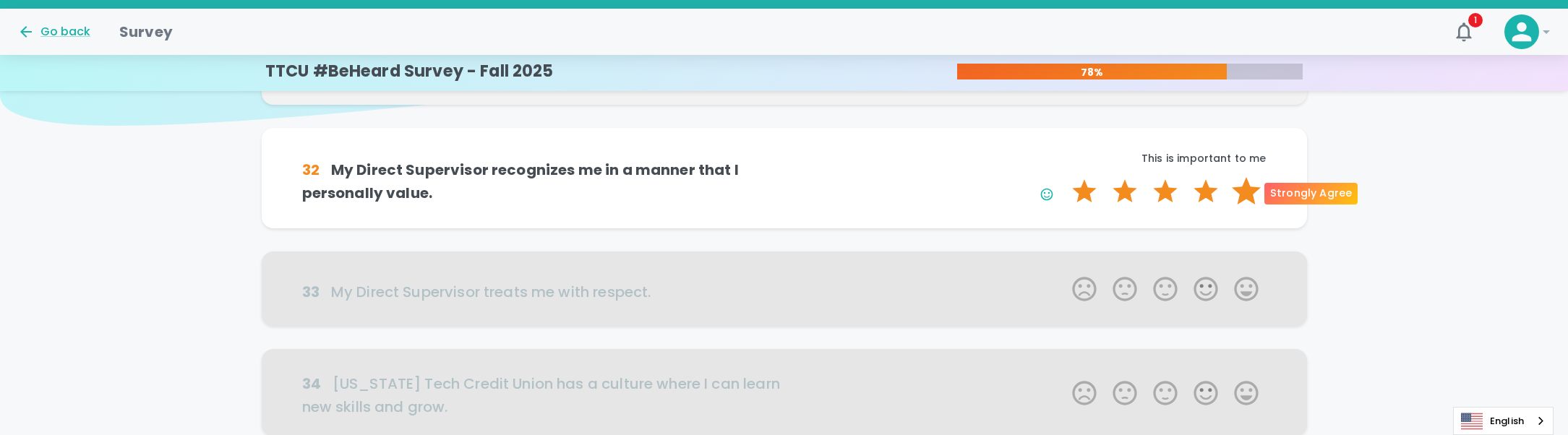
click at [1249, 186] on label "5 Stars" at bounding box center [1246, 191] width 40 height 29
click at [1064, 177] on input "5 Stars" at bounding box center [1063, 177] width 1 height 1
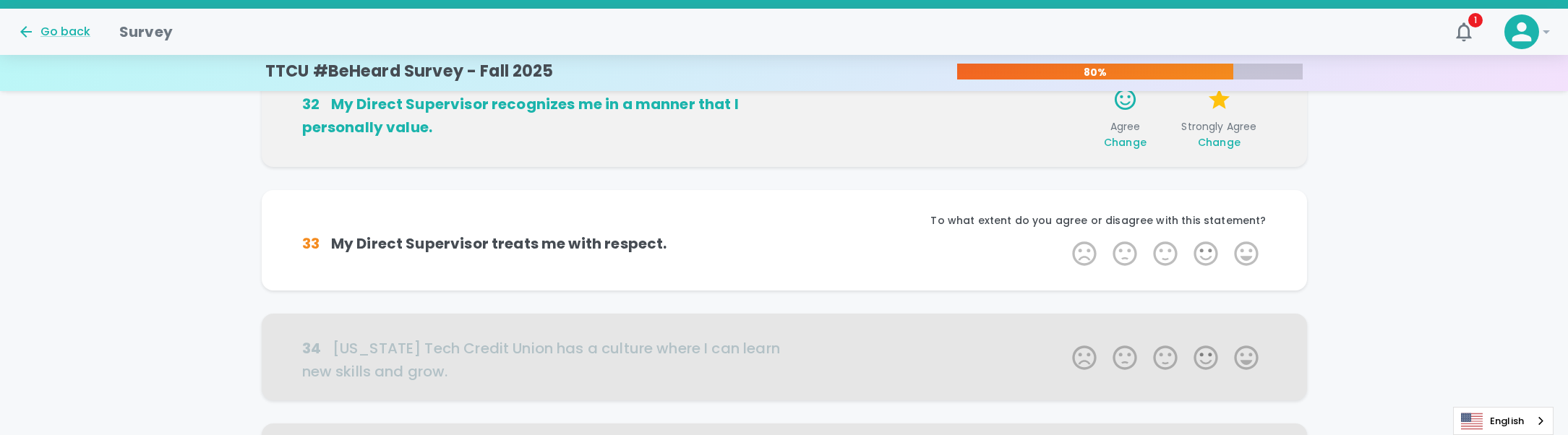
scroll to position [254, 0]
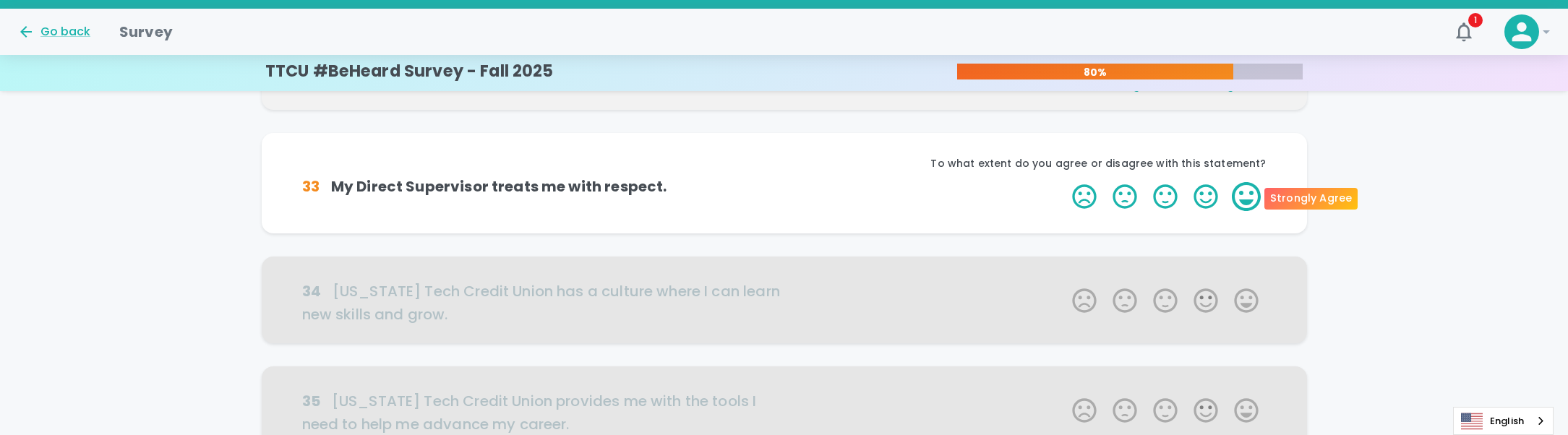
click at [1254, 201] on label "5 Stars" at bounding box center [1246, 197] width 40 height 29
click at [1064, 183] on input "5 Stars" at bounding box center [1063, 182] width 1 height 1
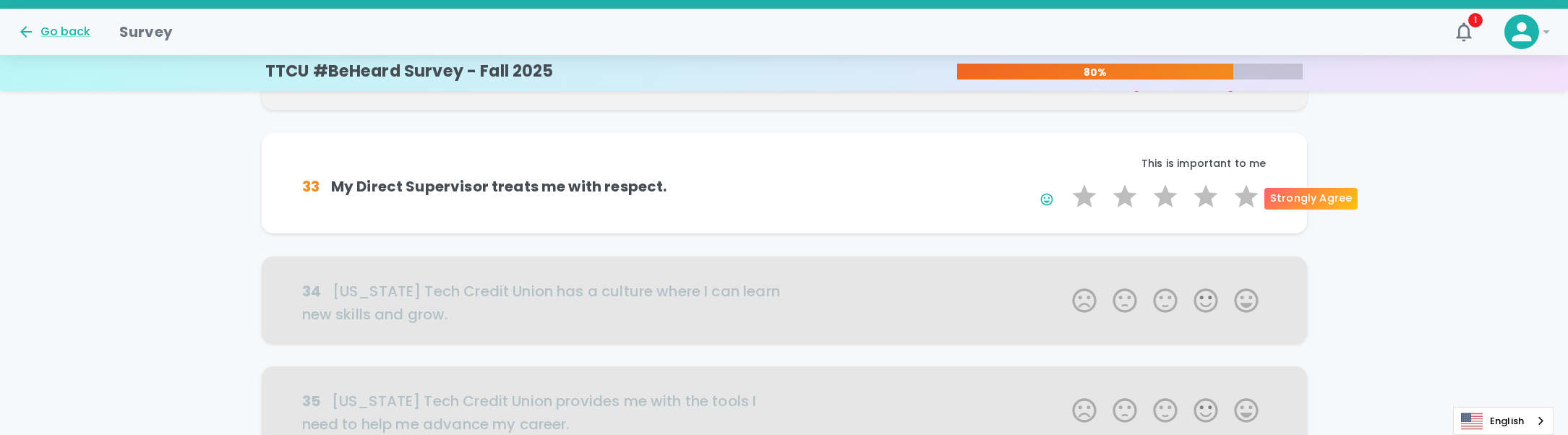
click at [1254, 201] on label "5 Stars" at bounding box center [1246, 197] width 40 height 29
click at [1064, 183] on input "5 Stars" at bounding box center [1063, 182] width 1 height 1
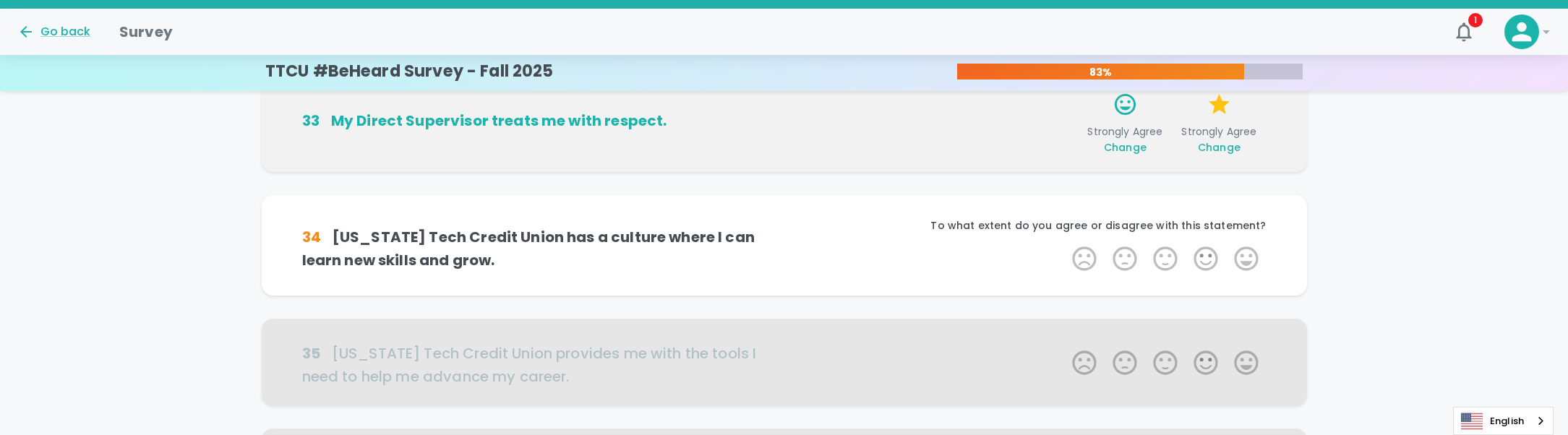
scroll to position [381, 0]
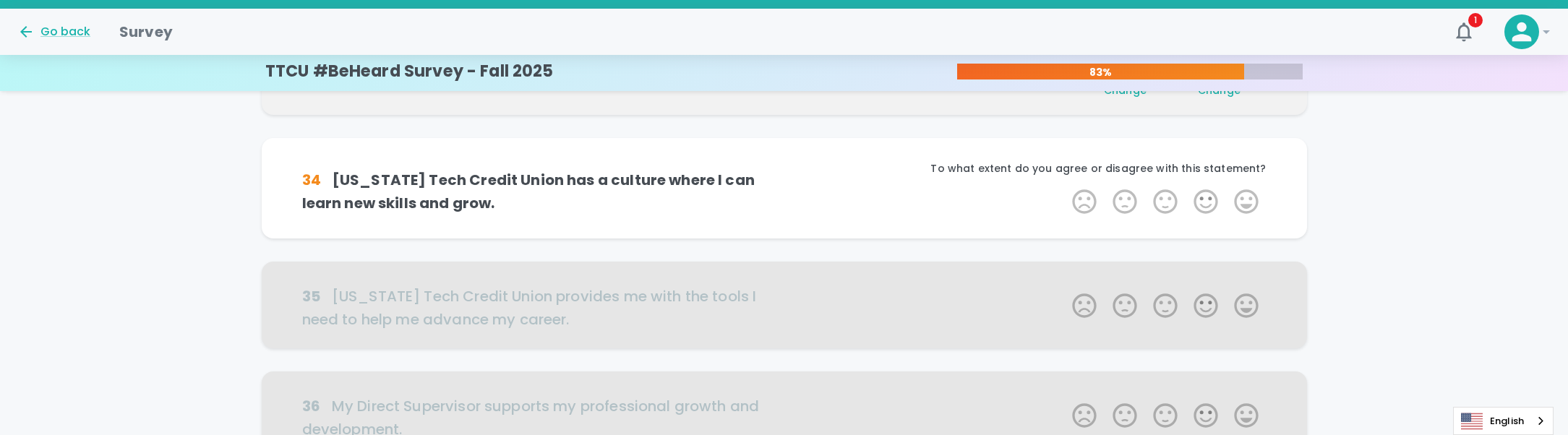
click at [1254, 201] on label "5 Stars" at bounding box center [1246, 202] width 40 height 29
click at [1064, 187] on input "5 Stars" at bounding box center [1063, 186] width 1 height 1
click at [1254, 201] on label "5 Stars" at bounding box center [1246, 202] width 40 height 29
click at [1064, 187] on input "5 Stars" at bounding box center [1063, 186] width 1 height 1
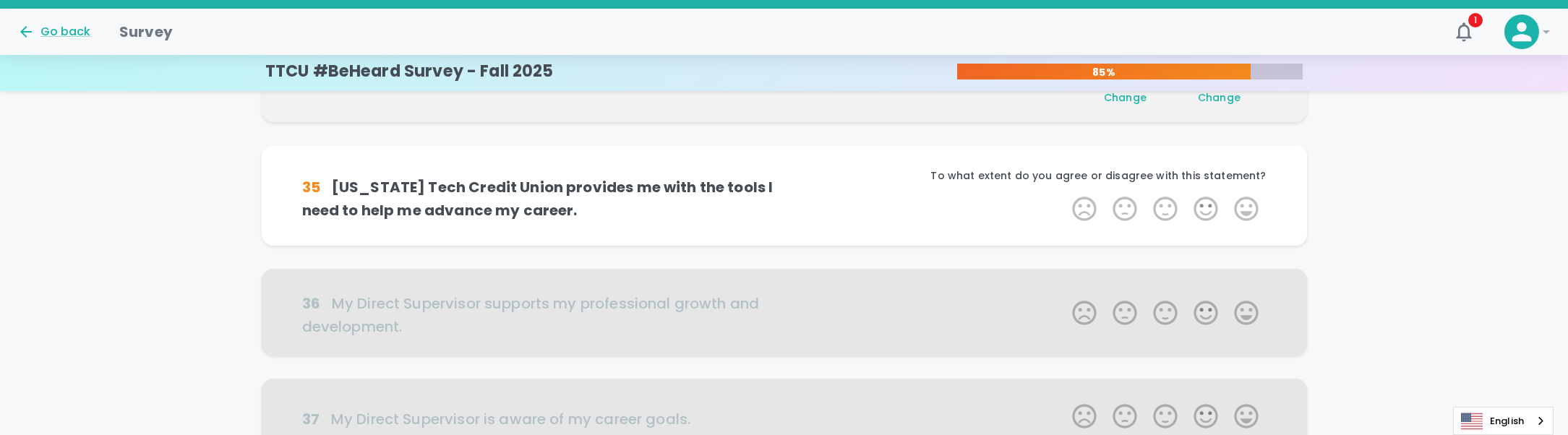
scroll to position [510, 0]
click at [1200, 205] on label "4 Stars" at bounding box center [1206, 207] width 40 height 29
click at [1064, 192] on input "4 Stars" at bounding box center [1063, 191] width 1 height 1
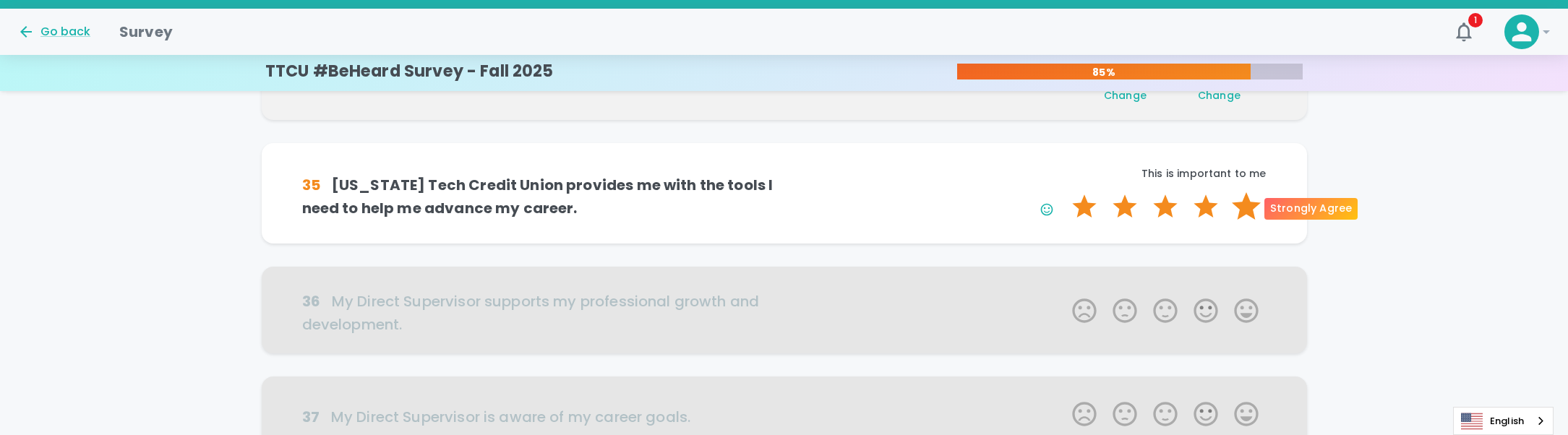
click at [1242, 207] on label "5 Stars" at bounding box center [1246, 207] width 40 height 29
click at [1064, 192] on input "5 Stars" at bounding box center [1063, 191] width 1 height 1
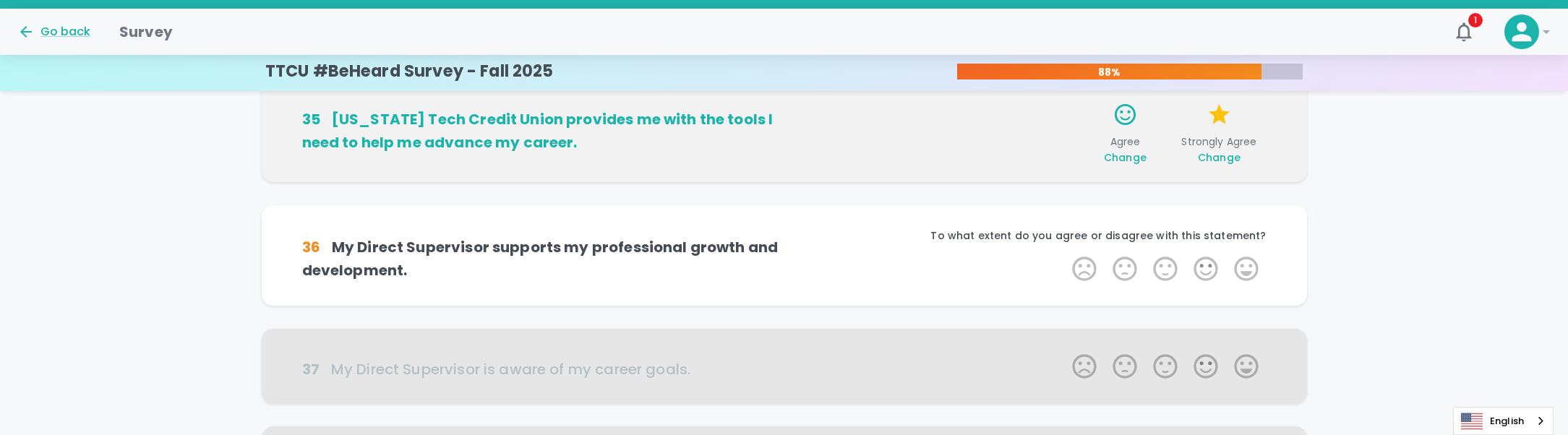
scroll to position [637, 0]
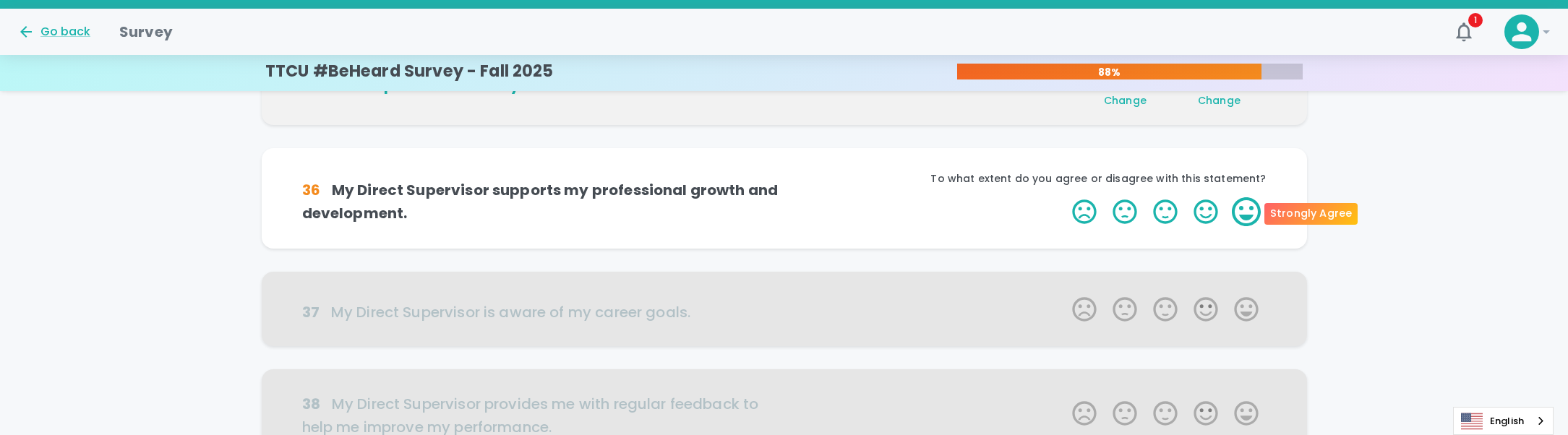
click at [1239, 207] on label "5 Stars" at bounding box center [1246, 212] width 40 height 29
click at [1064, 198] on input "5 Stars" at bounding box center [1063, 197] width 1 height 1
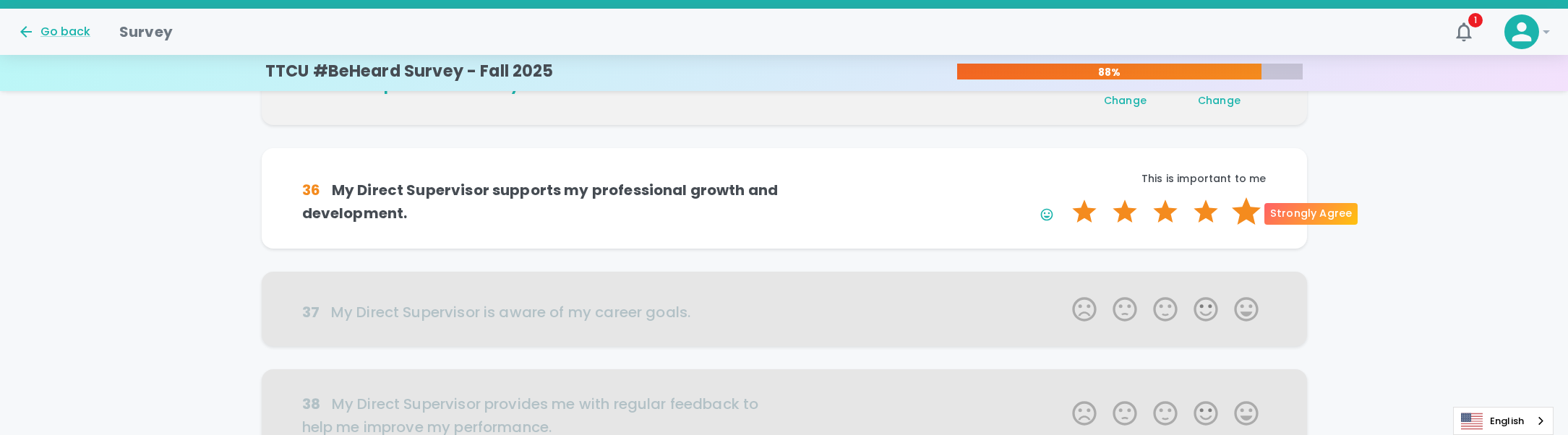
click at [1238, 209] on label "5 Stars" at bounding box center [1246, 212] width 40 height 29
click at [1064, 198] on input "5 Stars" at bounding box center [1063, 197] width 1 height 1
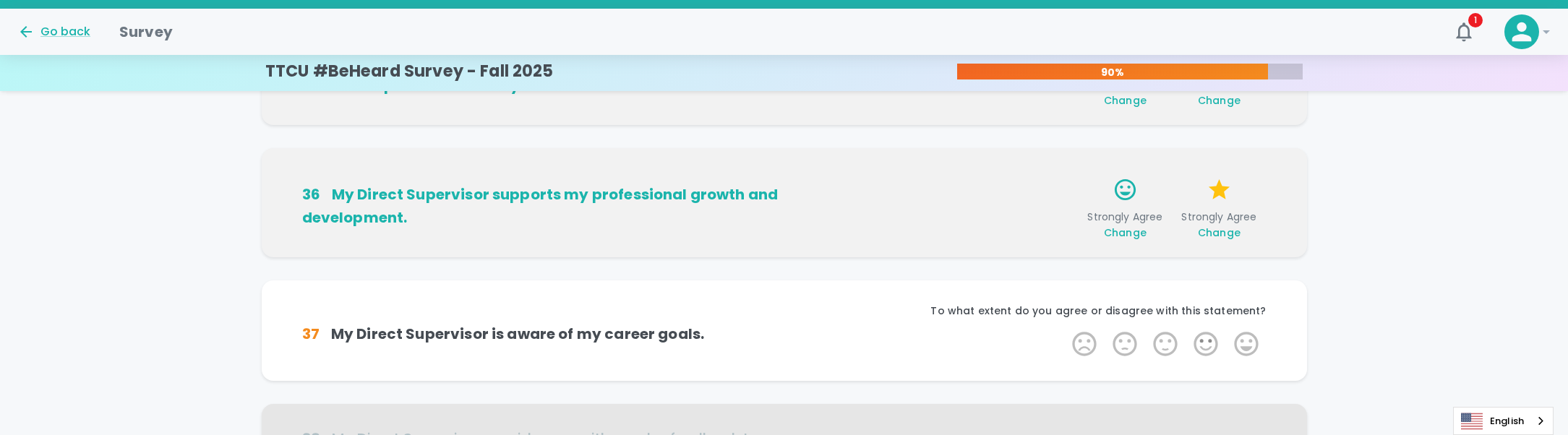
scroll to position [764, 0]
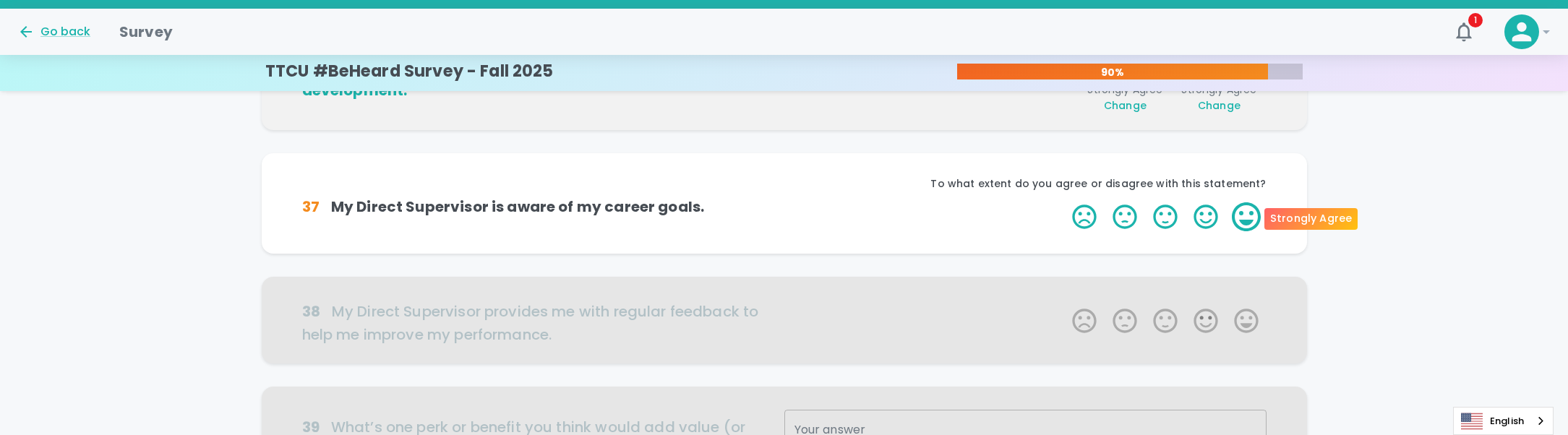
click at [1242, 227] on label "5 Stars" at bounding box center [1246, 217] width 40 height 29
click at [1064, 203] on input "5 Stars" at bounding box center [1063, 202] width 1 height 1
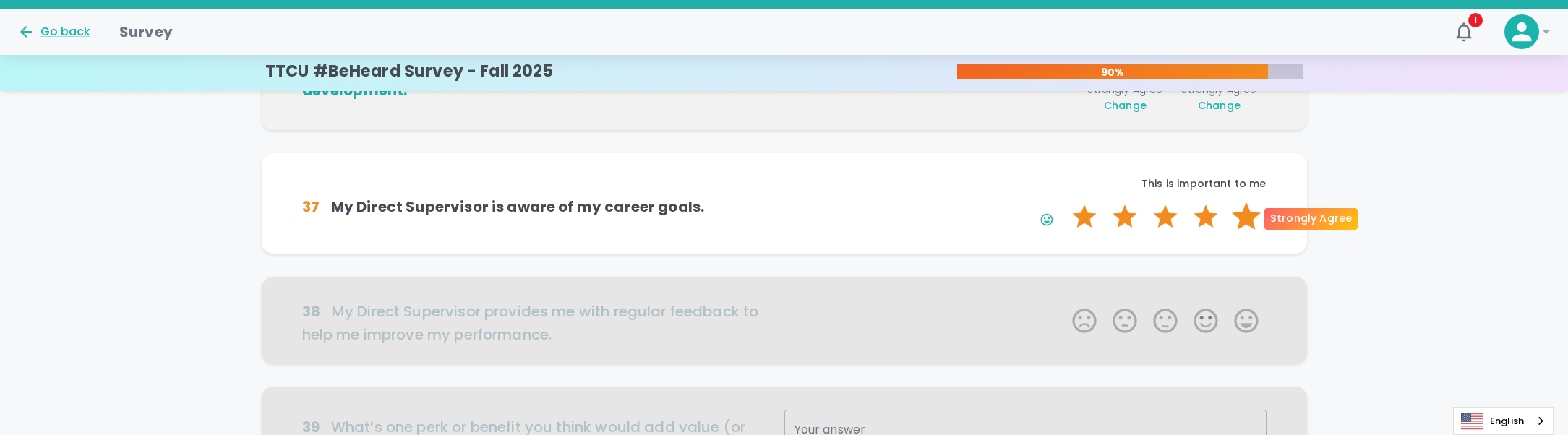
click at [1251, 225] on label "5 Stars" at bounding box center [1246, 217] width 40 height 29
click at [1064, 203] on input "5 Stars" at bounding box center [1063, 202] width 1 height 1
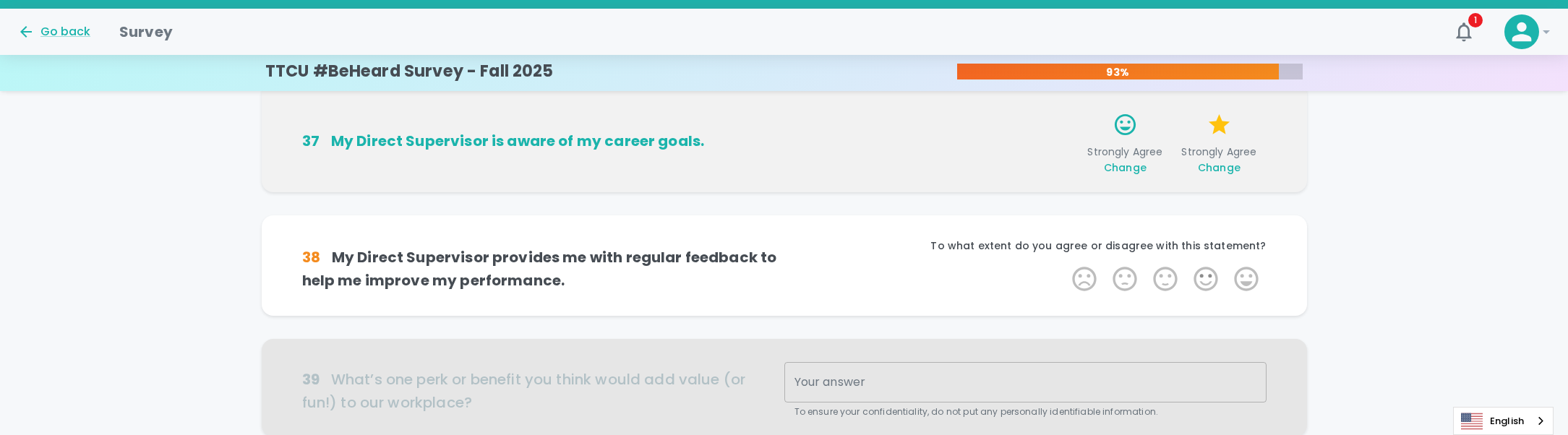
scroll to position [891, 0]
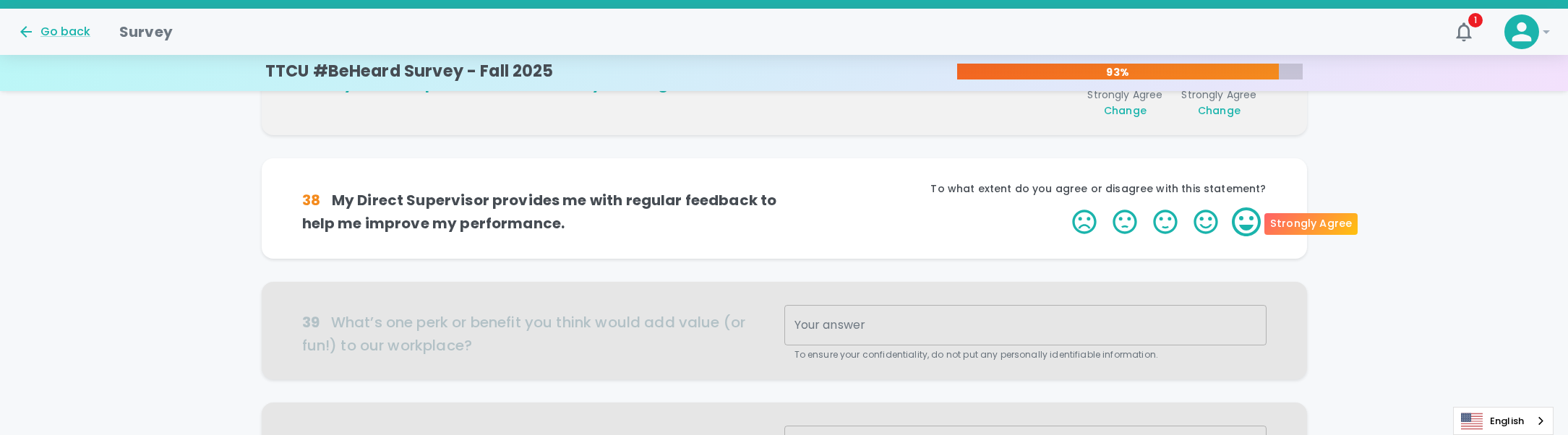
click at [1255, 224] on label "5 Stars" at bounding box center [1246, 222] width 40 height 29
click at [1064, 207] on input "5 Stars" at bounding box center [1063, 207] width 1 height 1
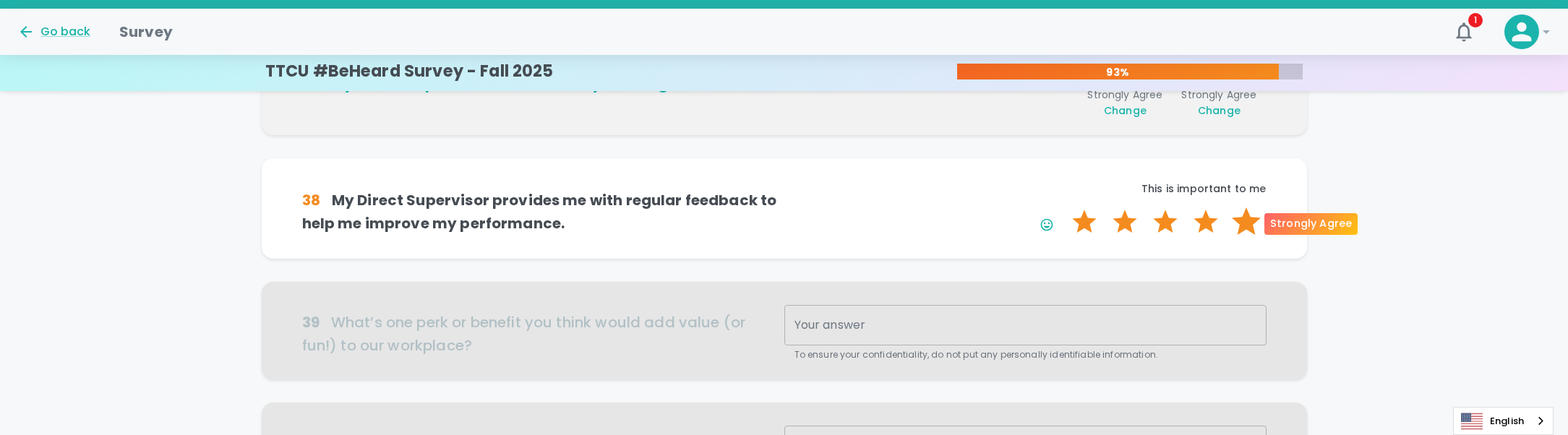
click at [1250, 228] on label "5 Stars" at bounding box center [1246, 222] width 40 height 29
click at [1064, 207] on input "5 Stars" at bounding box center [1063, 207] width 1 height 1
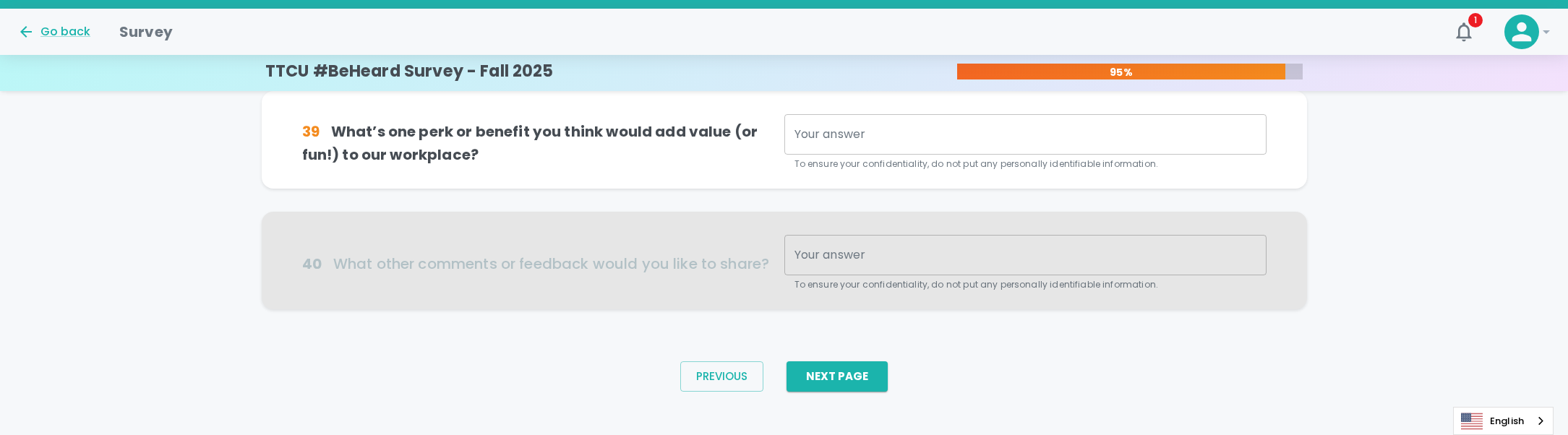
scroll to position [1018, 0]
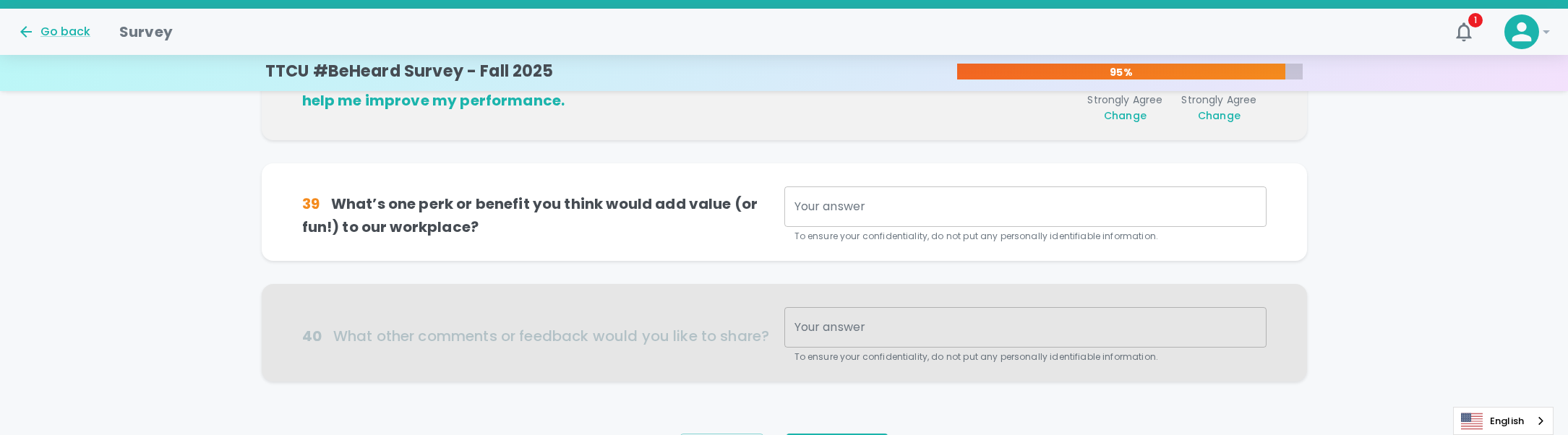
click at [1012, 226] on div "x Your answer" at bounding box center [1025, 207] width 483 height 40
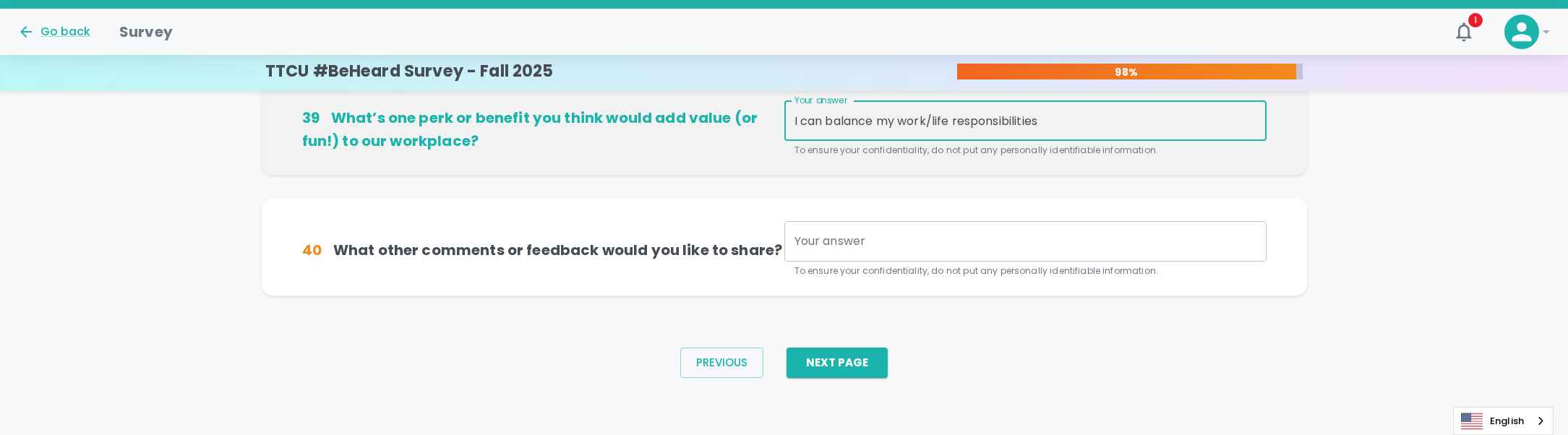
scroll to position [1105, 0]
type textarea "I can balance my work/life responsibilities"
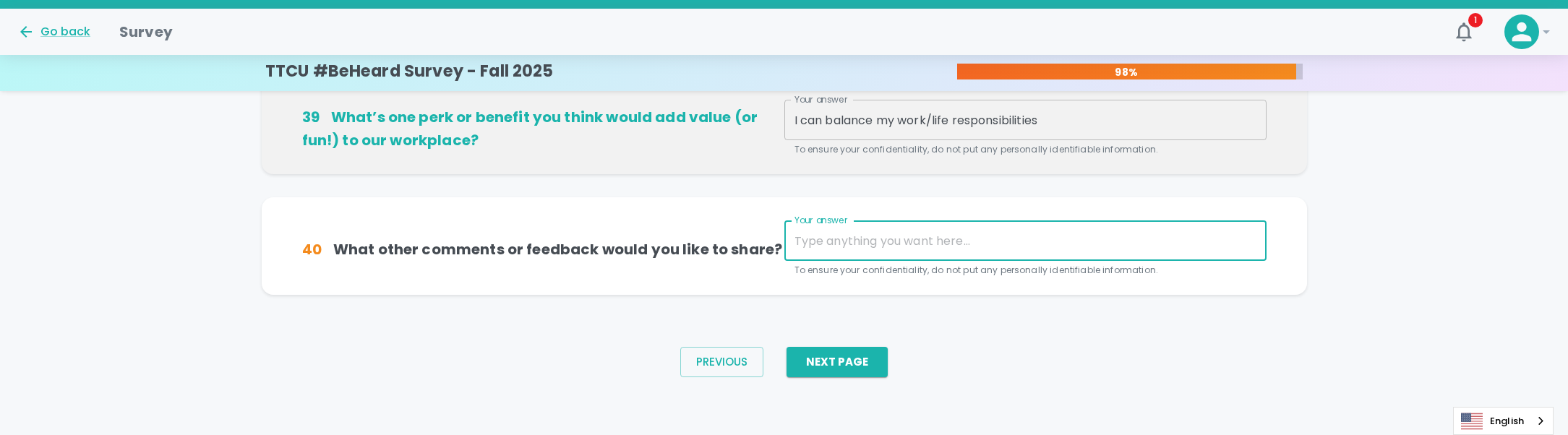
click at [942, 236] on textarea "Your answer" at bounding box center [1024, 241] width 462 height 16
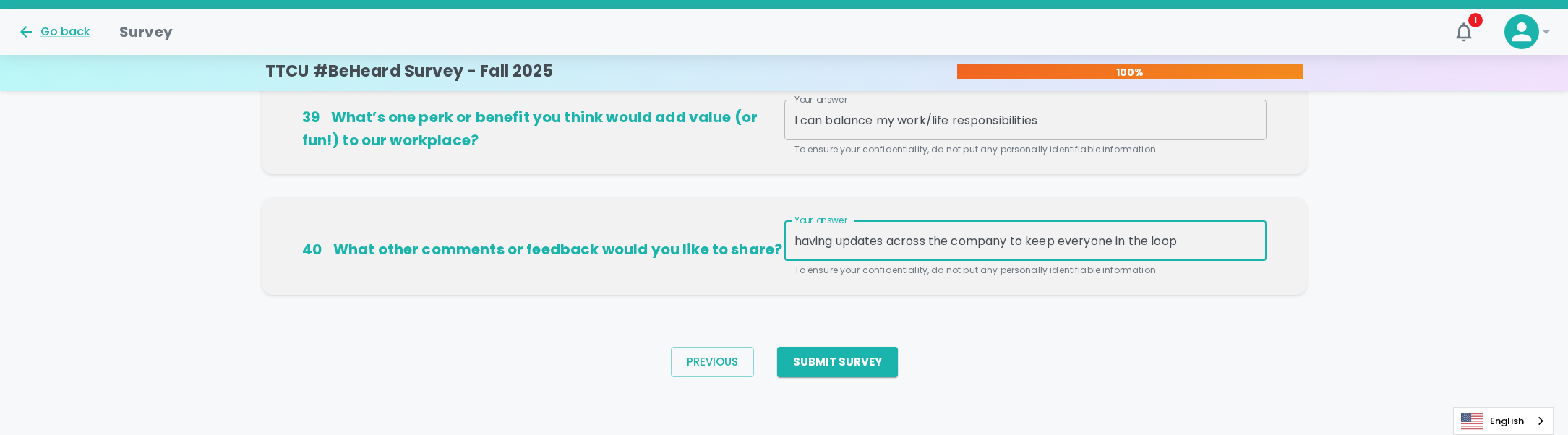
click at [1192, 247] on textarea "having updates across the company to keep everyone in the loop" at bounding box center [1024, 241] width 462 height 16
type textarea "having updates across the company to keep everyone in the loop"
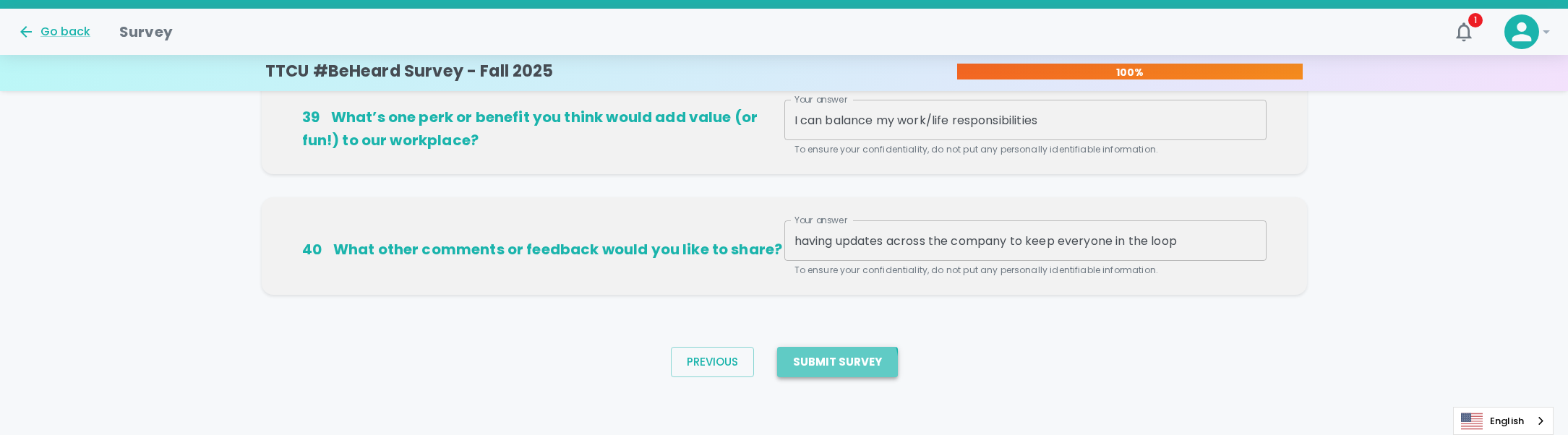
click at [836, 366] on button "Submit Survey" at bounding box center [837, 362] width 120 height 31
